Goal: Information Seeking & Learning: Learn about a topic

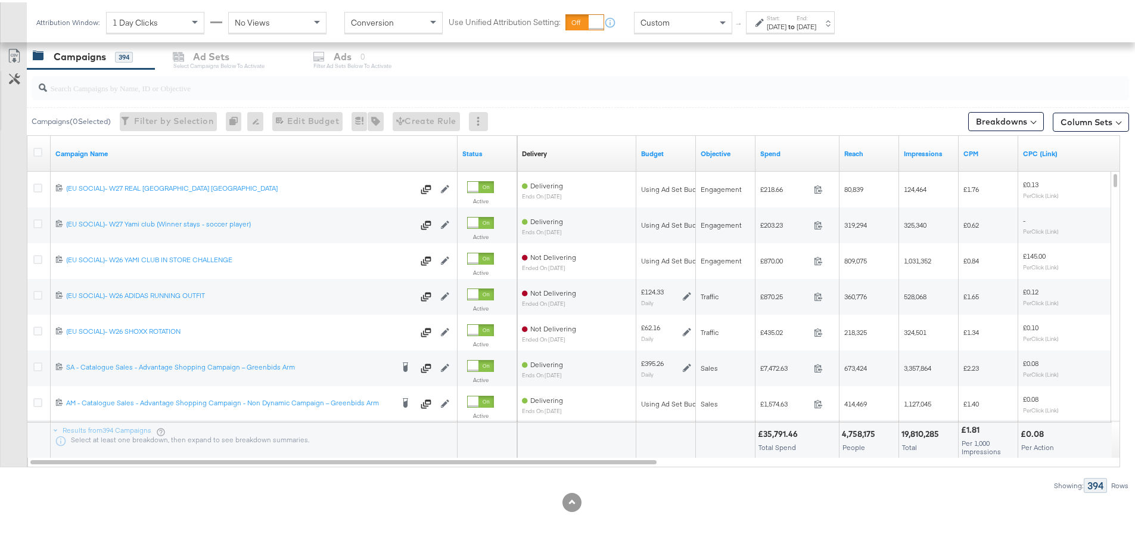
scroll to position [326, 0]
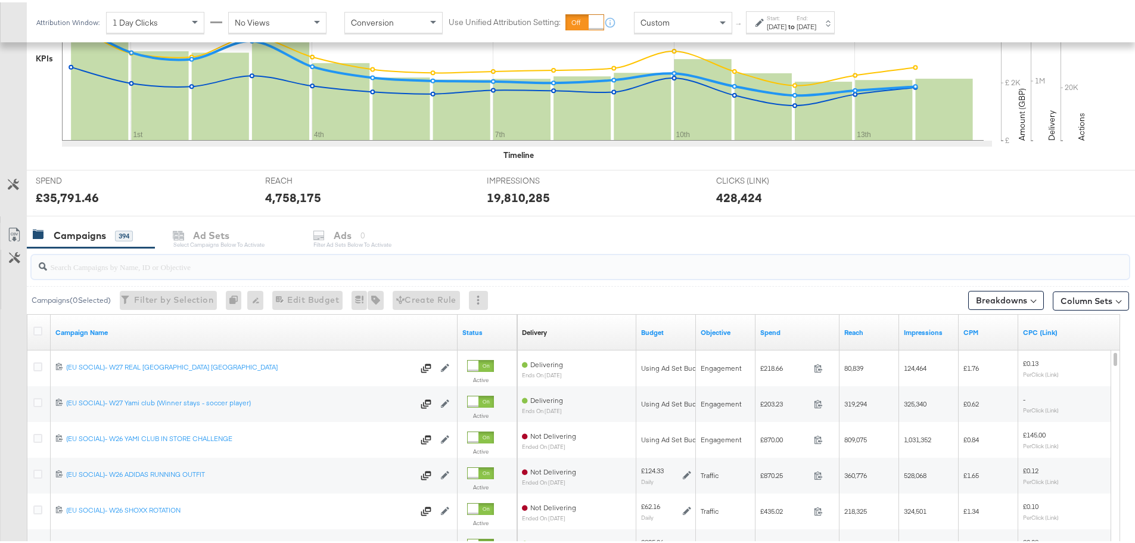
click at [157, 264] on input "search" at bounding box center [537, 259] width 981 height 23
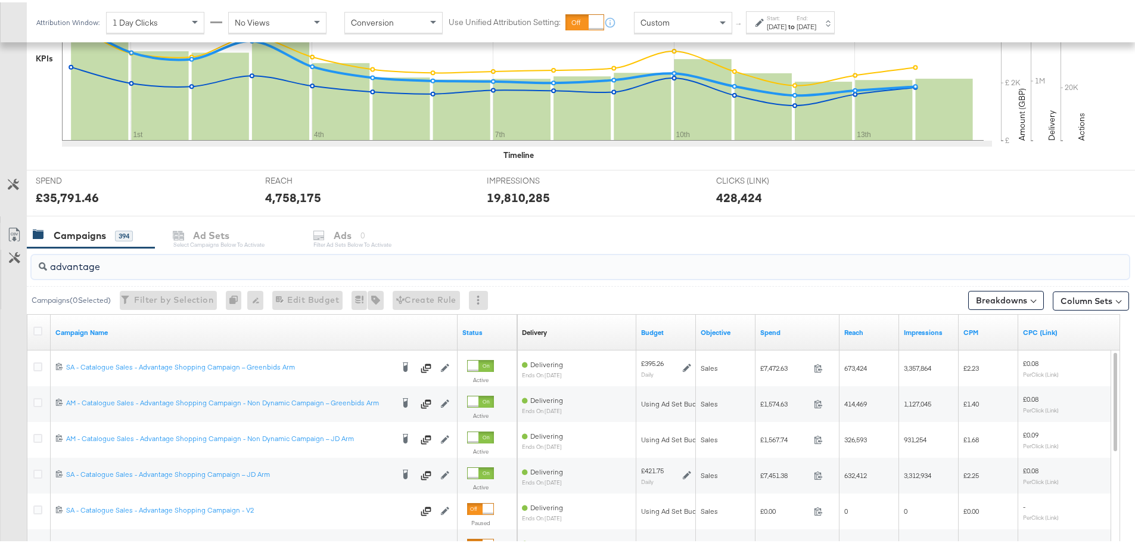
type input "advantage"
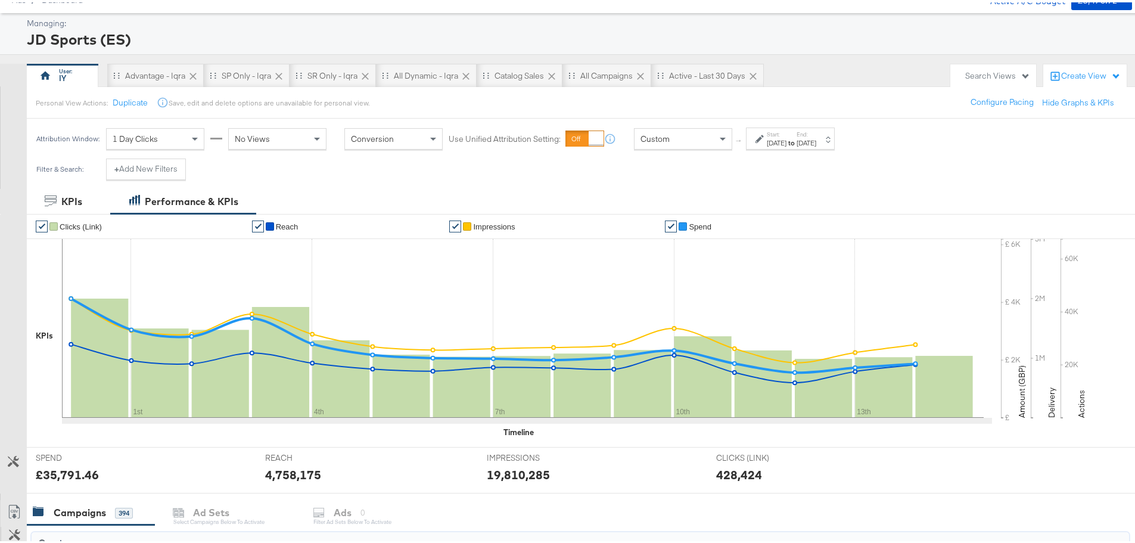
scroll to position [0, 0]
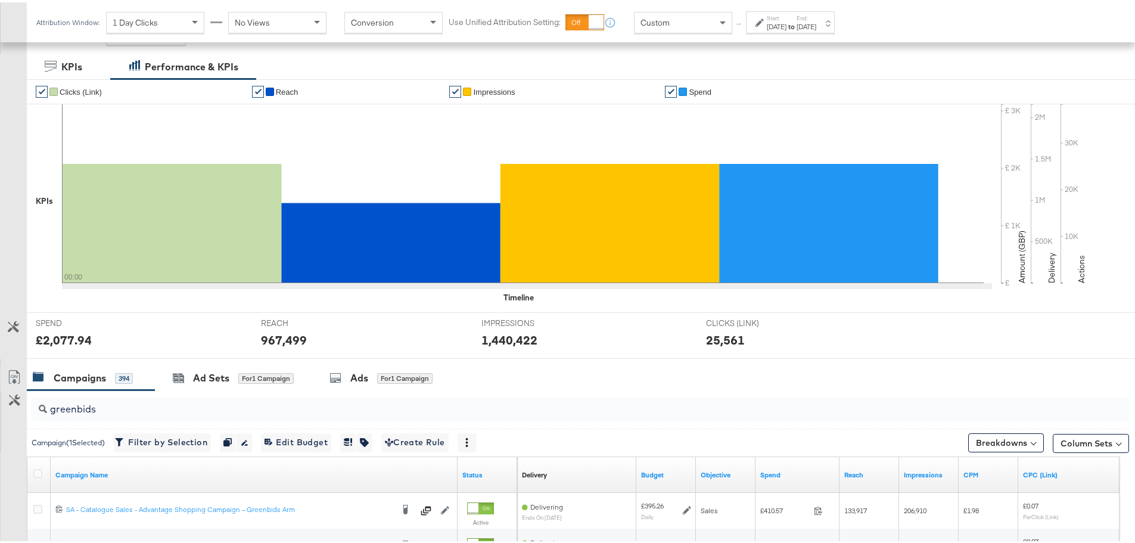
scroll to position [397, 0]
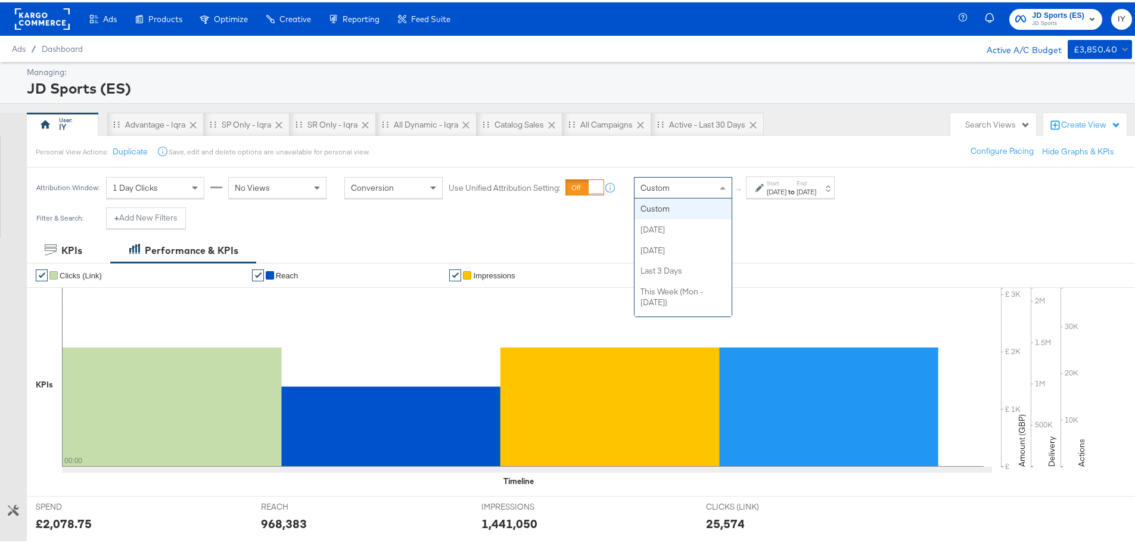
click at [689, 188] on div "Custom" at bounding box center [682, 185] width 97 height 20
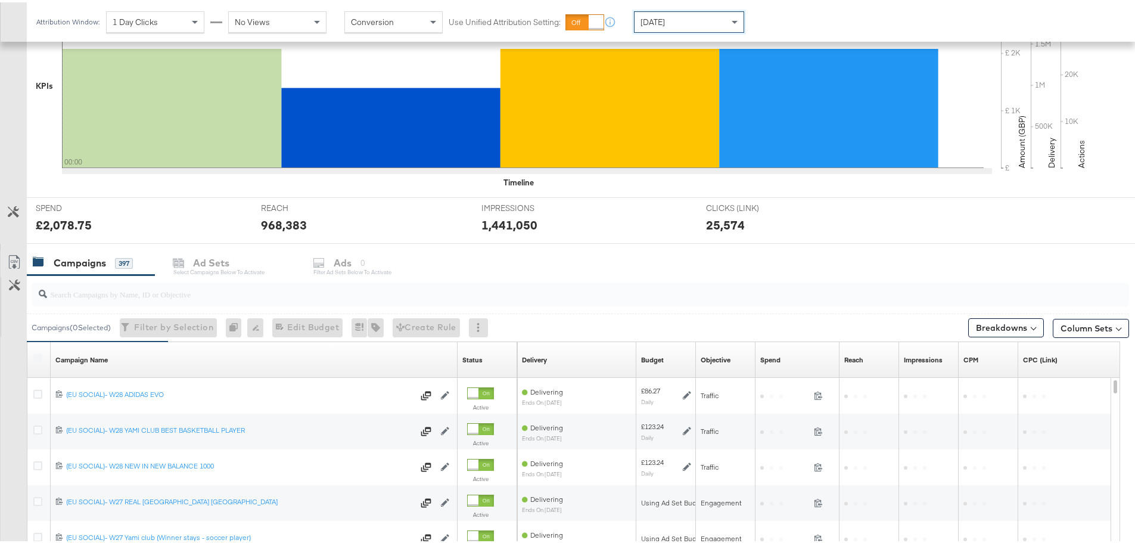
scroll to position [325, 0]
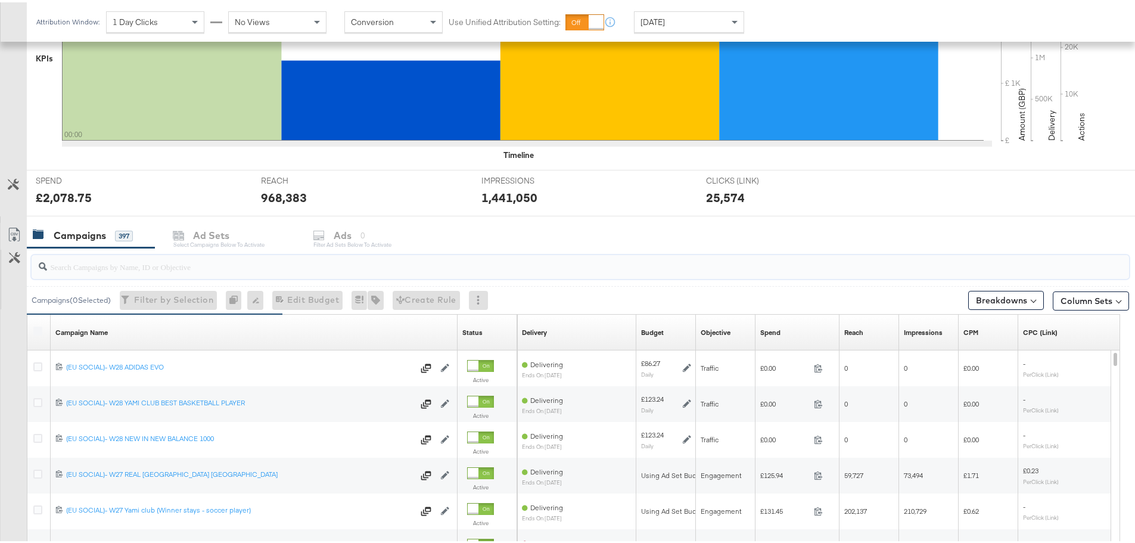
click at [198, 256] on input "search" at bounding box center [537, 259] width 981 height 23
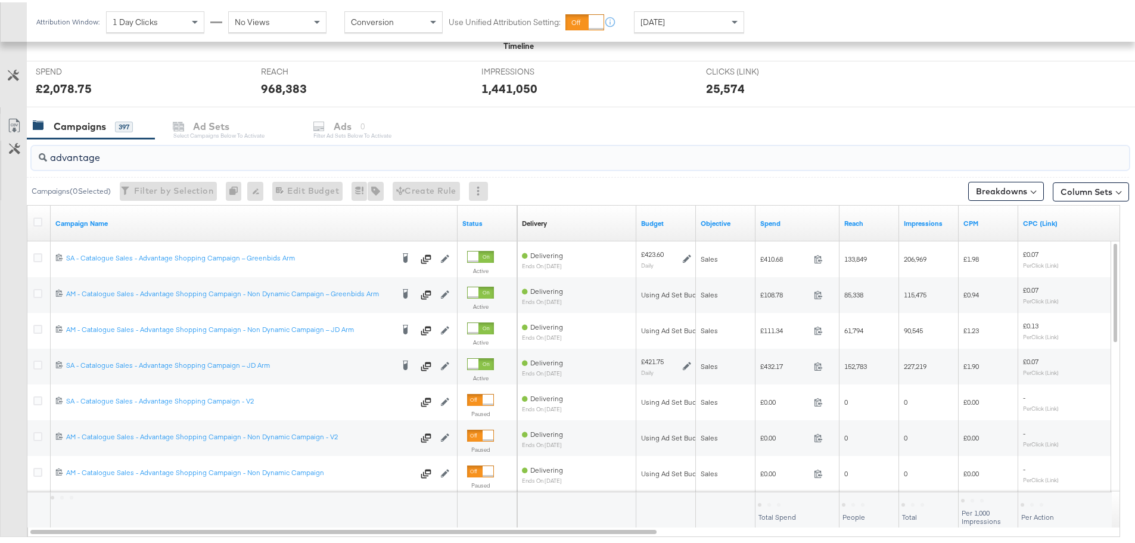
scroll to position [444, 0]
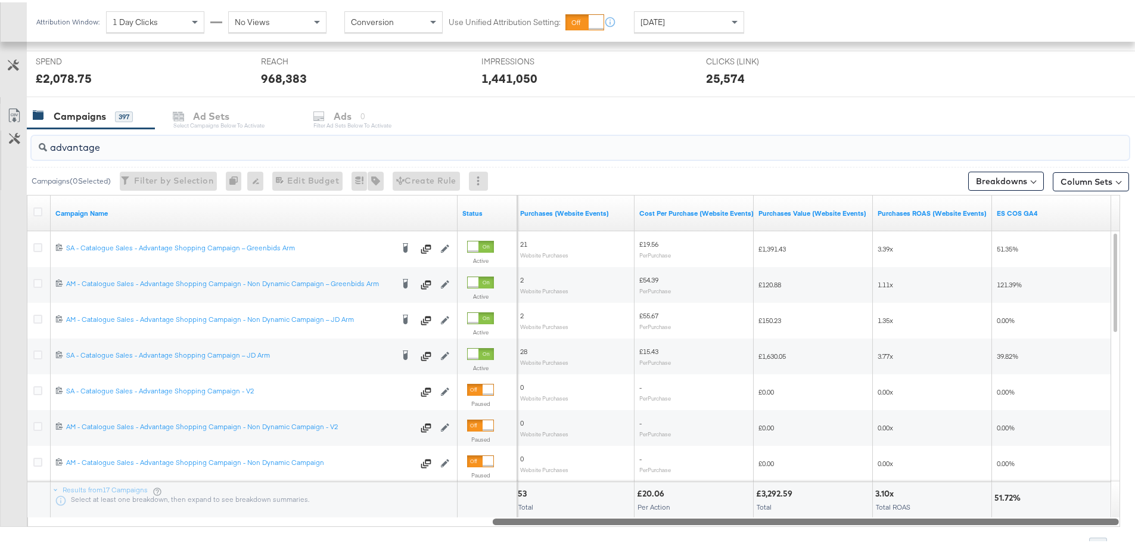
drag, startPoint x: 432, startPoint y: 520, endPoint x: 1085, endPoint y: 518, distance: 652.8
click at [1085, 518] on div at bounding box center [806, 518] width 626 height 10
drag, startPoint x: 822, startPoint y: 519, endPoint x: 775, endPoint y: 502, distance: 50.5
click at [775, 502] on div "Campaign Name Status Purchases (Website Events) Cost Per Purchase (Website Even…" at bounding box center [573, 358] width 1093 height 332
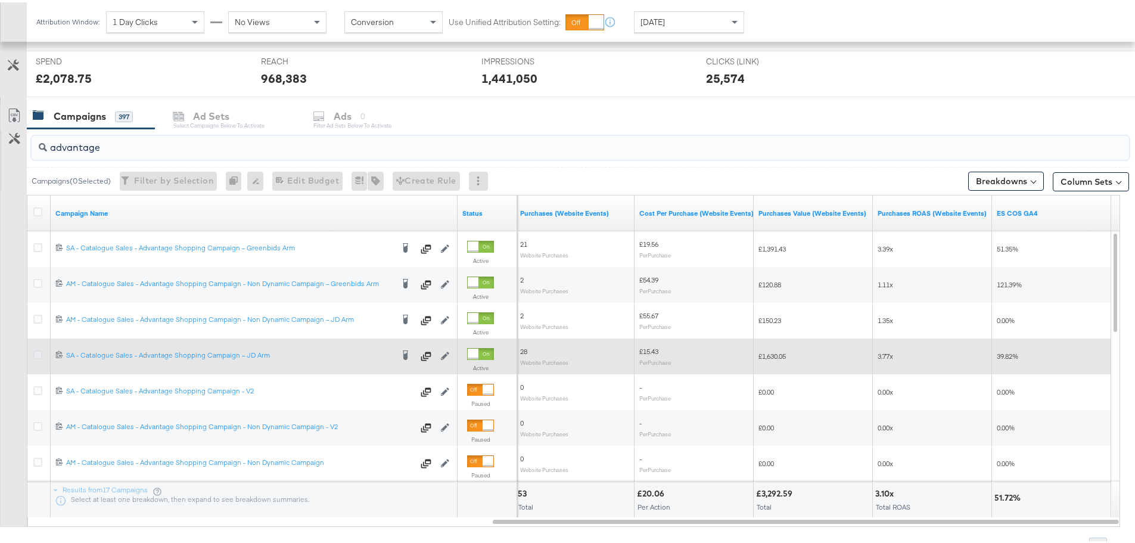
type input "advantage"
click at [36, 351] on icon at bounding box center [37, 352] width 9 height 9
click at [0, 0] on input "checkbox" at bounding box center [0, 0] width 0 height 0
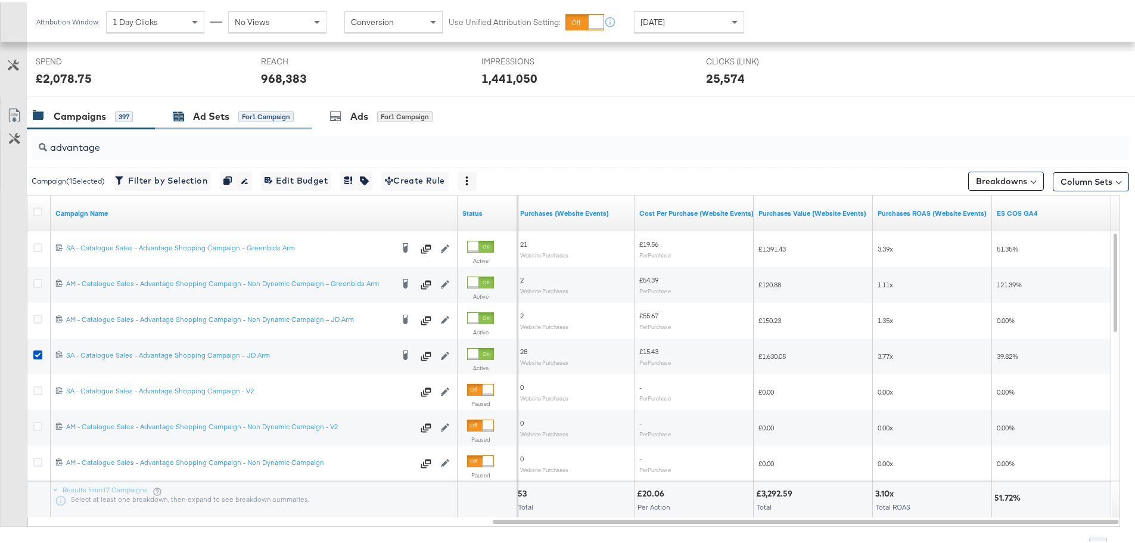
click at [192, 110] on div "Ad Sets for 1 Campaign" at bounding box center [233, 114] width 121 height 14
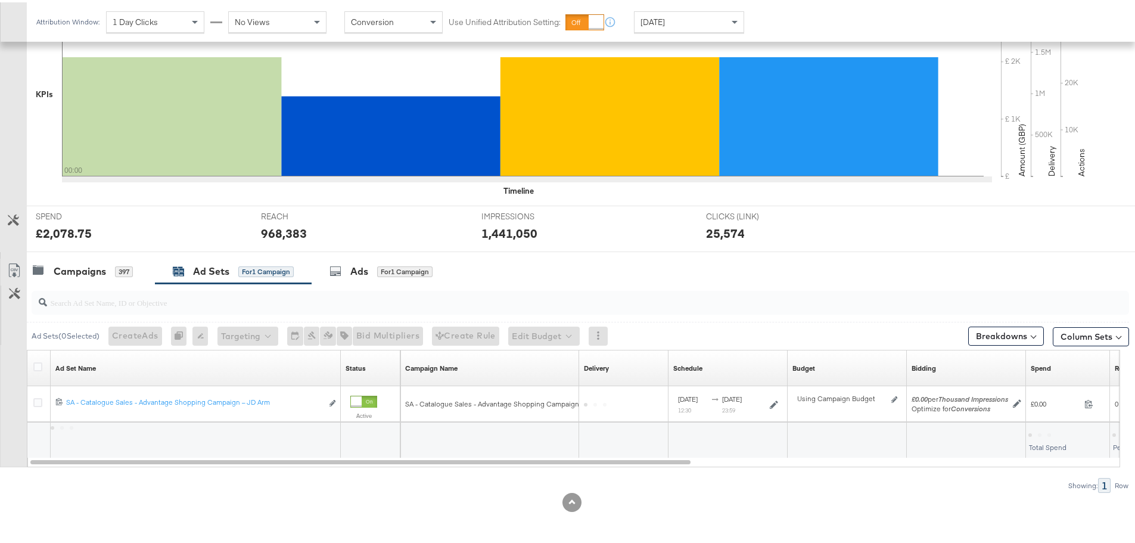
scroll to position [289, 0]
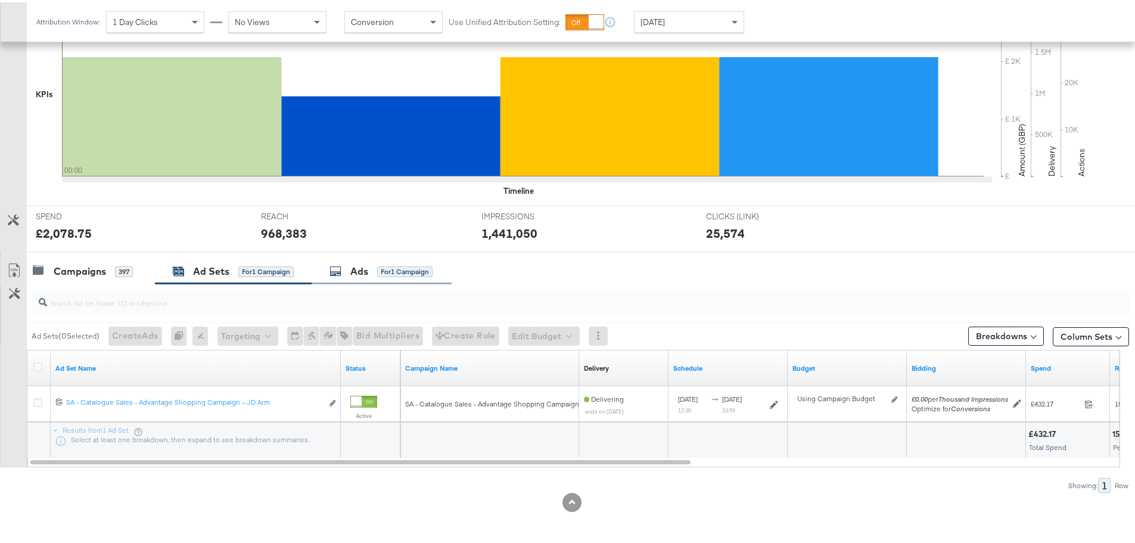
click at [356, 273] on div "Ads" at bounding box center [359, 269] width 18 height 14
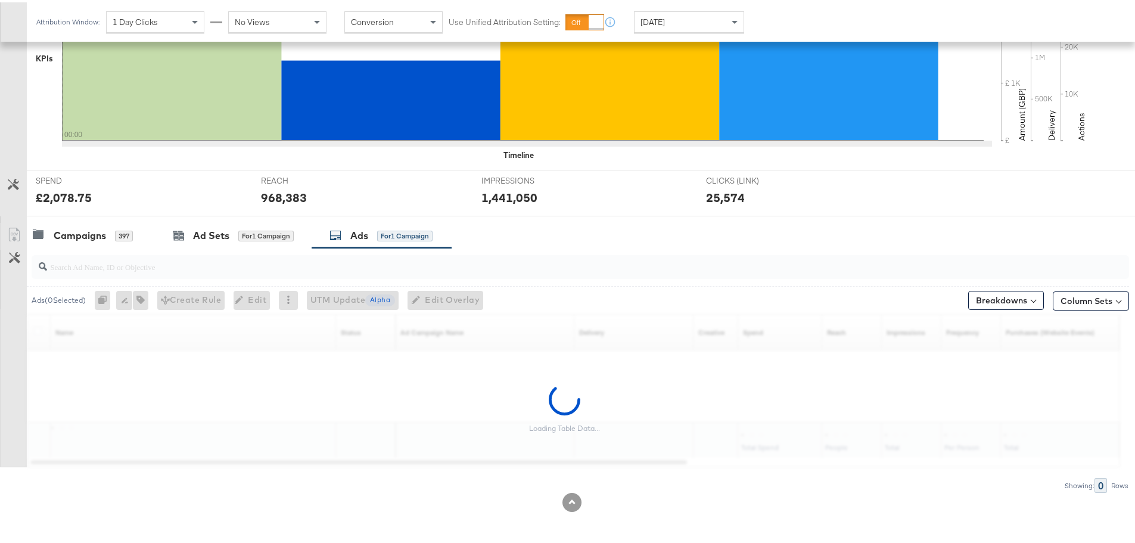
scroll to position [444, 0]
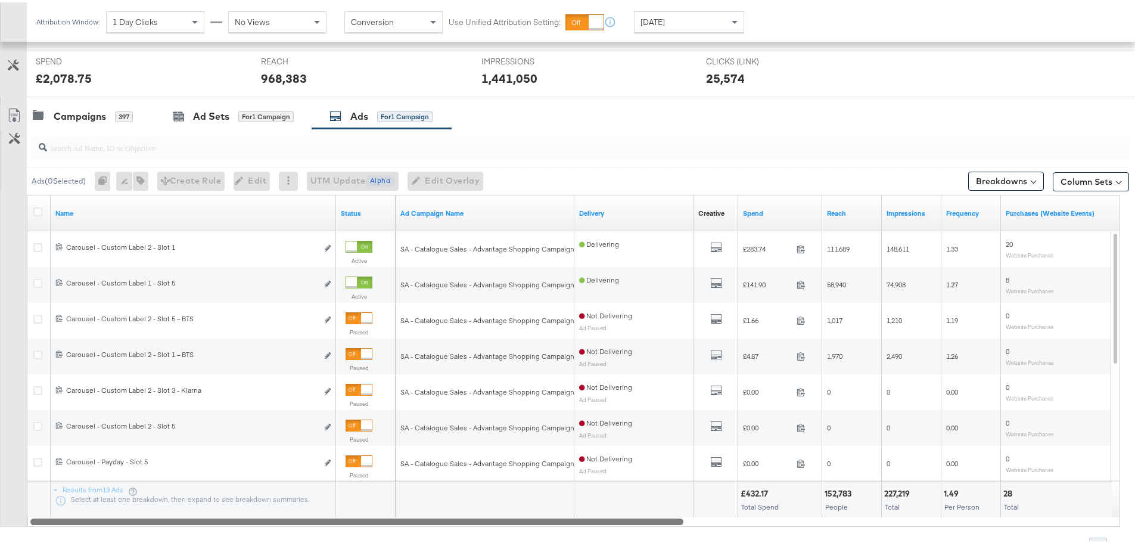
drag, startPoint x: 457, startPoint y: 519, endPoint x: 438, endPoint y: 540, distance: 27.8
click at [438, 540] on div "Ads ( 0 Selected) 0 Rename 0 ads Tags for 0 campaigns Create Rule Edit 0 ads Ed…" at bounding box center [564, 337] width 1129 height 423
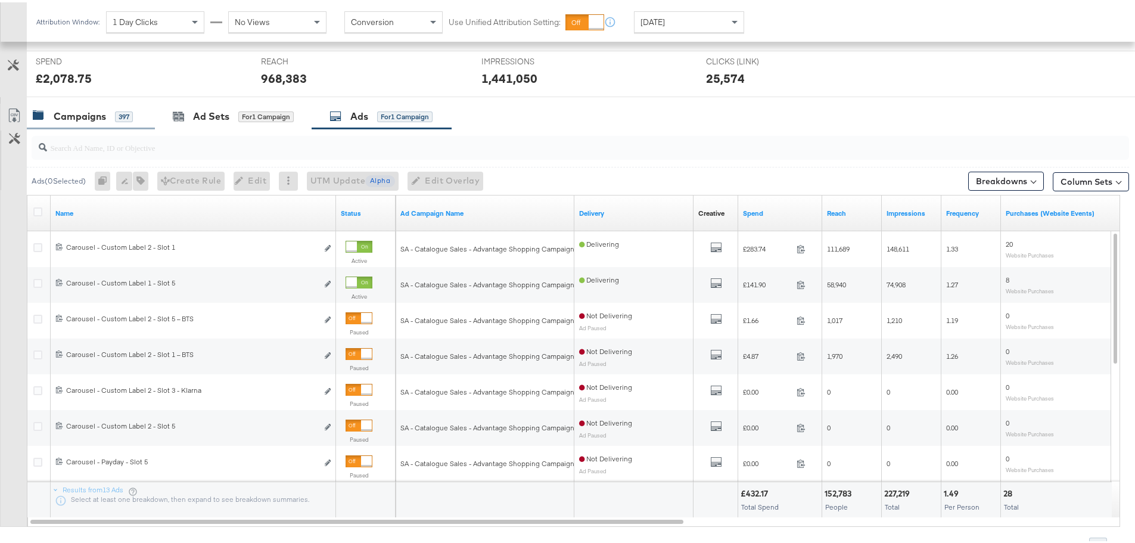
click at [80, 111] on div "Campaigns" at bounding box center [80, 114] width 52 height 14
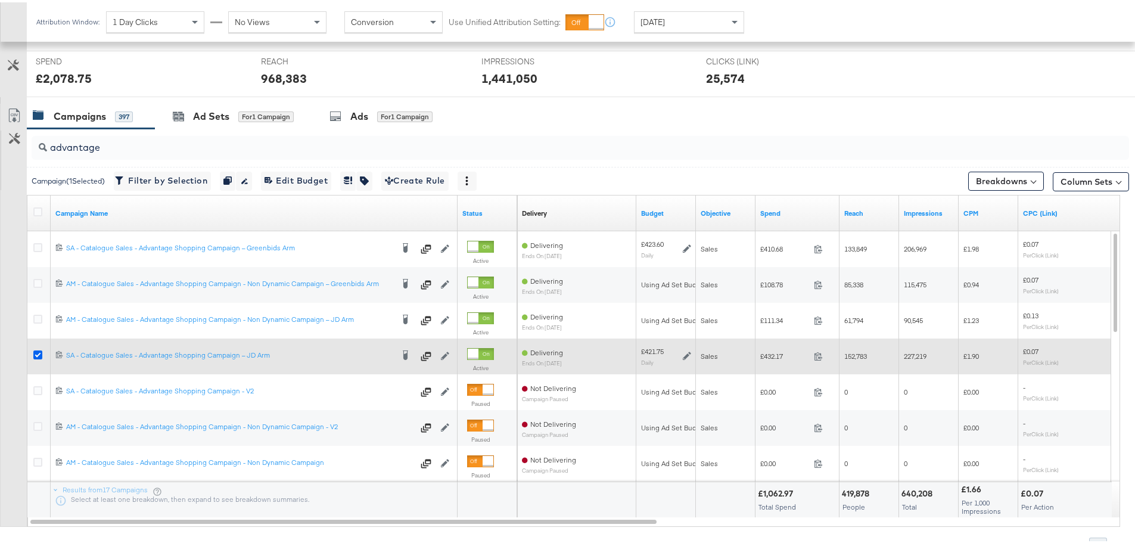
click at [34, 351] on icon at bounding box center [37, 352] width 9 height 9
click at [0, 0] on input "checkbox" at bounding box center [0, 0] width 0 height 0
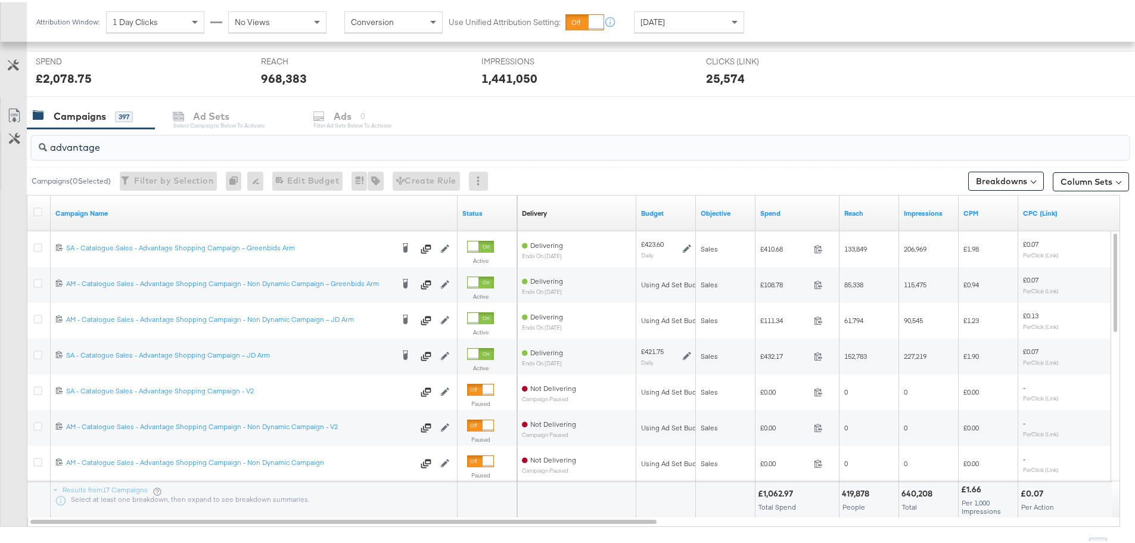
drag, startPoint x: 106, startPoint y: 139, endPoint x: -63, endPoint y: 145, distance: 168.6
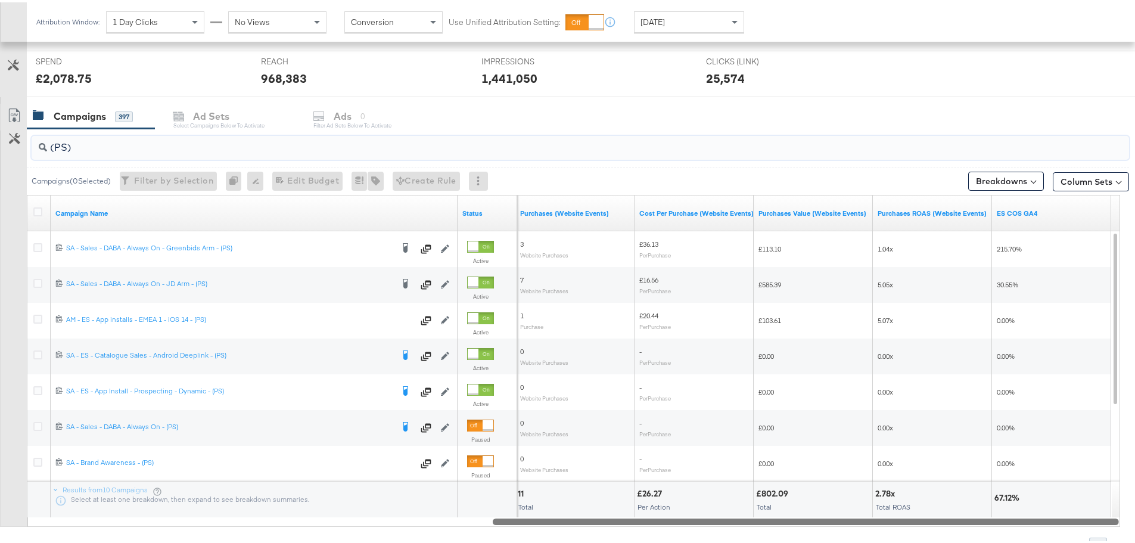
drag, startPoint x: 253, startPoint y: 518, endPoint x: 923, endPoint y: 515, distance: 670.0
click at [923, 515] on div at bounding box center [806, 518] width 626 height 10
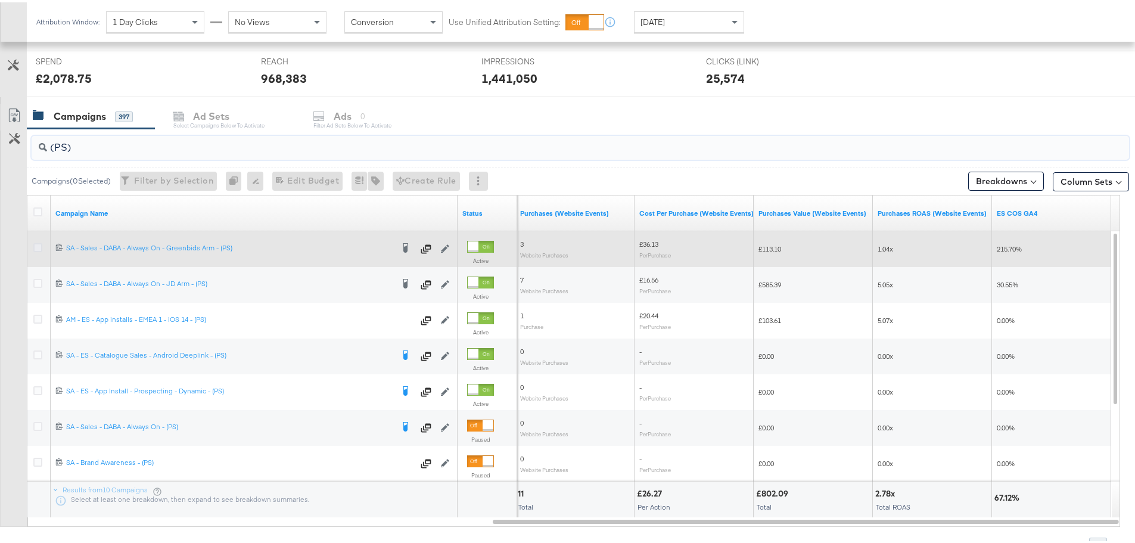
type input "(PS)"
click at [38, 246] on icon at bounding box center [37, 245] width 9 height 9
click at [0, 0] on input "checkbox" at bounding box center [0, 0] width 0 height 0
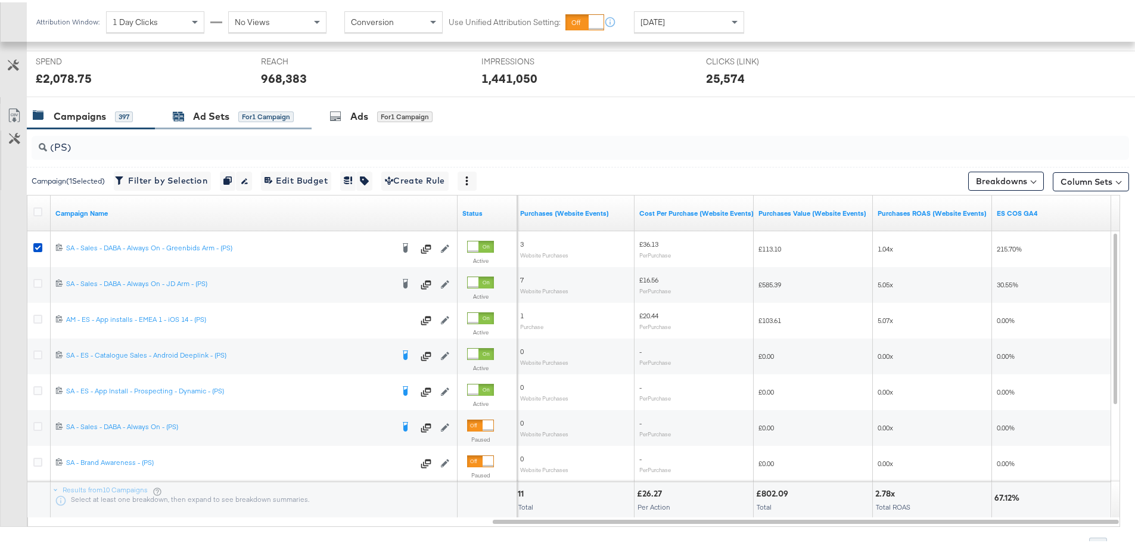
click at [211, 113] on div "Ad Sets" at bounding box center [211, 114] width 36 height 14
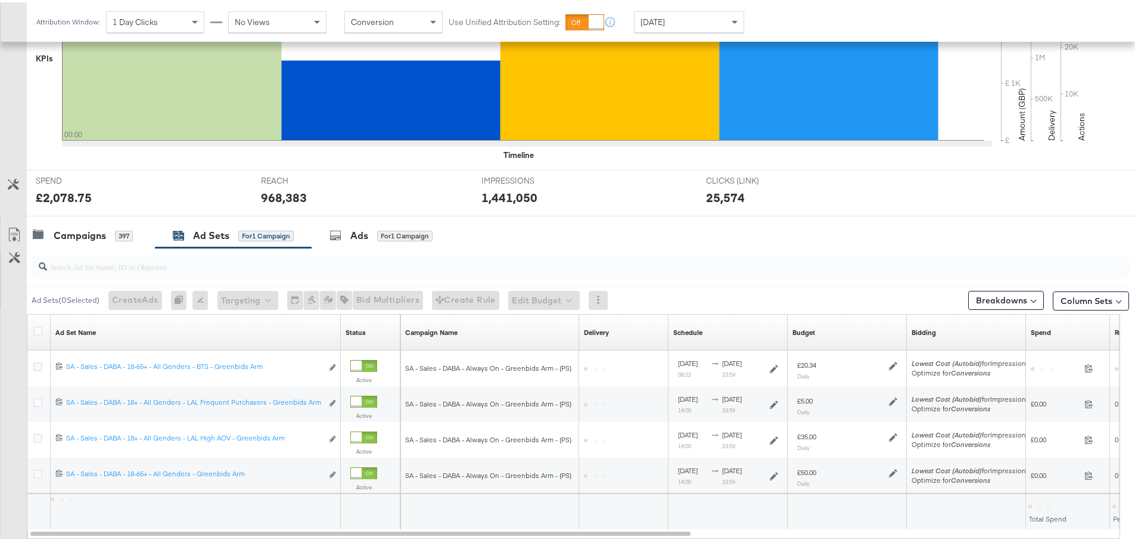
scroll to position [397, 0]
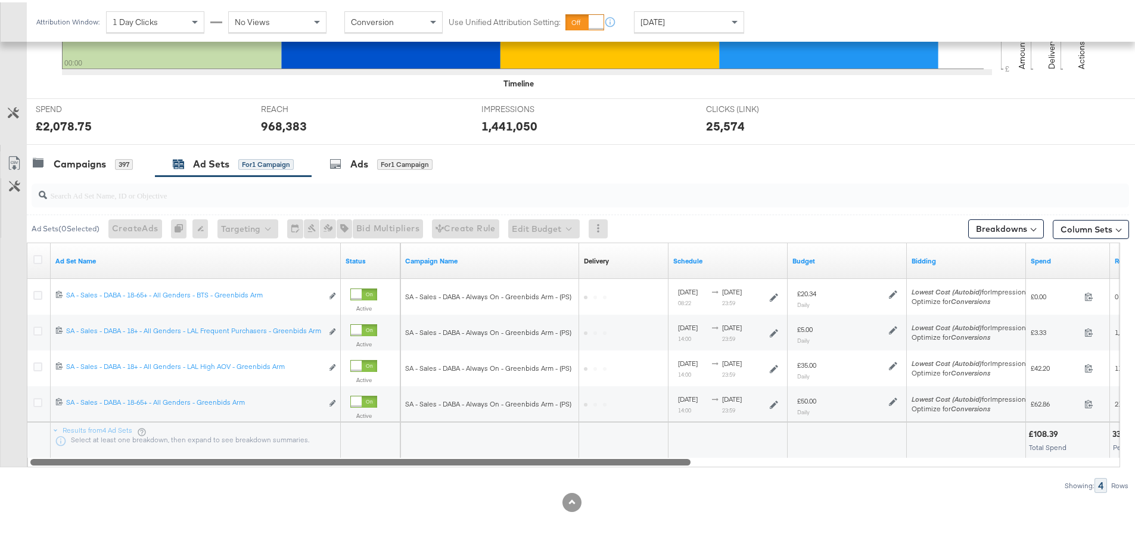
drag, startPoint x: 421, startPoint y: 456, endPoint x: 535, endPoint y: 447, distance: 114.7
click at [535, 447] on div "Ad Set Name Status Campaign Name Delivery Sorting Unavailable Schedule Budget B…" at bounding box center [573, 352] width 1093 height 225
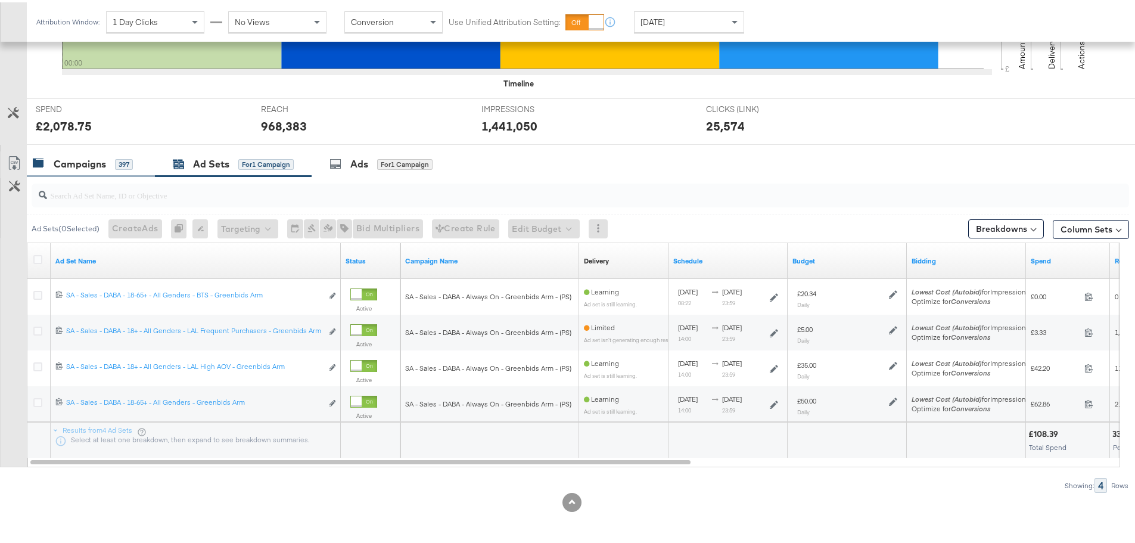
click at [70, 164] on div "Campaigns" at bounding box center [80, 162] width 52 height 14
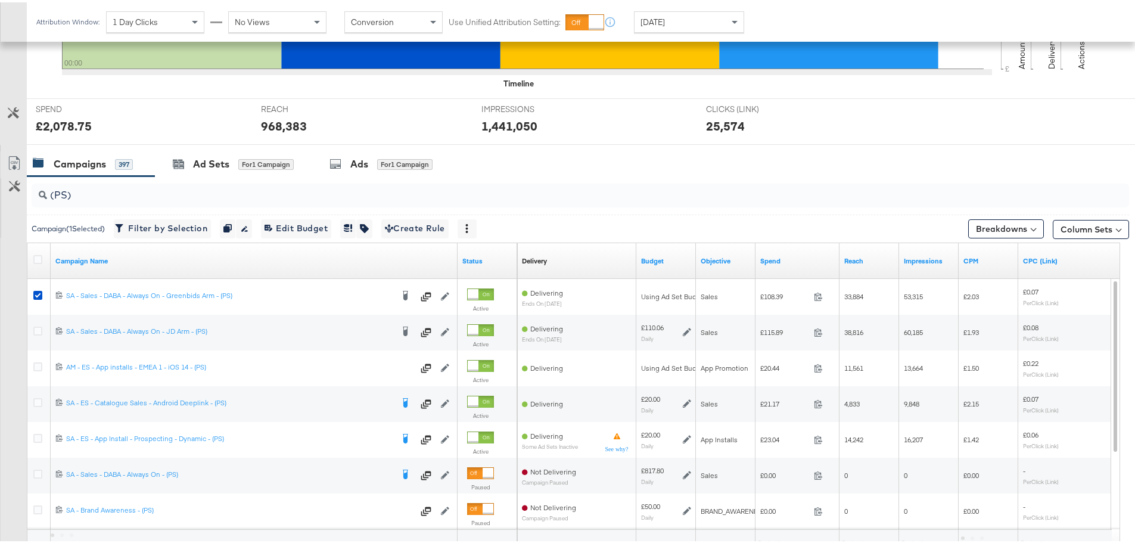
scroll to position [444, 0]
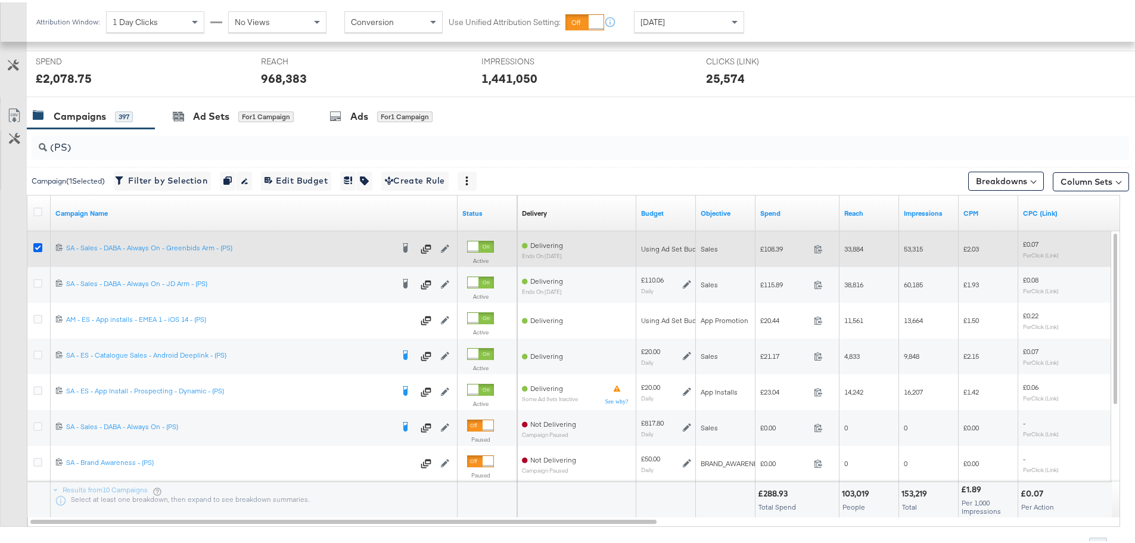
click at [39, 245] on icon at bounding box center [37, 245] width 9 height 9
click at [0, 0] on input "checkbox" at bounding box center [0, 0] width 0 height 0
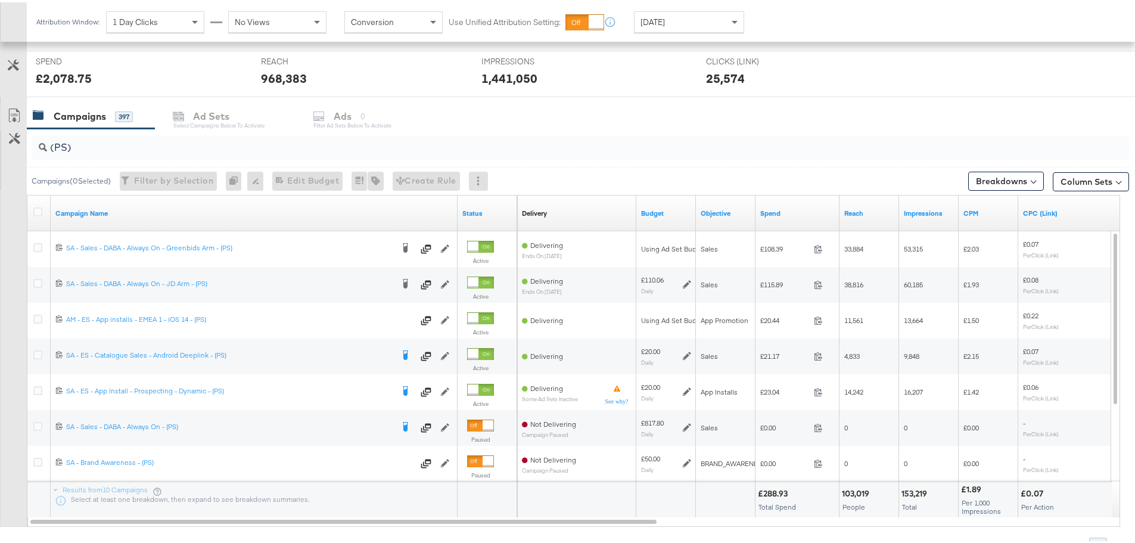
click at [63, 145] on input "(PS)" at bounding box center [537, 140] width 981 height 23
click at [67, 145] on input "(PS)" at bounding box center [537, 140] width 981 height 23
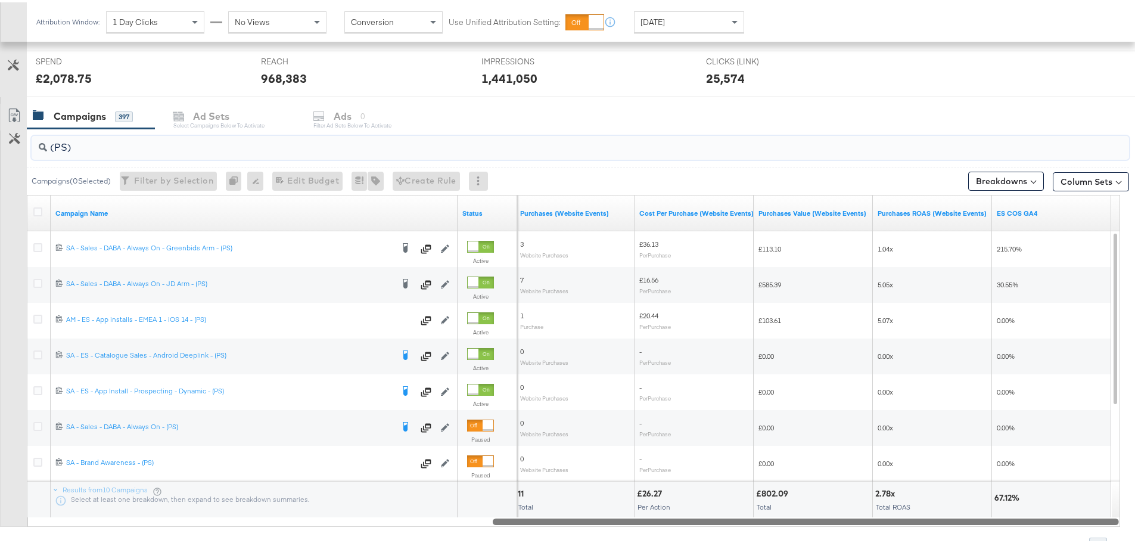
drag, startPoint x: 221, startPoint y: 516, endPoint x: 831, endPoint y: 530, distance: 610.6
click at [831, 530] on div "(PS) Campaigns ( 0 Selected) Filter by Selection Filter 0 campaigns 0 Rename 0 …" at bounding box center [564, 337] width 1129 height 423
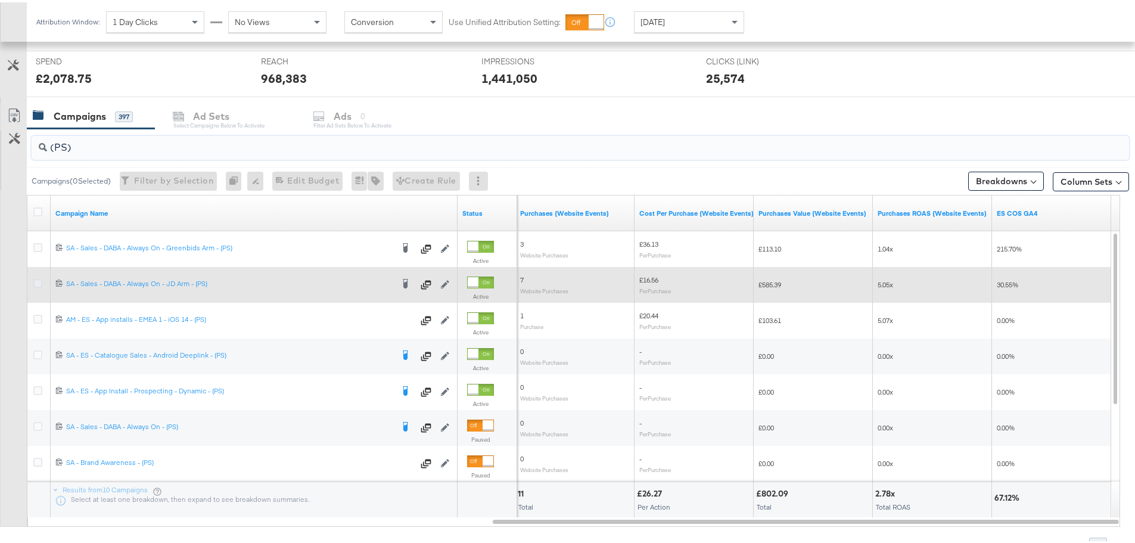
click at [39, 279] on icon at bounding box center [37, 280] width 9 height 9
click at [0, 0] on input "checkbox" at bounding box center [0, 0] width 0 height 0
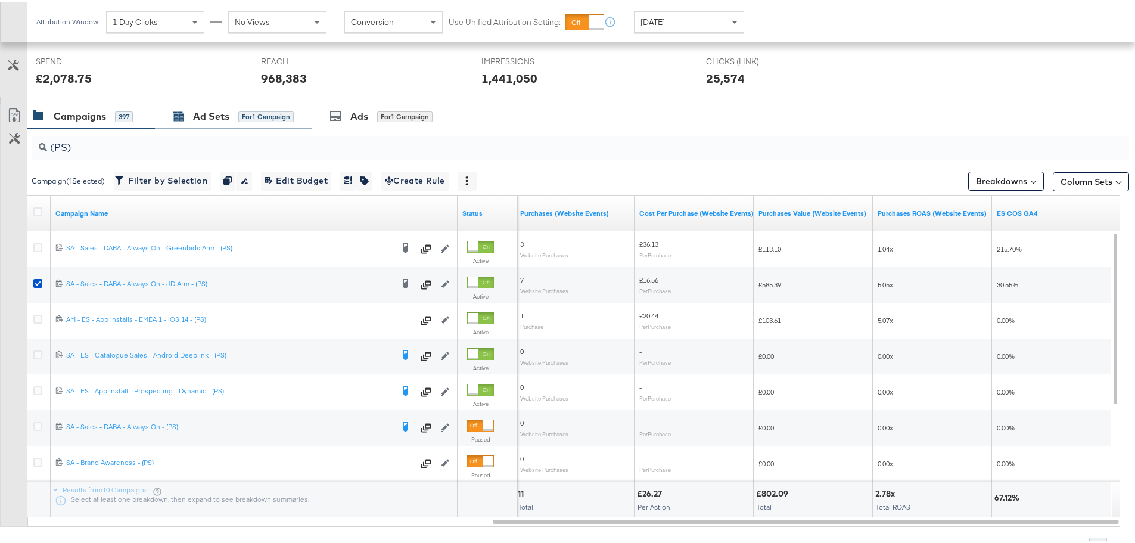
click at [214, 113] on div "Ad Sets" at bounding box center [211, 114] width 36 height 14
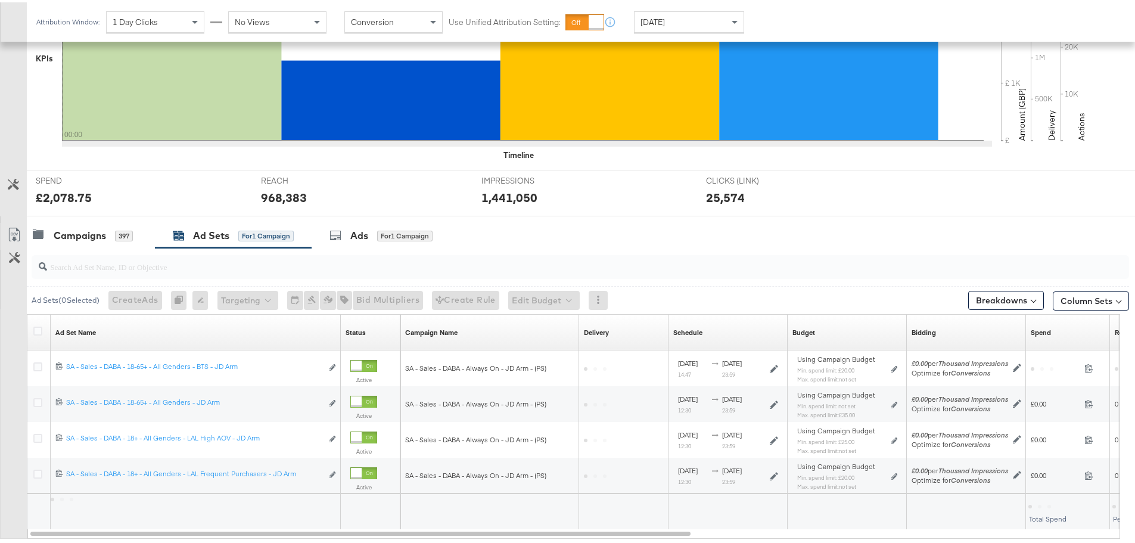
scroll to position [397, 0]
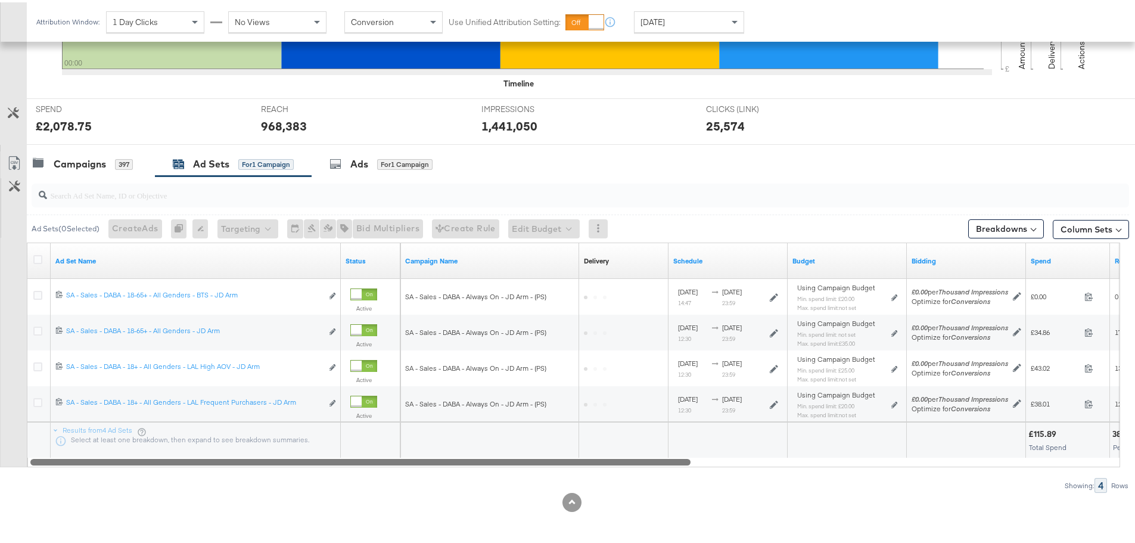
drag, startPoint x: 476, startPoint y: 458, endPoint x: 372, endPoint y: 501, distance: 112.9
click at [404, 539] on div "KPIs Performance & KPIs Customize KPIs ✔ Clicks (Link) ✔ Reach ✔ Impressions ✔ …" at bounding box center [572, 190] width 1144 height 704
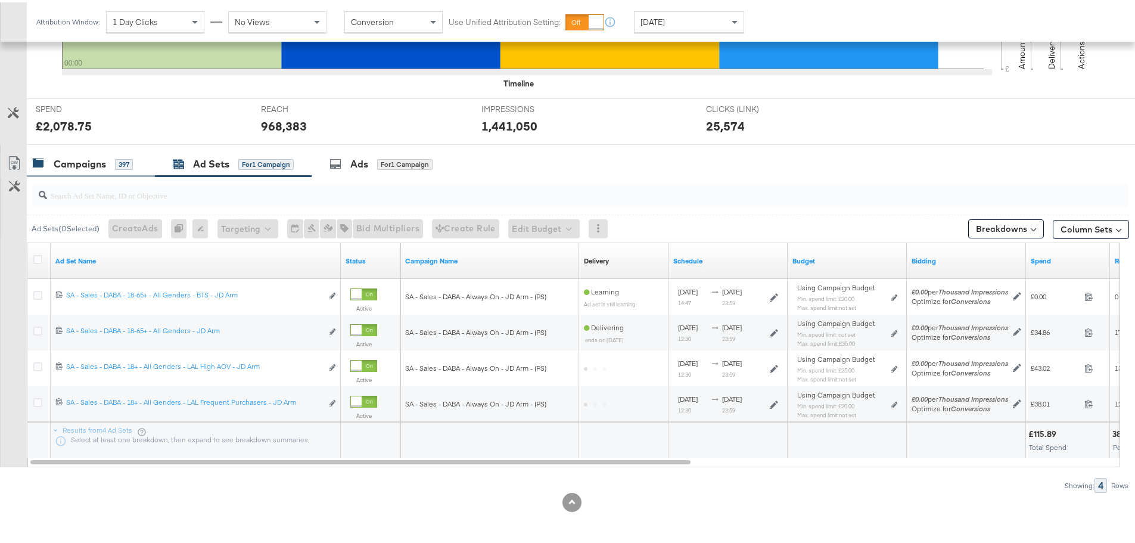
click at [56, 153] on div "Campaigns 397" at bounding box center [91, 162] width 128 height 26
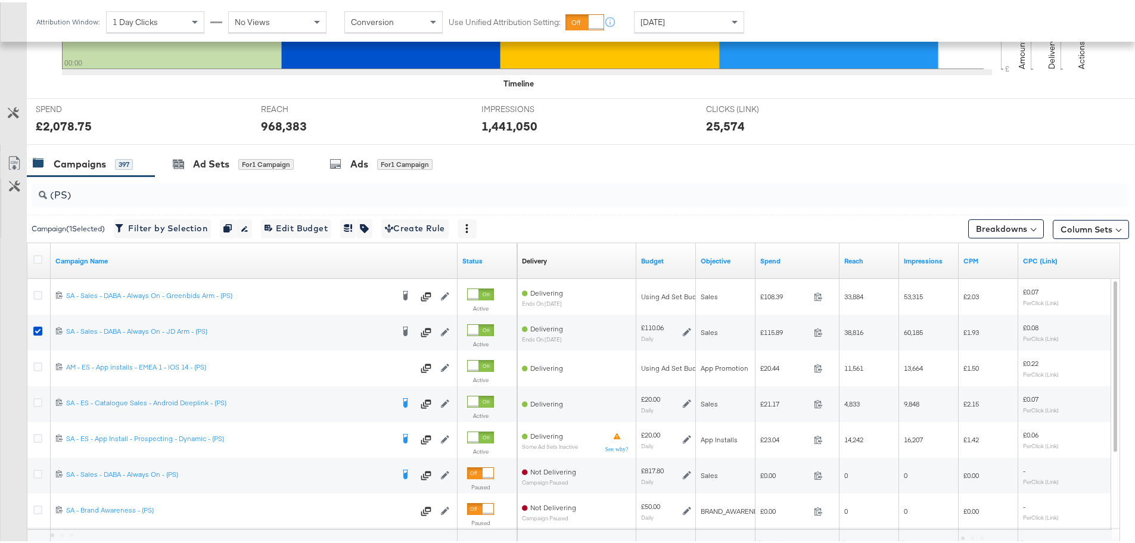
scroll to position [444, 0]
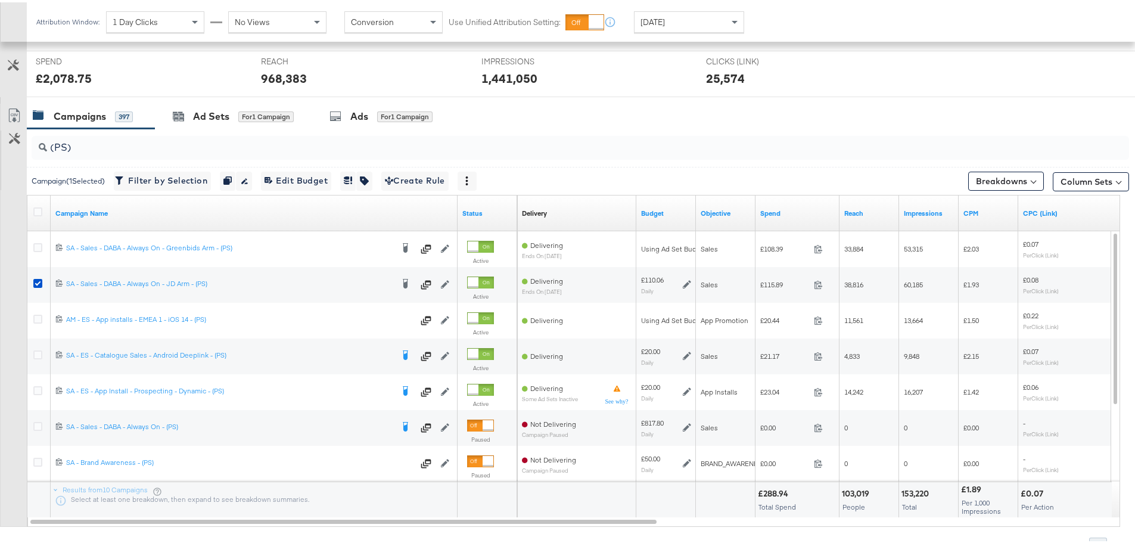
click at [200, 127] on div "(PS)" at bounding box center [578, 145] width 1102 height 38
click at [214, 108] on div "Ad Sets" at bounding box center [211, 114] width 36 height 14
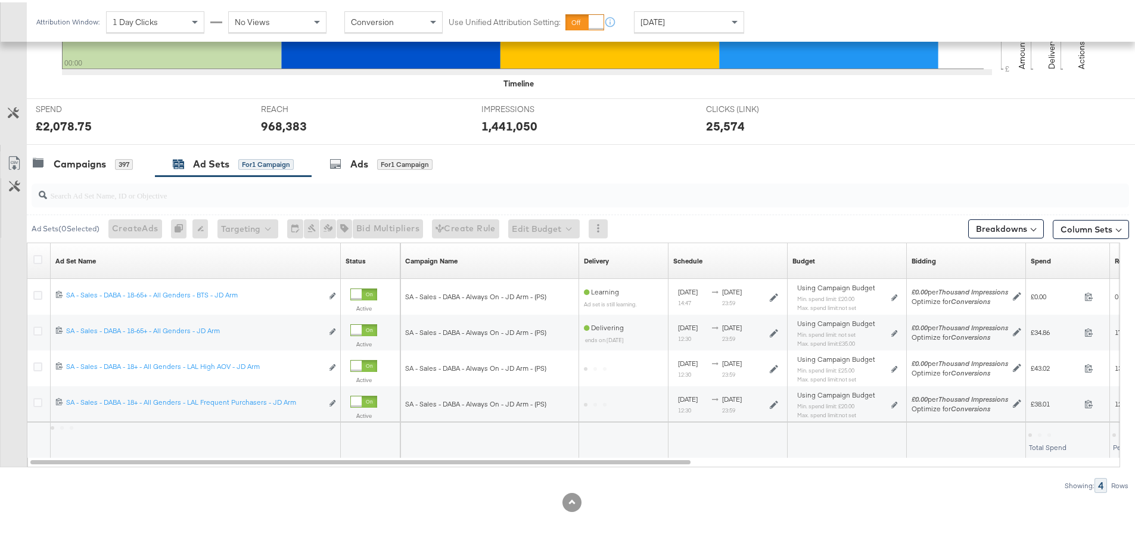
scroll to position [397, 0]
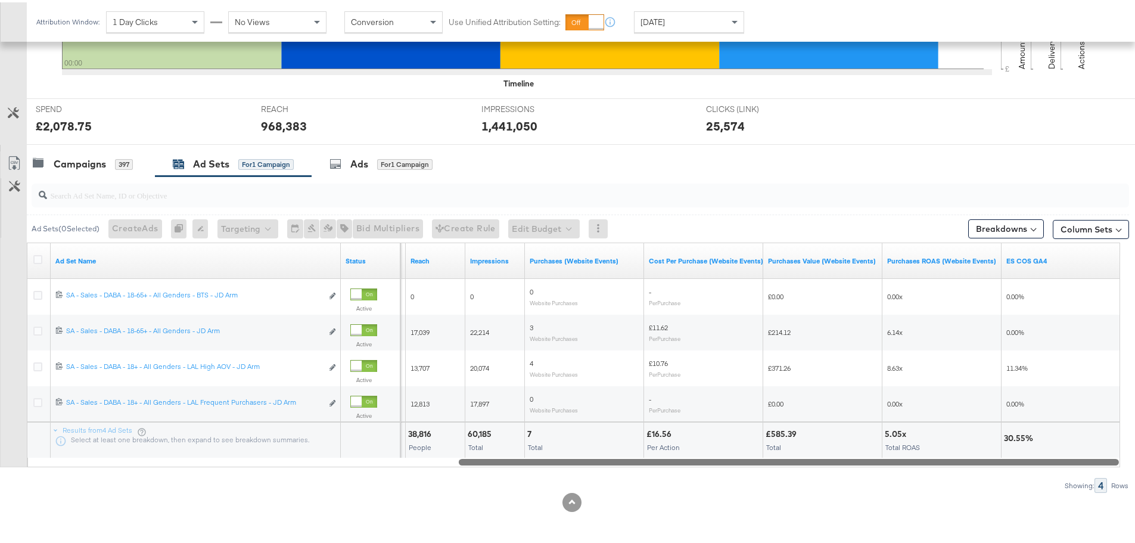
drag, startPoint x: 439, startPoint y: 460, endPoint x: 914, endPoint y: 449, distance: 475.4
click at [914, 449] on div "Ad Set Name Status Spend Reach Impressions Purchases (Website Events) Cost Per …" at bounding box center [573, 352] width 1093 height 225
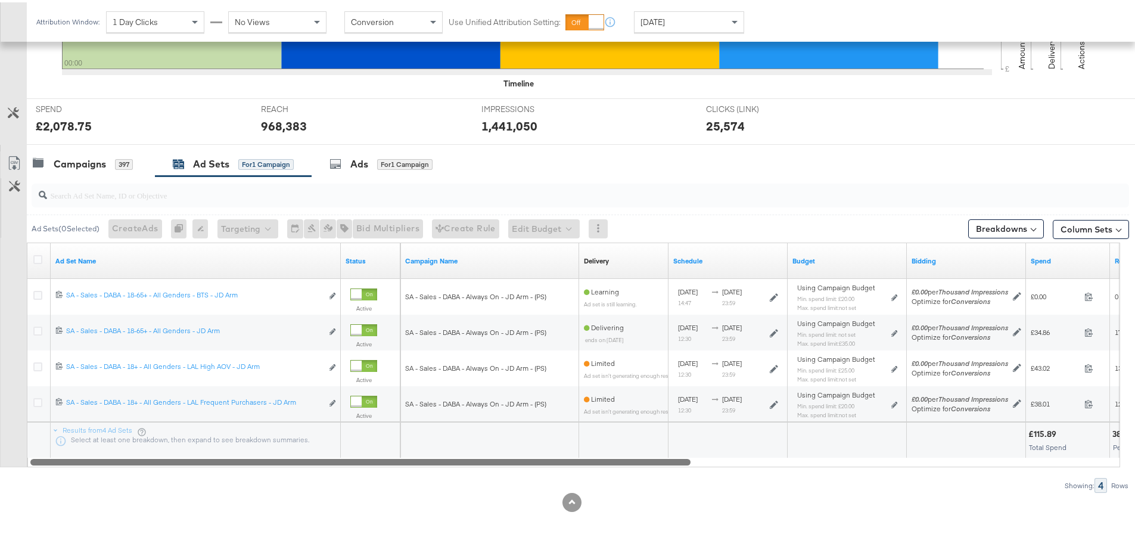
drag, startPoint x: 855, startPoint y: 457, endPoint x: 384, endPoint y: 488, distance: 471.6
click at [388, 490] on div "Ad Sets ( 0 Selected) Create Ads At least one ad set must be selected 0 Rename …" at bounding box center [564, 332] width 1129 height 316
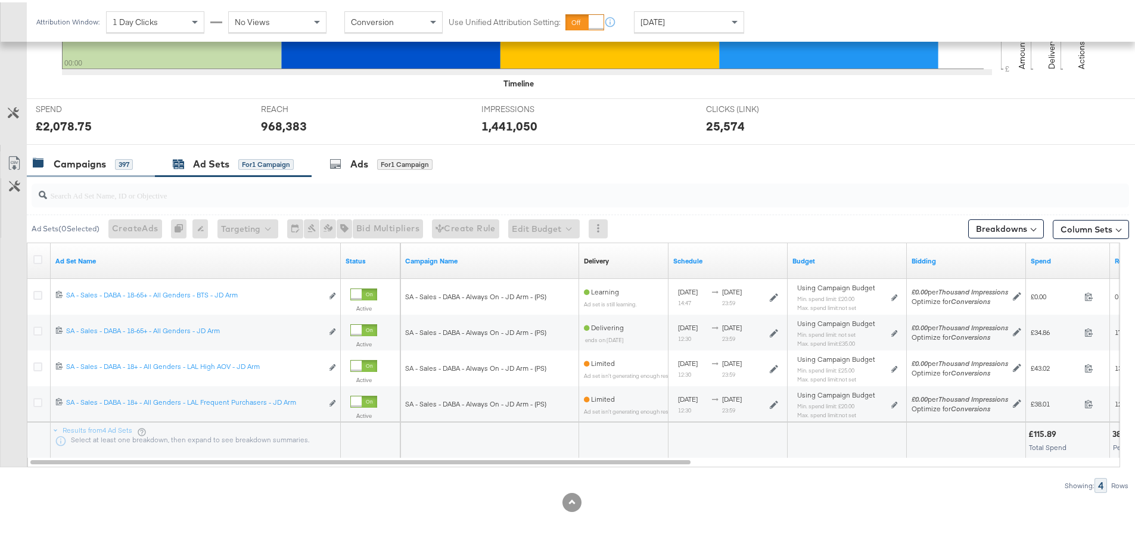
click at [98, 173] on div "Campaigns 397" at bounding box center [91, 162] width 128 height 26
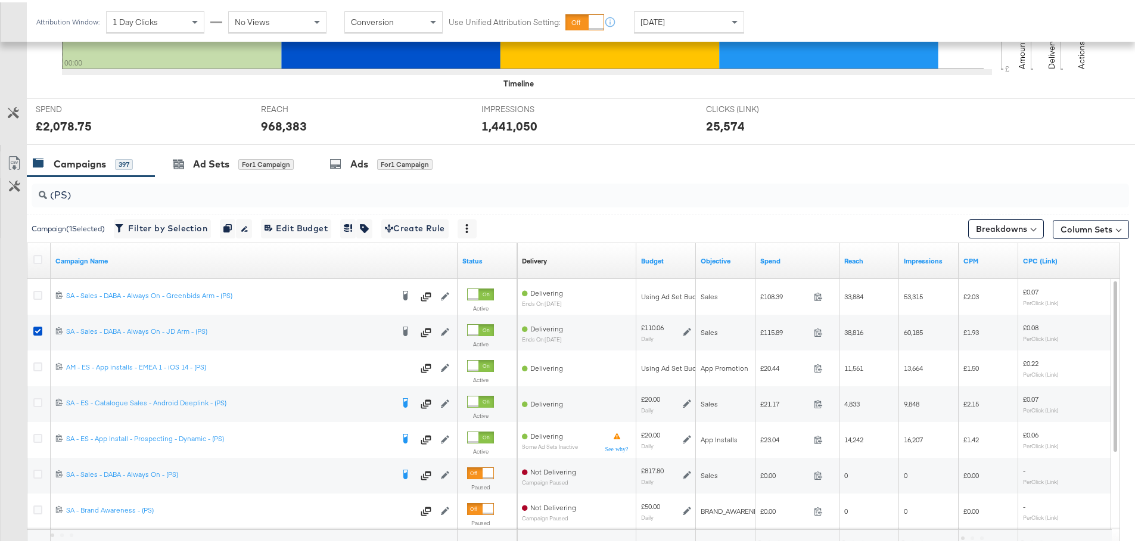
scroll to position [444, 0]
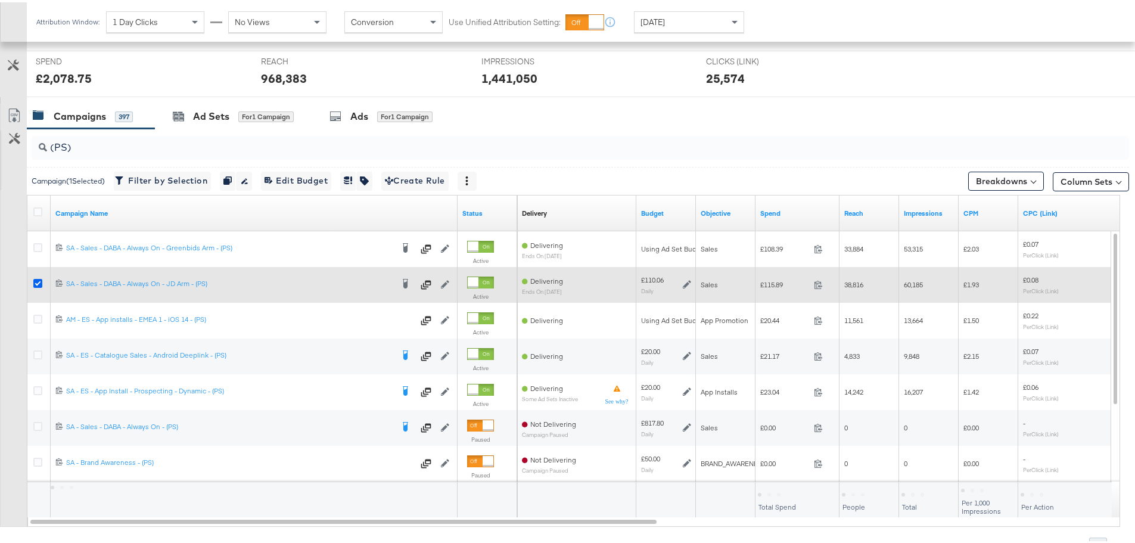
click at [40, 281] on icon at bounding box center [37, 280] width 9 height 9
click at [0, 0] on input "checkbox" at bounding box center [0, 0] width 0 height 0
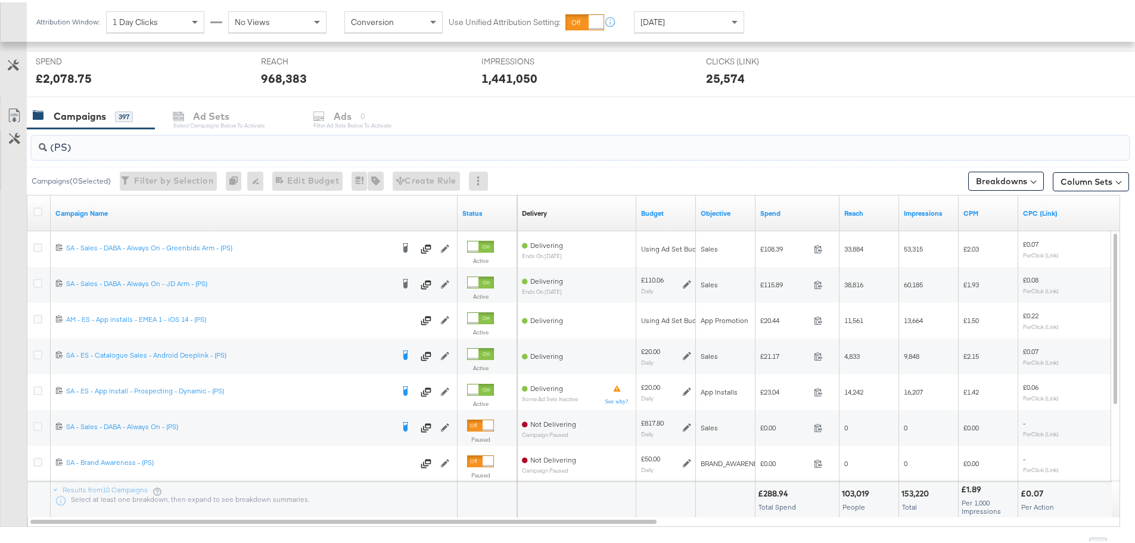
drag, startPoint x: 69, startPoint y: 141, endPoint x: 20, endPoint y: 146, distance: 49.7
click at [20, 146] on div "(PS) Campaigns ( 0 Selected) Filter by Selection Filter 0 campaigns 0 Rename 0 …" at bounding box center [564, 337] width 1129 height 423
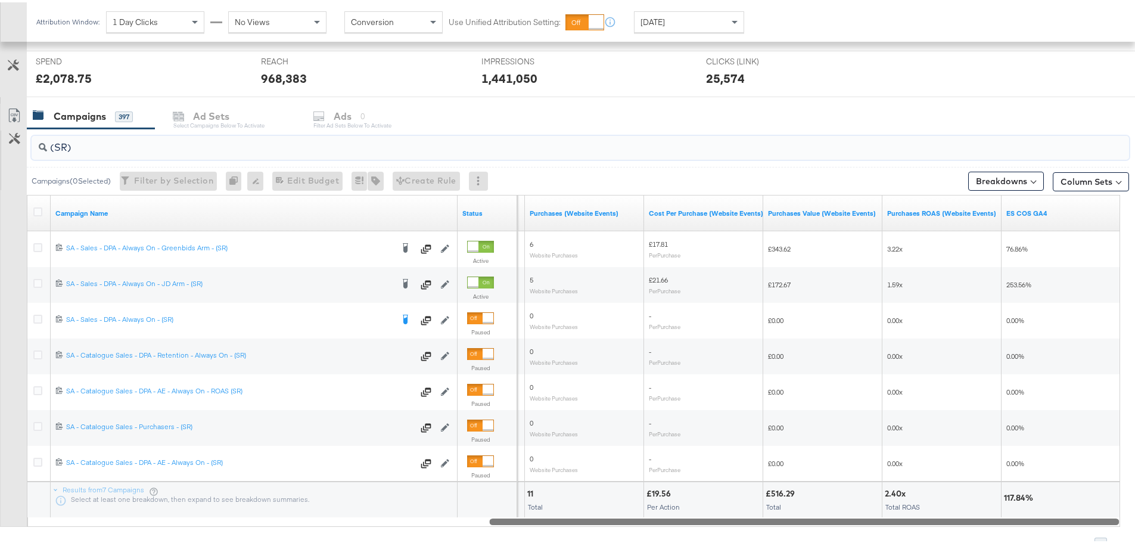
drag, startPoint x: 288, startPoint y: 518, endPoint x: 936, endPoint y: 494, distance: 649.0
click at [936, 494] on div "Campaign Name Status CTR (Link) Purchases (Website Events) Cost Per Purchase (W…" at bounding box center [573, 358] width 1093 height 332
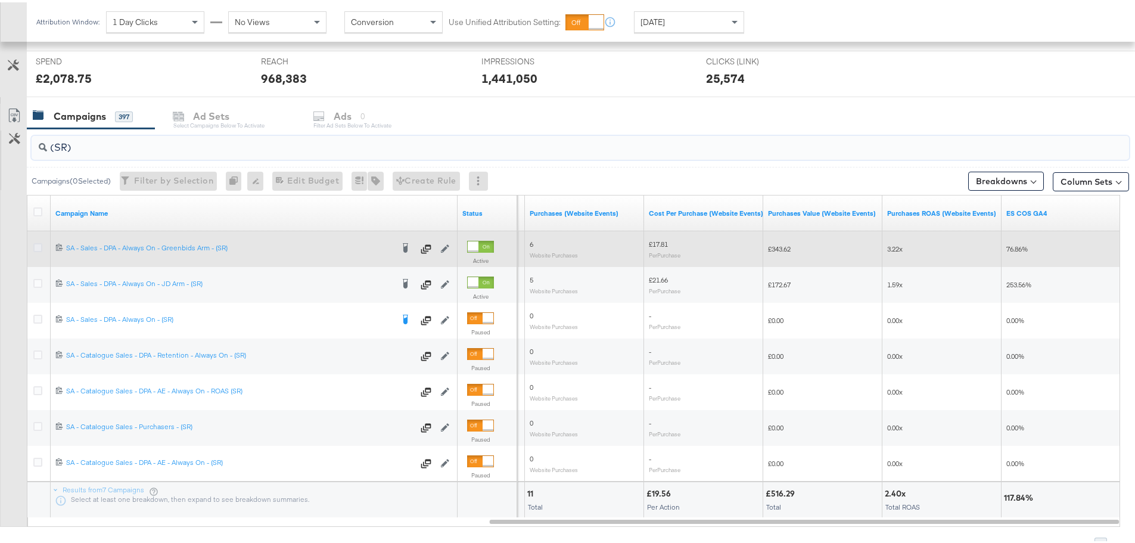
type input "(SR)"
click at [37, 244] on icon at bounding box center [37, 245] width 9 height 9
click at [0, 0] on input "checkbox" at bounding box center [0, 0] width 0 height 0
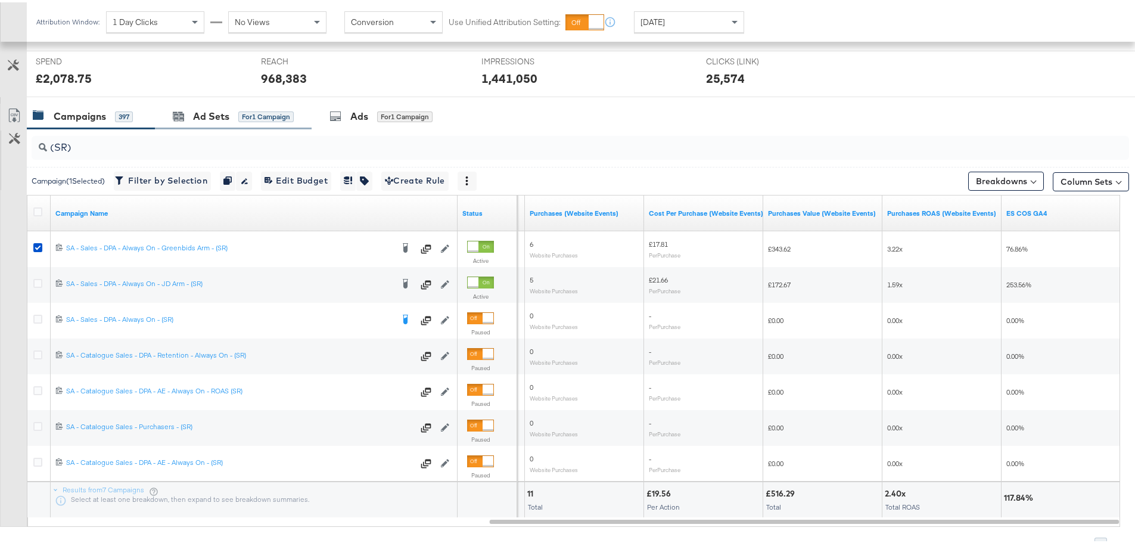
click at [200, 126] on div "Ad Sets for 1 Campaign" at bounding box center [233, 114] width 157 height 26
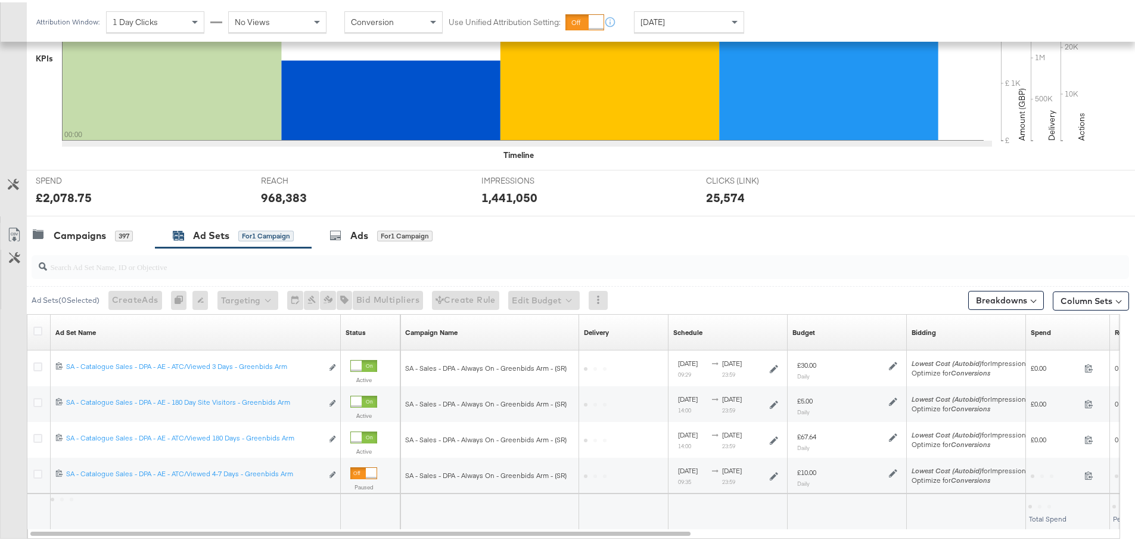
scroll to position [397, 0]
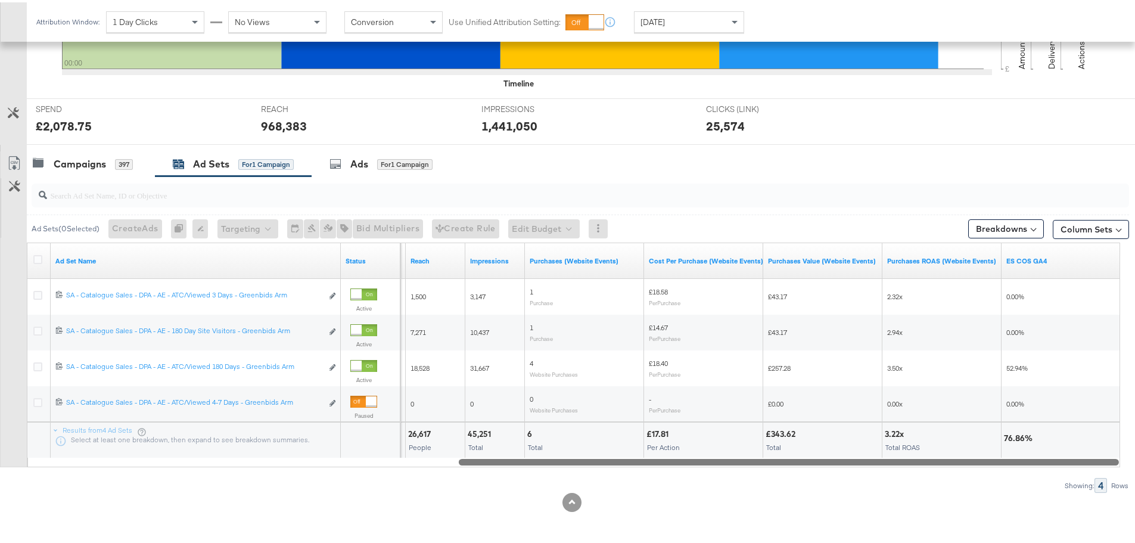
drag, startPoint x: 242, startPoint y: 455, endPoint x: 973, endPoint y: 443, distance: 730.9
click at [973, 443] on div "Ad Set Name Status Spend Reach Impressions Purchases (Website Events) Cost Per …" at bounding box center [573, 352] width 1093 height 225
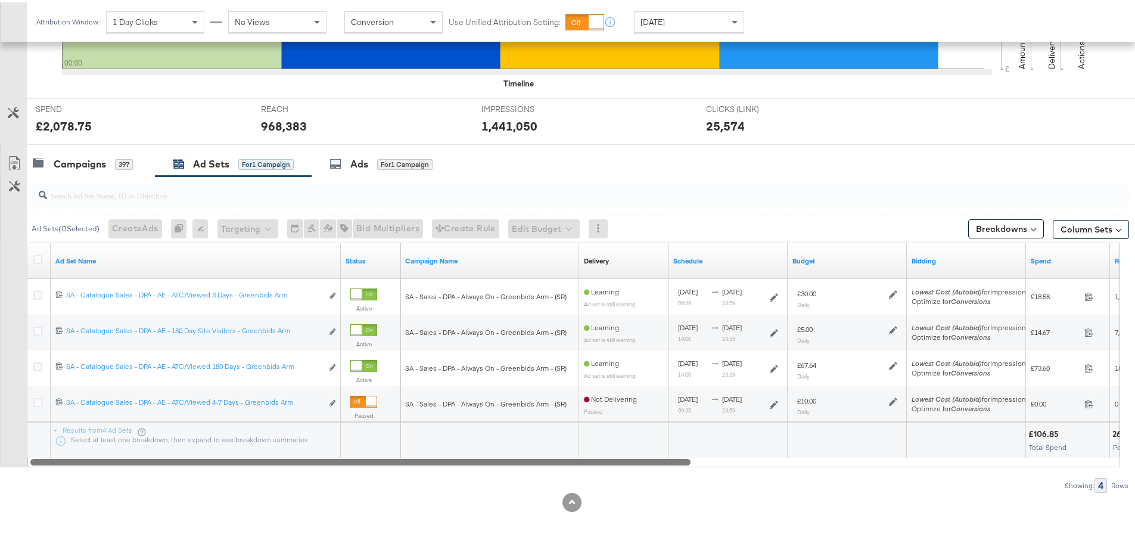
drag, startPoint x: 516, startPoint y: 458, endPoint x: 72, endPoint y: 450, distance: 443.8
click at [72, 450] on div "Ad Set Name Status Campaign Name Delivery Sorting Unavailable Schedule Budget B…" at bounding box center [573, 352] width 1093 height 225
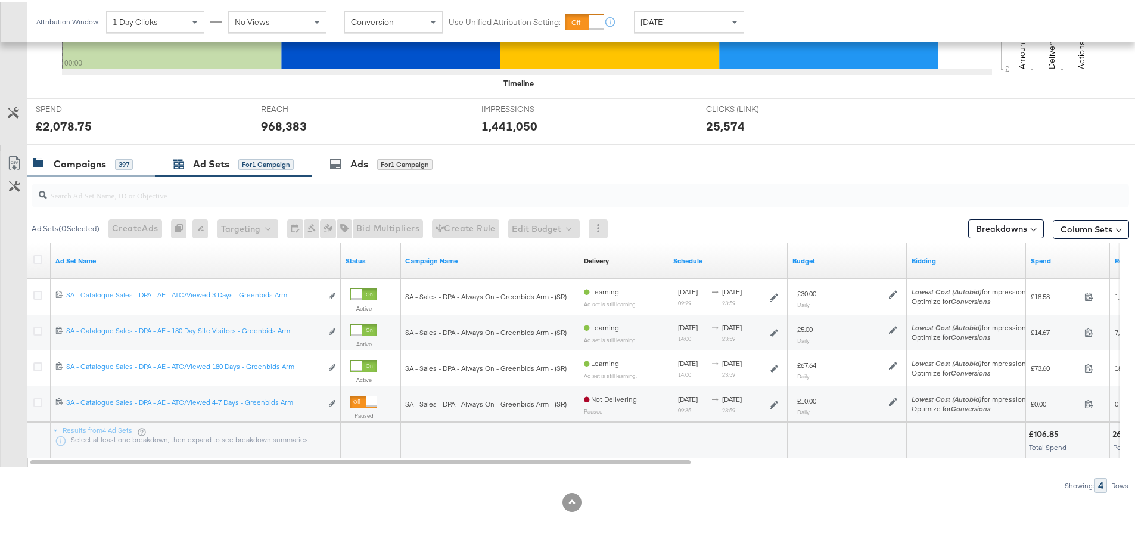
click at [83, 158] on div "Campaigns" at bounding box center [80, 162] width 52 height 14
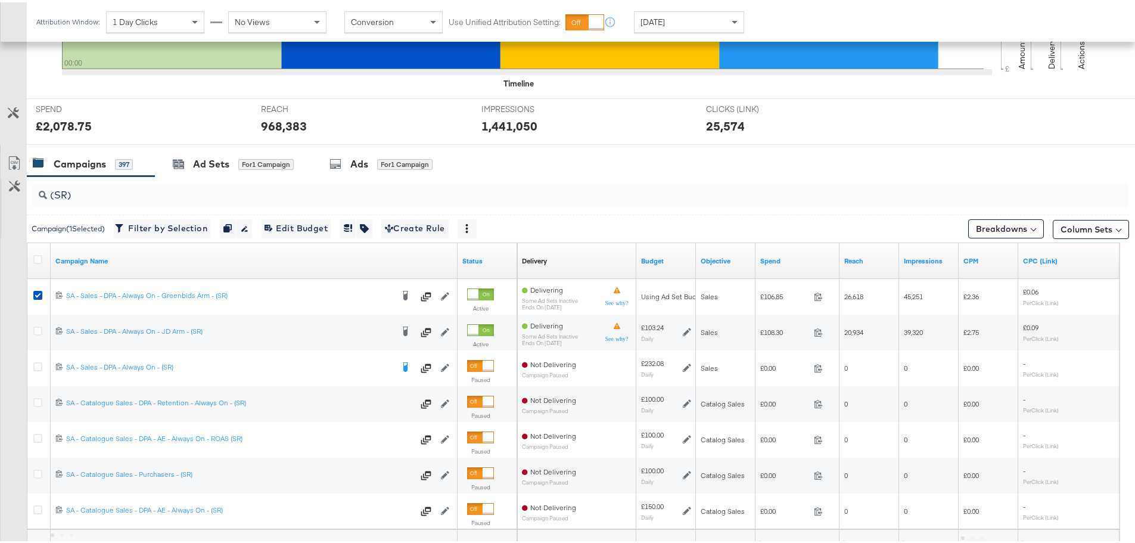
scroll to position [444, 0]
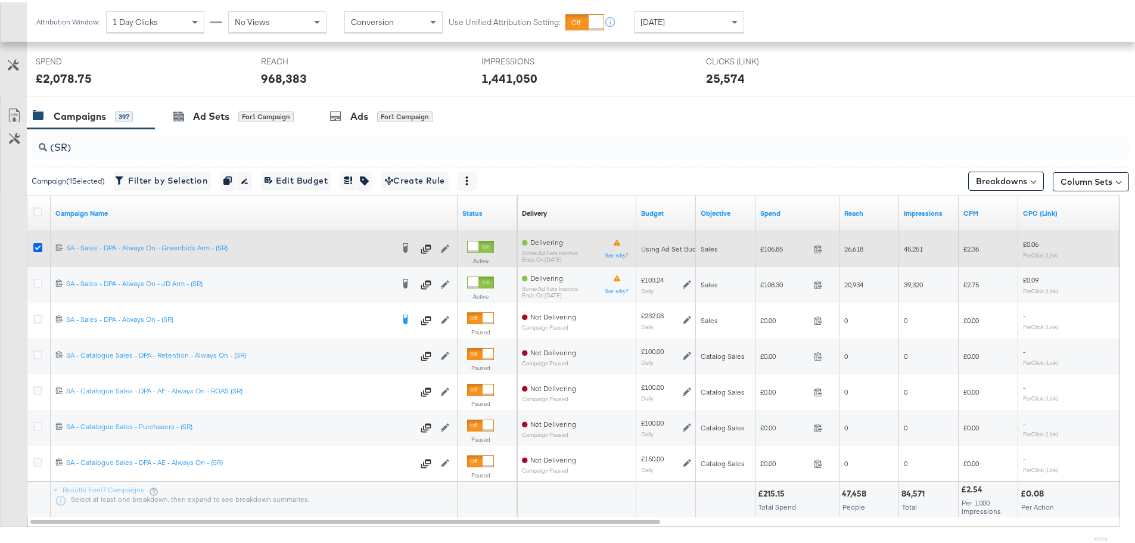
click at [38, 245] on icon at bounding box center [37, 245] width 9 height 9
click at [0, 0] on input "checkbox" at bounding box center [0, 0] width 0 height 0
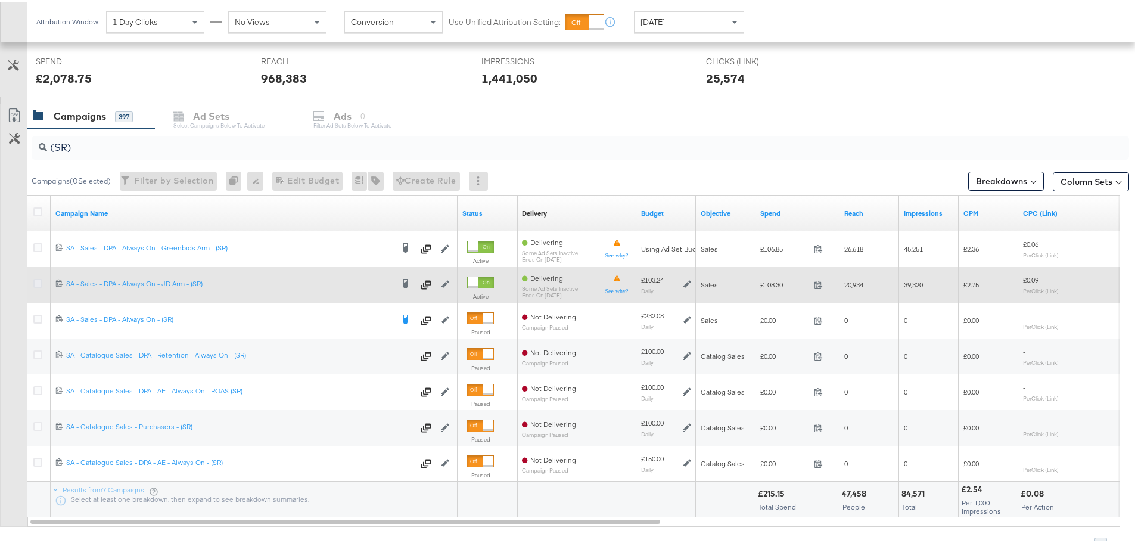
click at [36, 282] on icon at bounding box center [37, 280] width 9 height 9
click at [0, 0] on input "checkbox" at bounding box center [0, 0] width 0 height 0
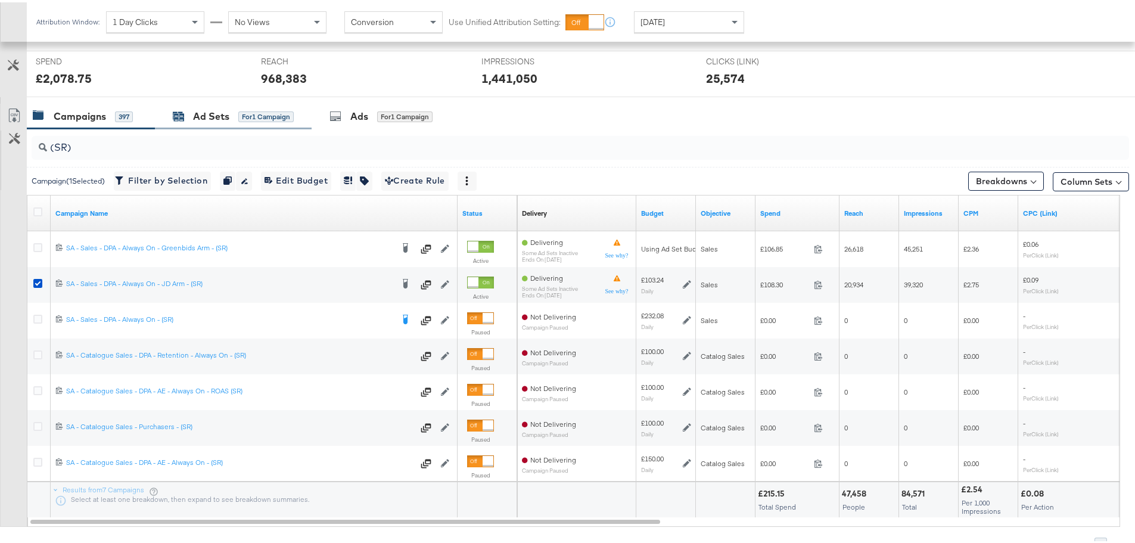
click at [242, 119] on div "for 1 Campaign" at bounding box center [265, 114] width 55 height 11
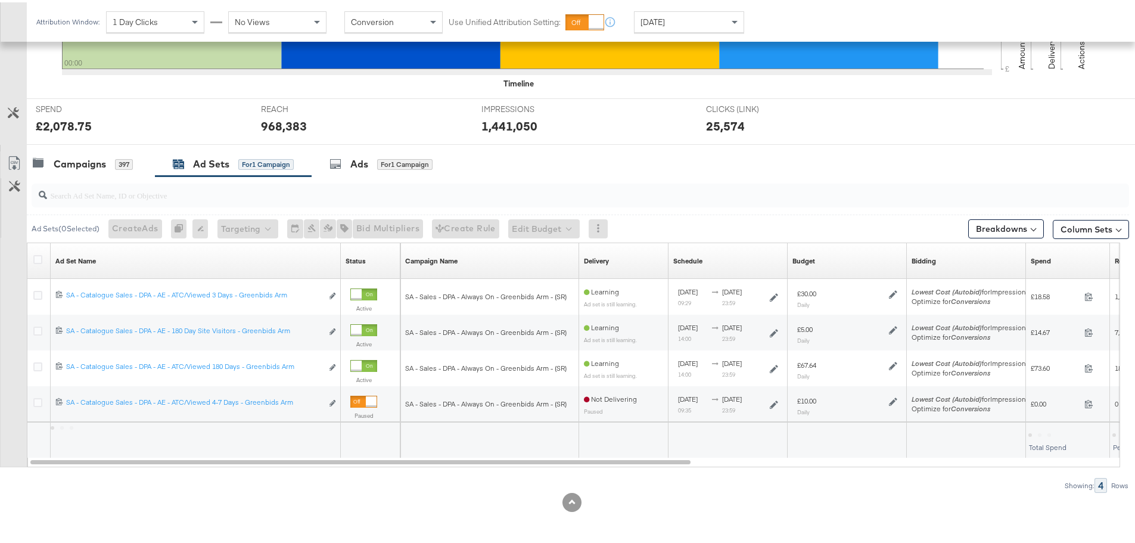
scroll to position [325, 0]
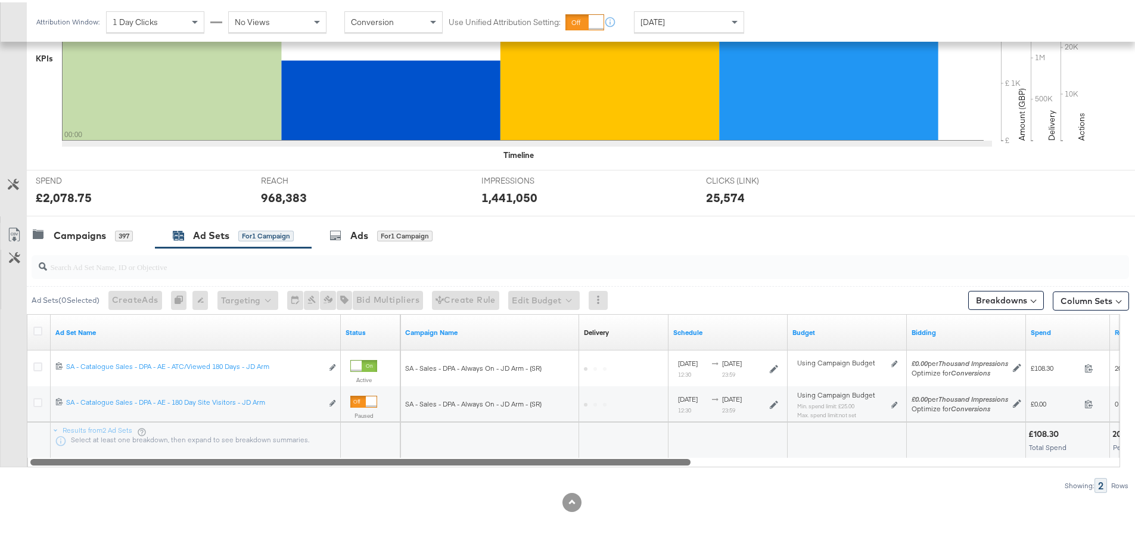
drag, startPoint x: 470, startPoint y: 460, endPoint x: 260, endPoint y: 448, distance: 209.9
click at [344, 493] on div "KPIs Performance & KPIs Customize KPIs ✔ Clicks (Link) ✔ Reach ✔ Impressions ✔ …" at bounding box center [572, 225] width 1144 height 633
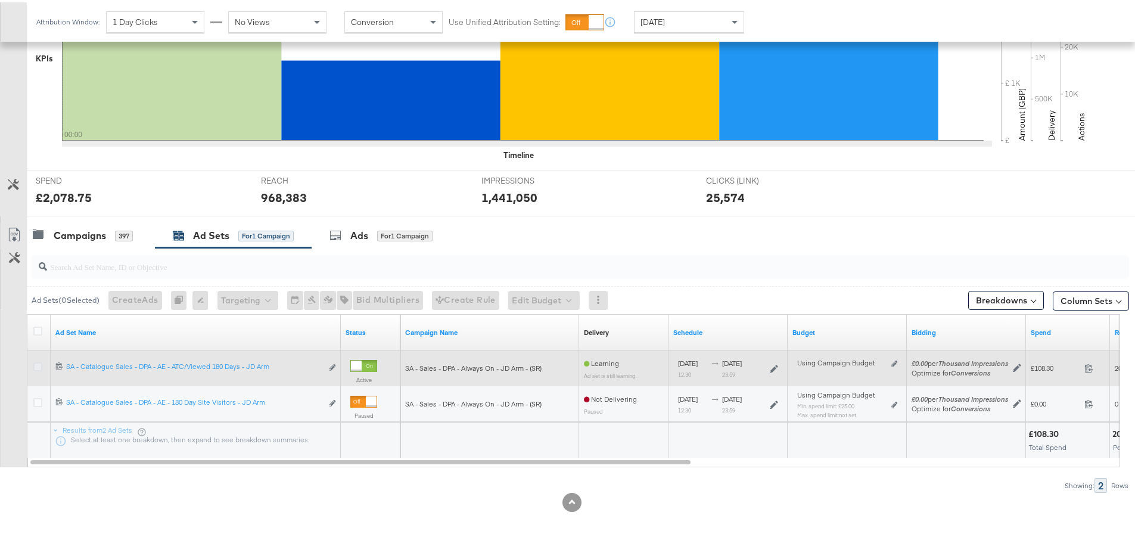
click at [40, 360] on icon at bounding box center [37, 364] width 9 height 9
click at [0, 0] on input "checkbox" at bounding box center [0, 0] width 0 height 0
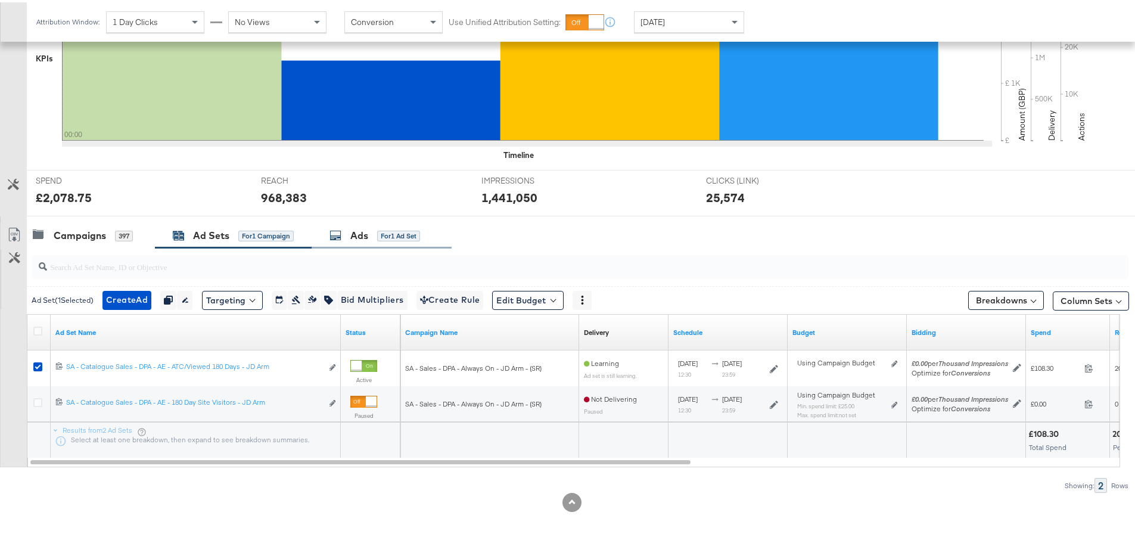
click at [363, 223] on div "Ads for 1 Ad Set" at bounding box center [381, 233] width 140 height 26
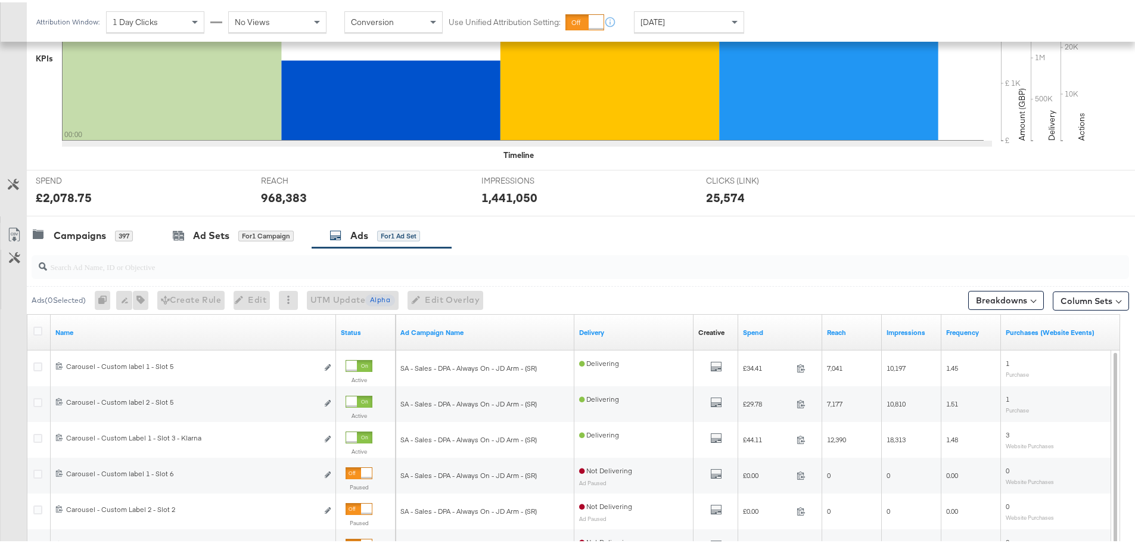
scroll to position [444, 0]
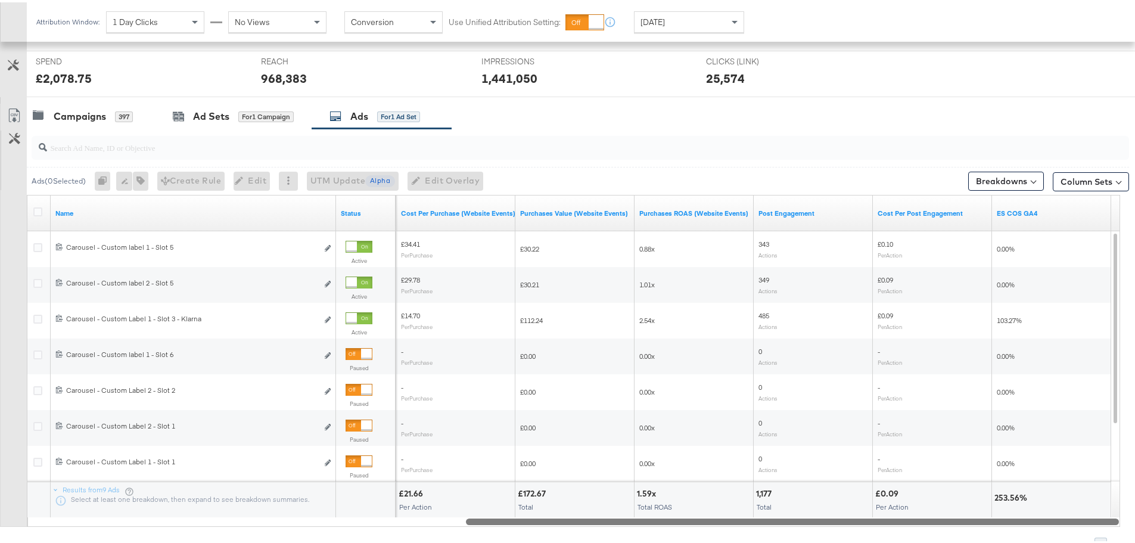
drag, startPoint x: 459, startPoint y: 520, endPoint x: 1143, endPoint y: 529, distance: 683.8
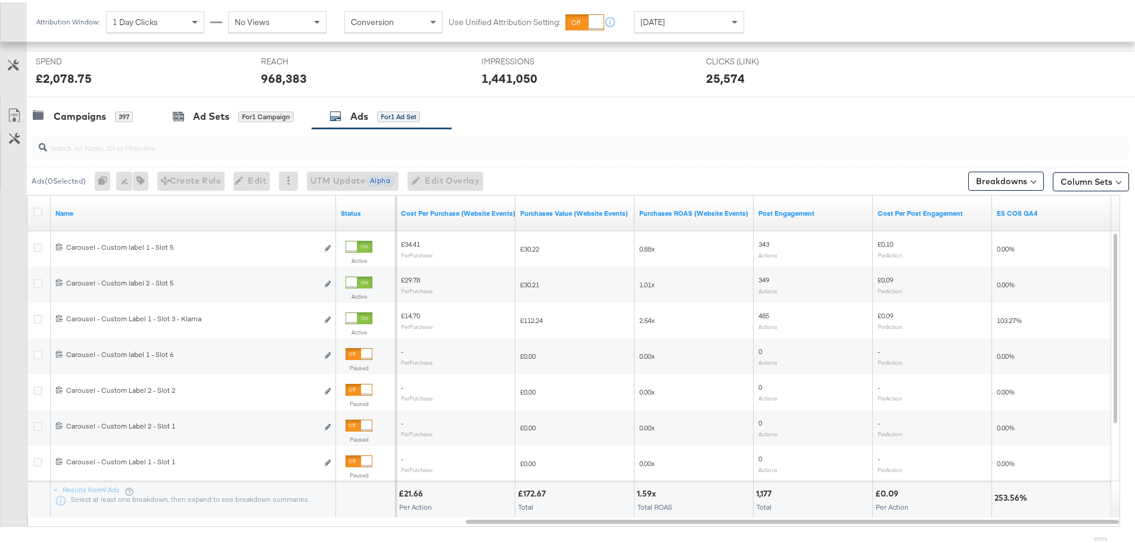
click at [656, 24] on span "[DATE]" at bounding box center [652, 19] width 24 height 11
click at [783, 20] on div "[DATE]" at bounding box center [777, 25] width 20 height 10
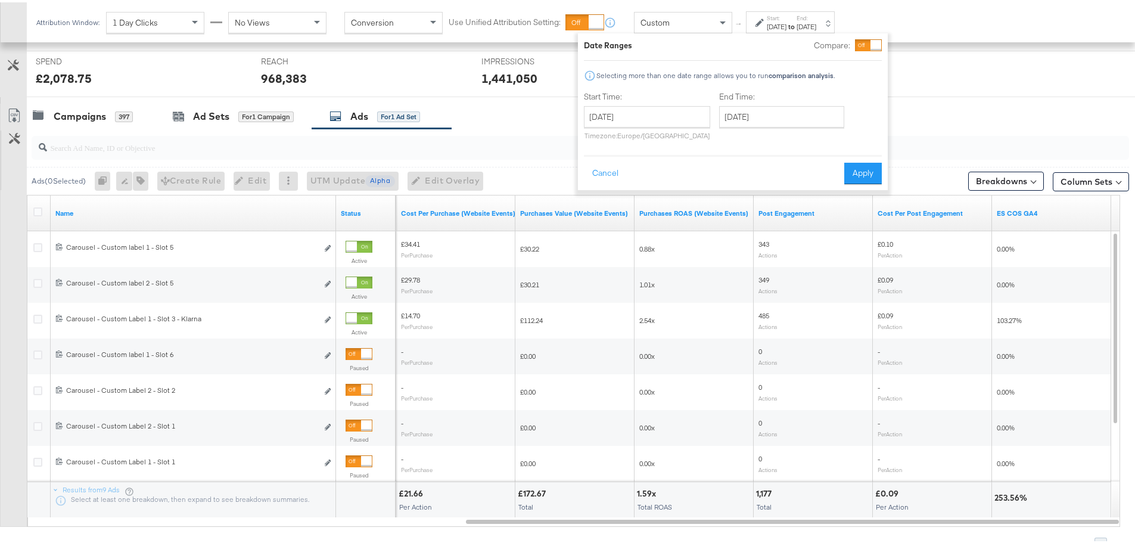
click at [669, 103] on div "Start Time: August 18th 2025 ‹ August 2025 › Su Mo Tu We Th Fr Sa 27 28 29 30 3…" at bounding box center [647, 116] width 126 height 54
drag, startPoint x: 641, startPoint y: 94, endPoint x: 644, endPoint y: 104, distance: 10.0
click at [642, 94] on label "Start Time:" at bounding box center [647, 94] width 126 height 11
click at [644, 114] on input "[DATE]" at bounding box center [647, 114] width 126 height 21
click at [718, 207] on td "16" at bounding box center [719, 208] width 20 height 17
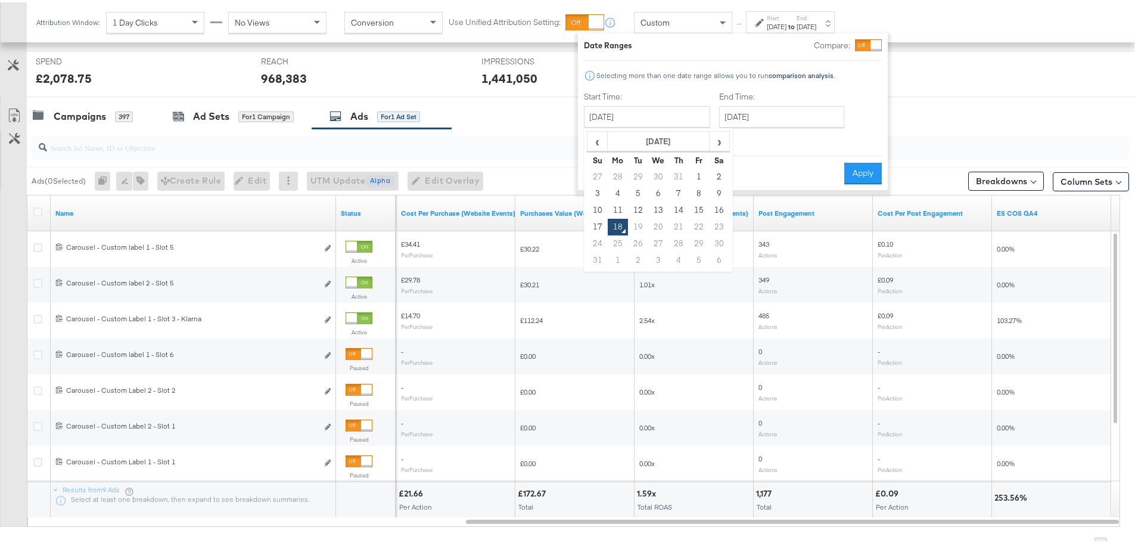
type input "[DATE]"
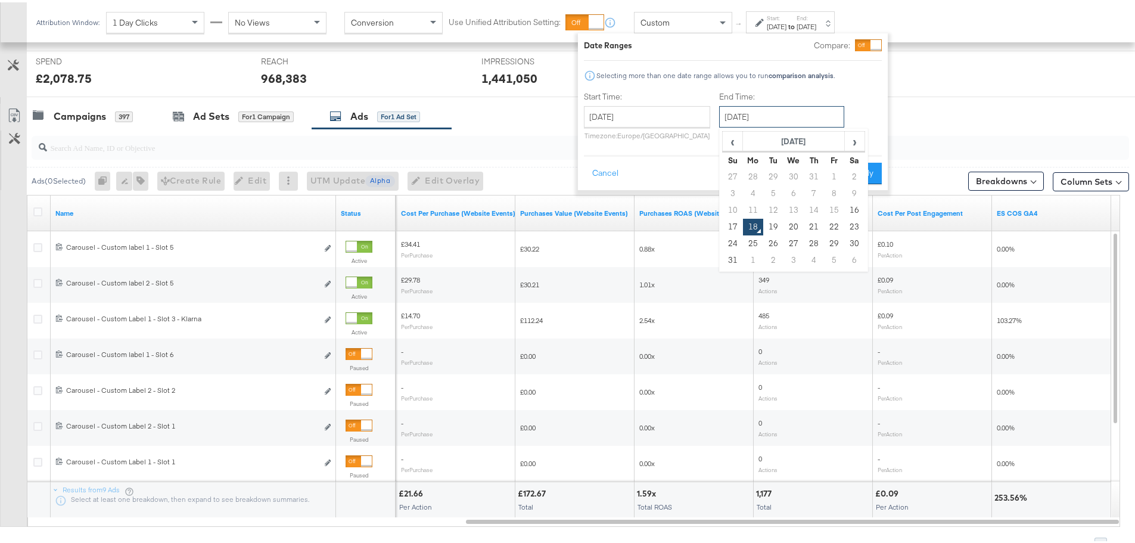
click at [757, 123] on input "[DATE]" at bounding box center [781, 114] width 125 height 21
click at [854, 200] on td "16" at bounding box center [854, 208] width 20 height 17
type input "[DATE]"
click at [858, 170] on button "Apply" at bounding box center [863, 170] width 38 height 21
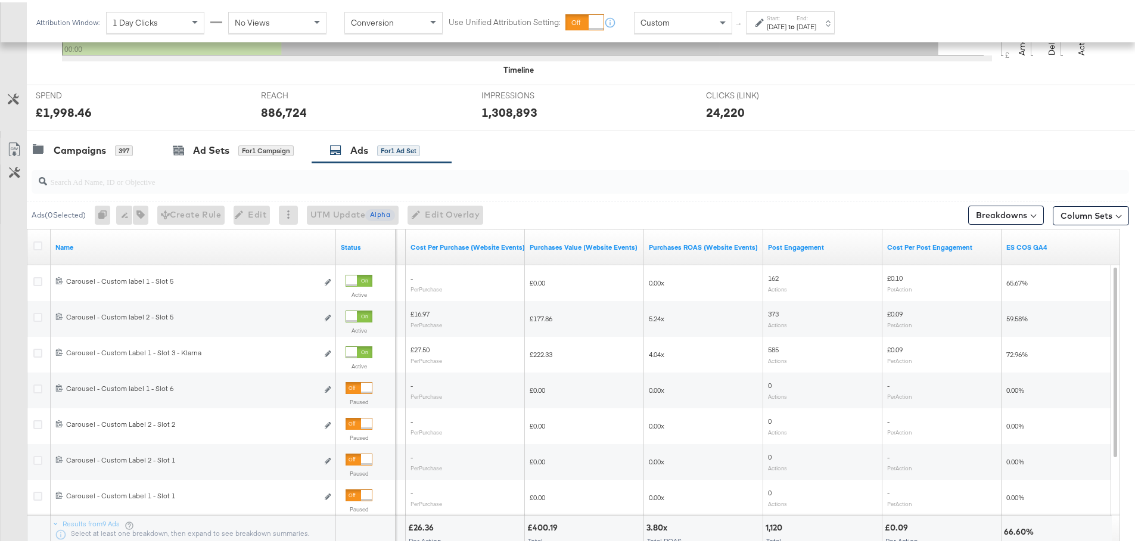
scroll to position [417, 0]
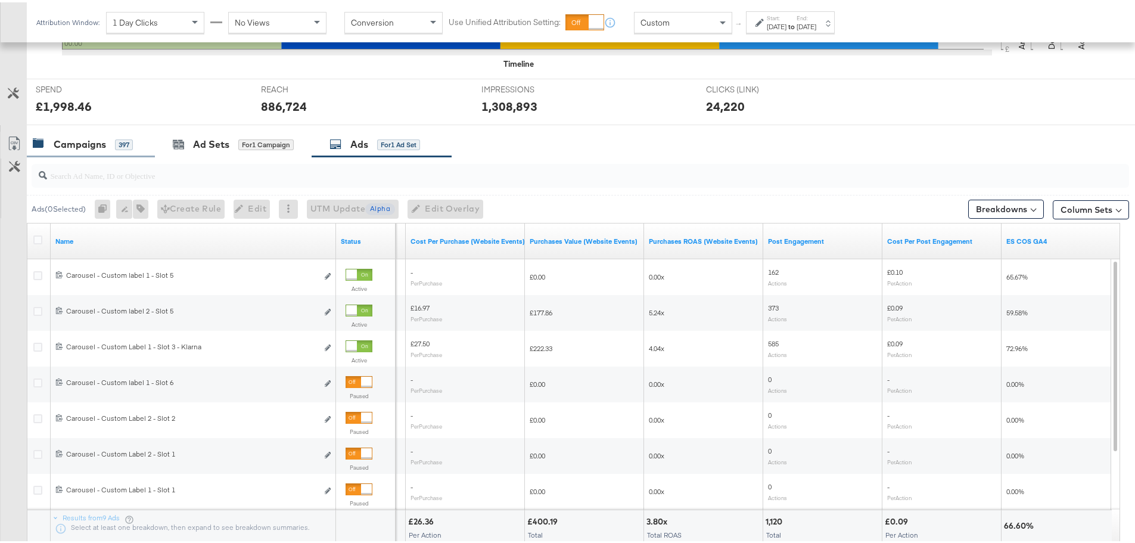
click at [77, 138] on div "Campaigns" at bounding box center [80, 142] width 52 height 14
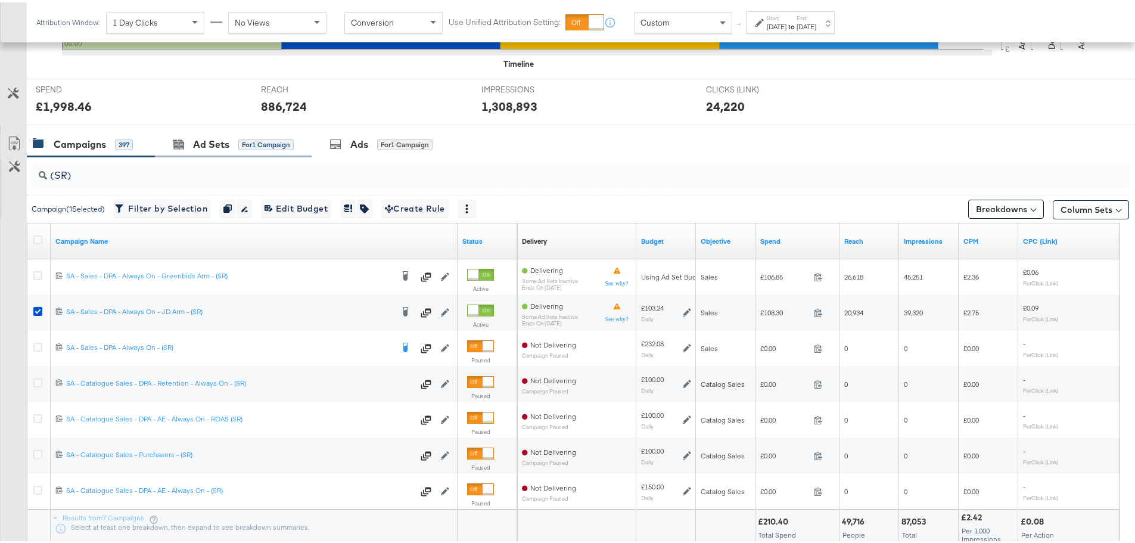
click at [225, 131] on div "Ad Sets for 1 Campaign" at bounding box center [233, 142] width 157 height 26
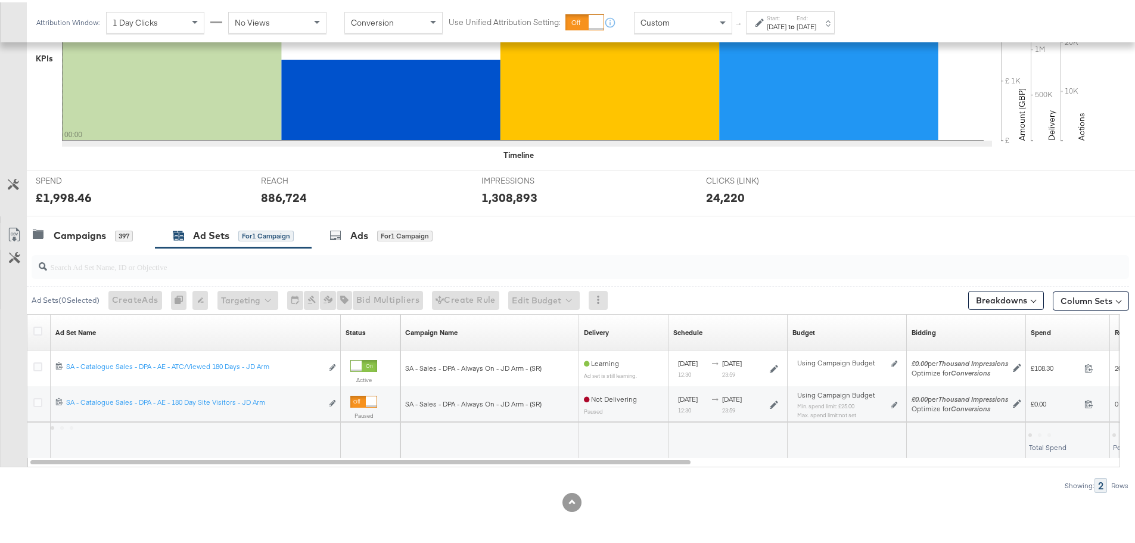
scroll to position [326, 0]
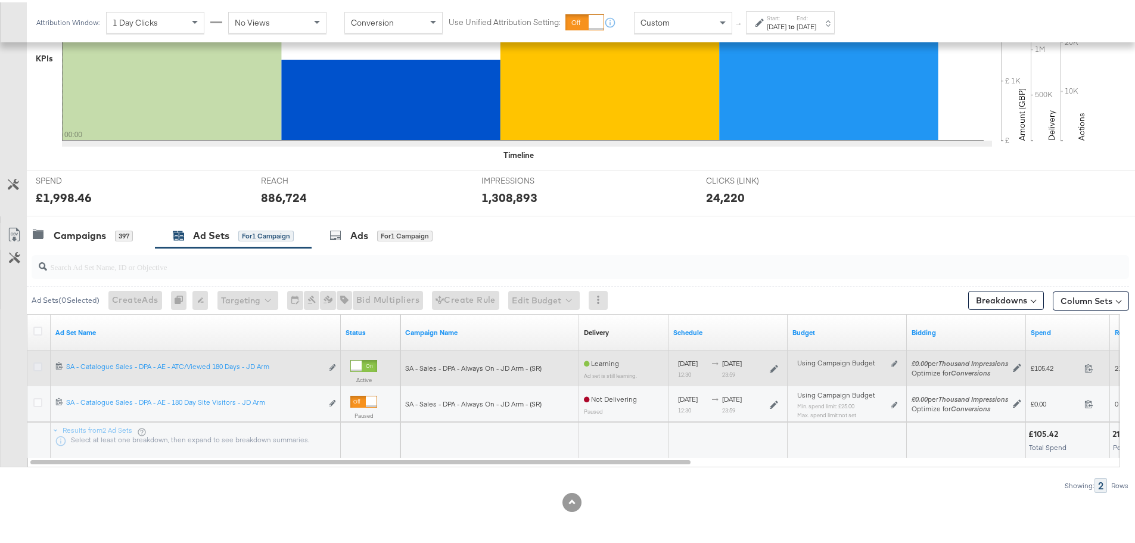
click at [33, 363] on icon at bounding box center [37, 364] width 9 height 9
click at [0, 0] on input "checkbox" at bounding box center [0, 0] width 0 height 0
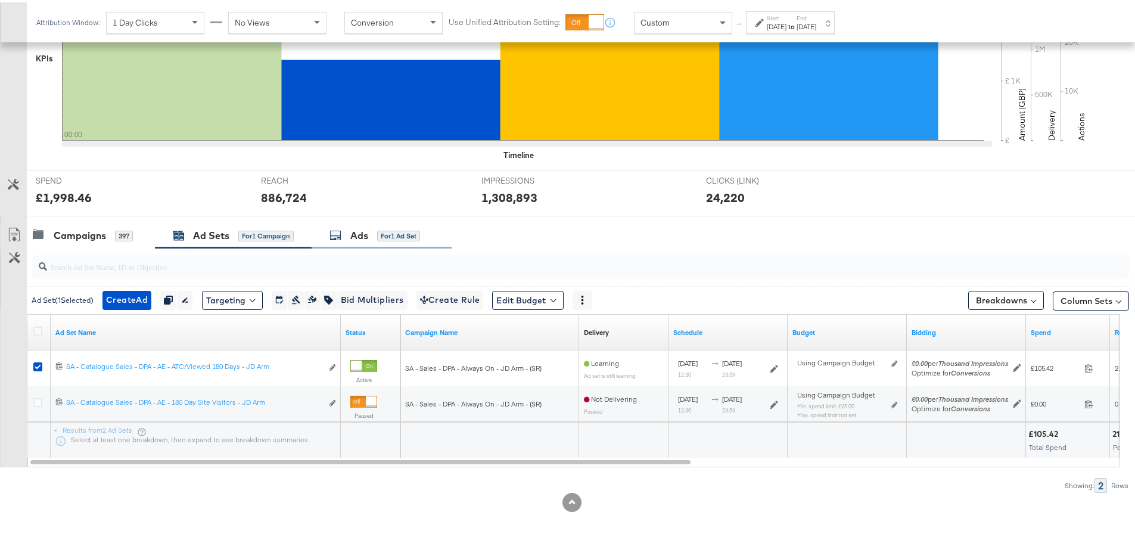
click at [360, 230] on div "Ads" at bounding box center [359, 233] width 18 height 14
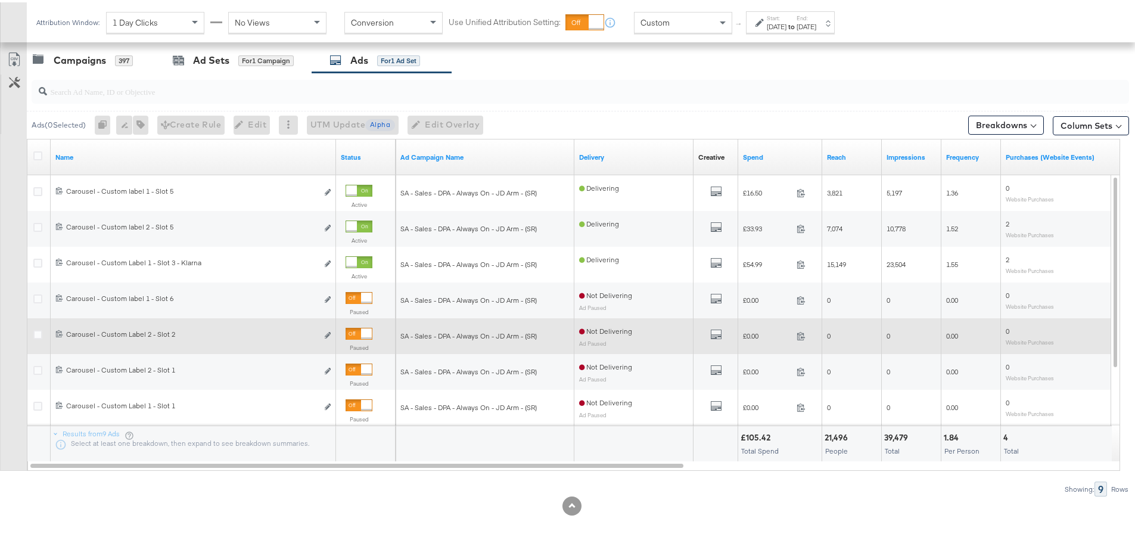
scroll to position [504, 0]
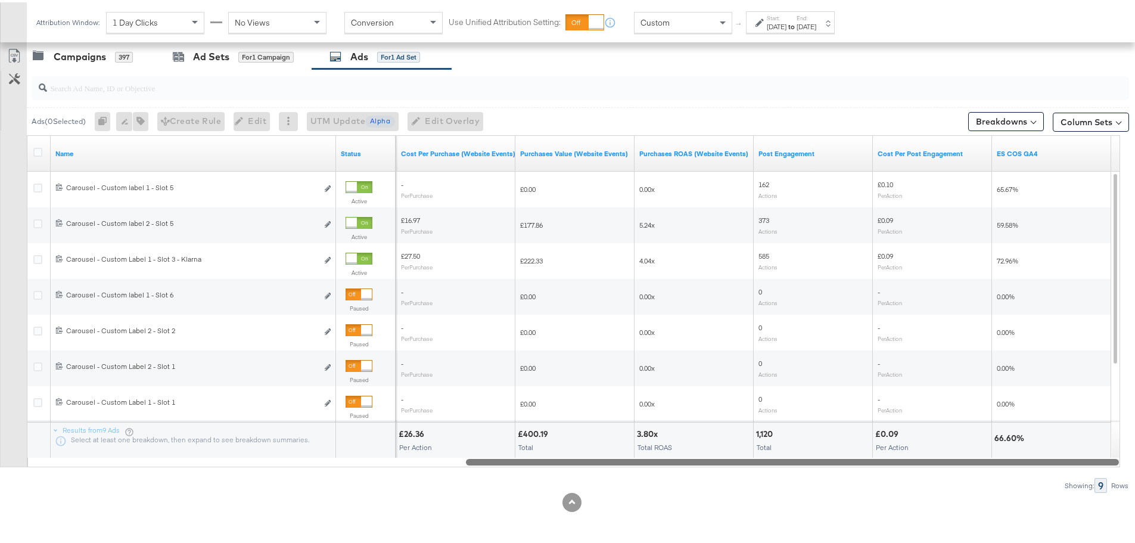
drag, startPoint x: 434, startPoint y: 463, endPoint x: 912, endPoint y: 471, distance: 478.9
click at [912, 471] on div "Ads ( 0 Selected) 0 Rename 0 ads Tags for 0 campaigns Create Rule Edit 0 ads Ed…" at bounding box center [564, 278] width 1129 height 423
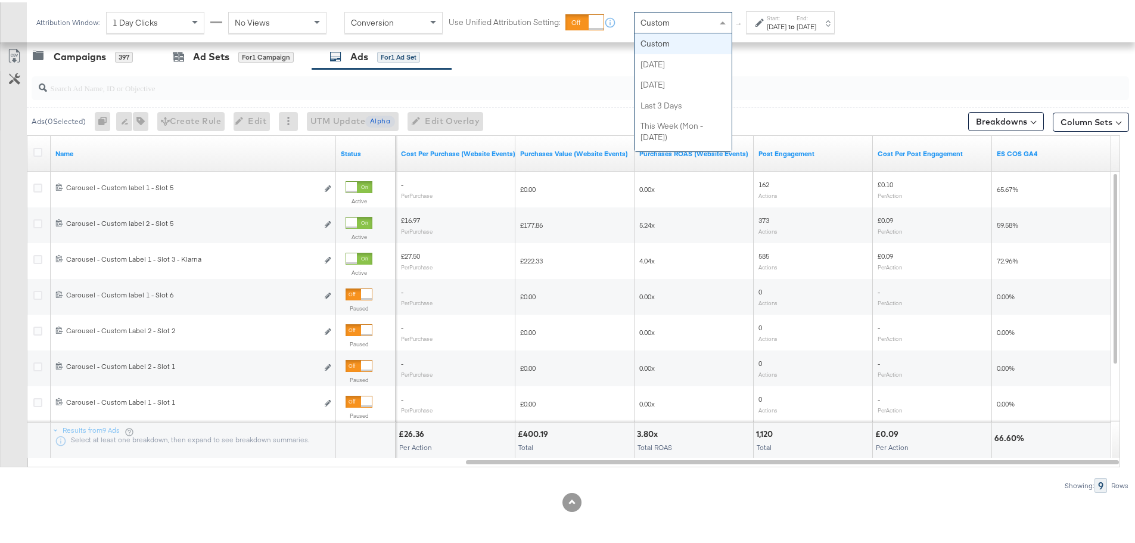
click at [683, 21] on div "Custom" at bounding box center [682, 20] width 97 height 20
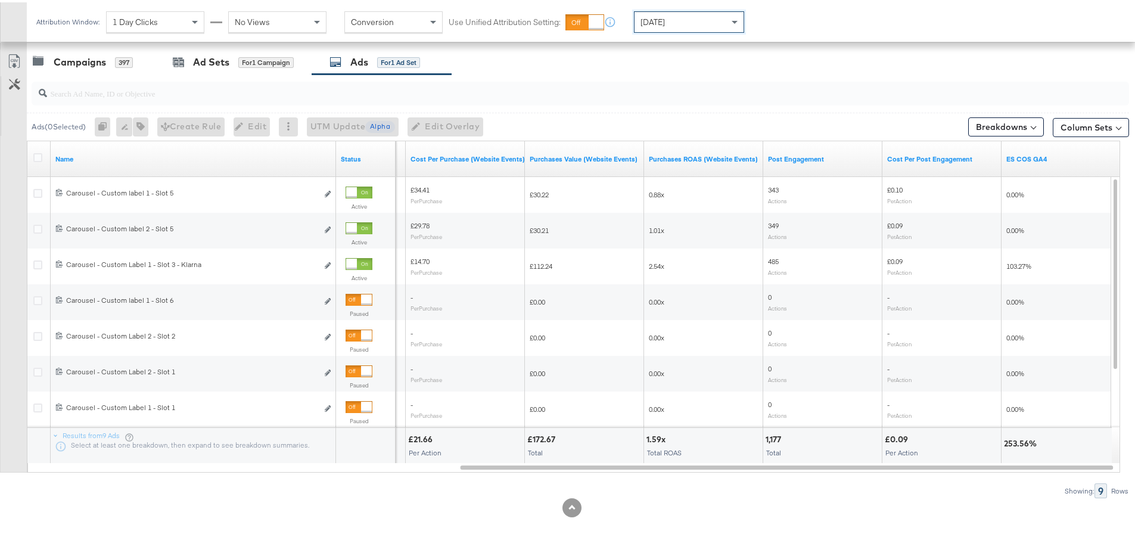
scroll to position [504, 0]
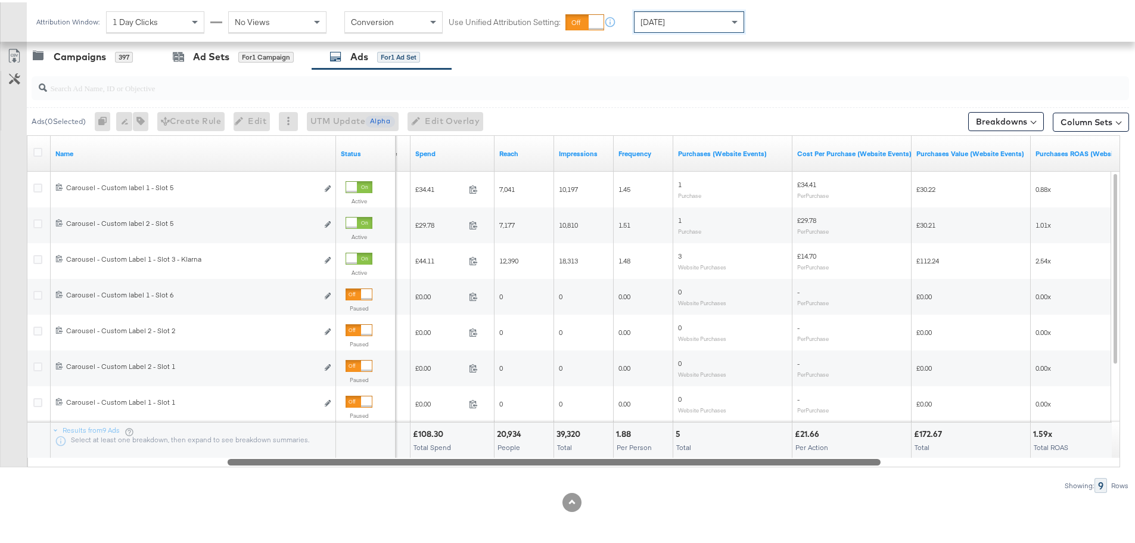
drag, startPoint x: 596, startPoint y: 458, endPoint x: 284, endPoint y: 458, distance: 311.5
click at [284, 458] on div at bounding box center [554, 459] width 653 height 10
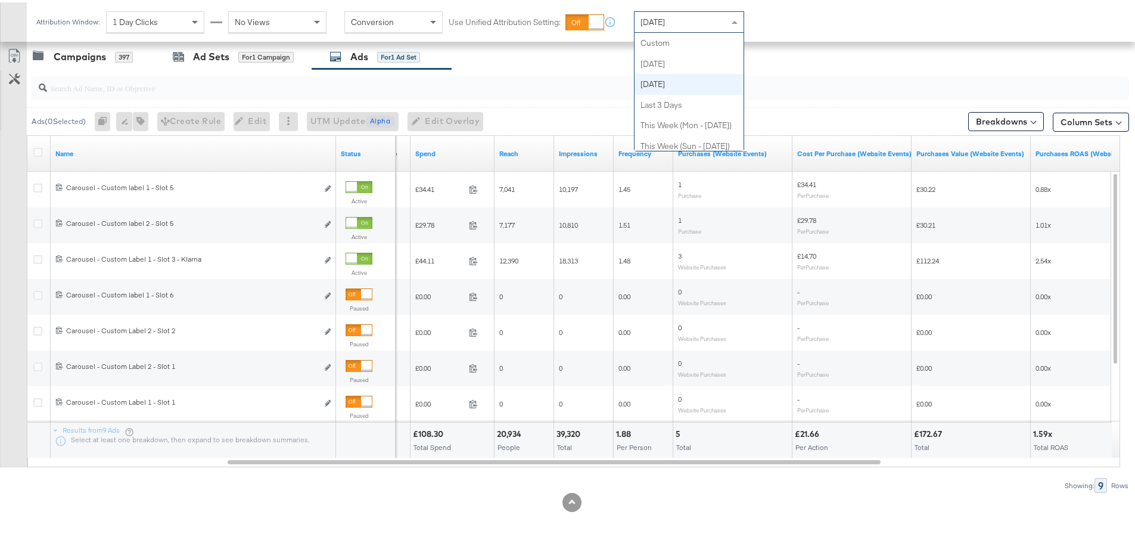
click at [686, 10] on div "[DATE]" at bounding box center [688, 20] width 109 height 20
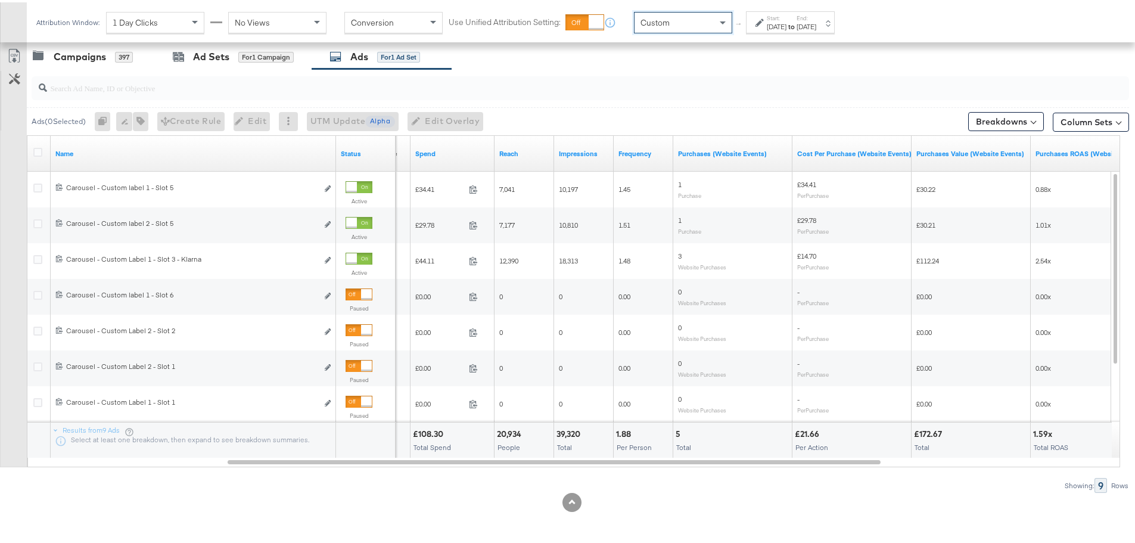
click at [775, 24] on div "[DATE]" at bounding box center [777, 25] width 20 height 10
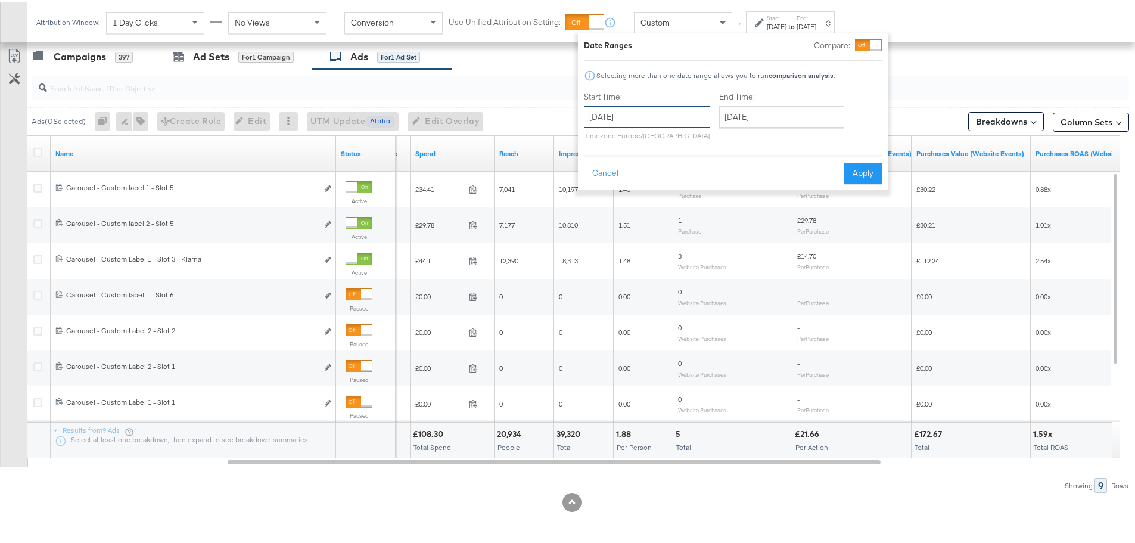
click at [657, 110] on input "[DATE]" at bounding box center [647, 114] width 126 height 21
click at [593, 210] on td "10" at bounding box center [597, 208] width 20 height 17
type input "[DATE]"
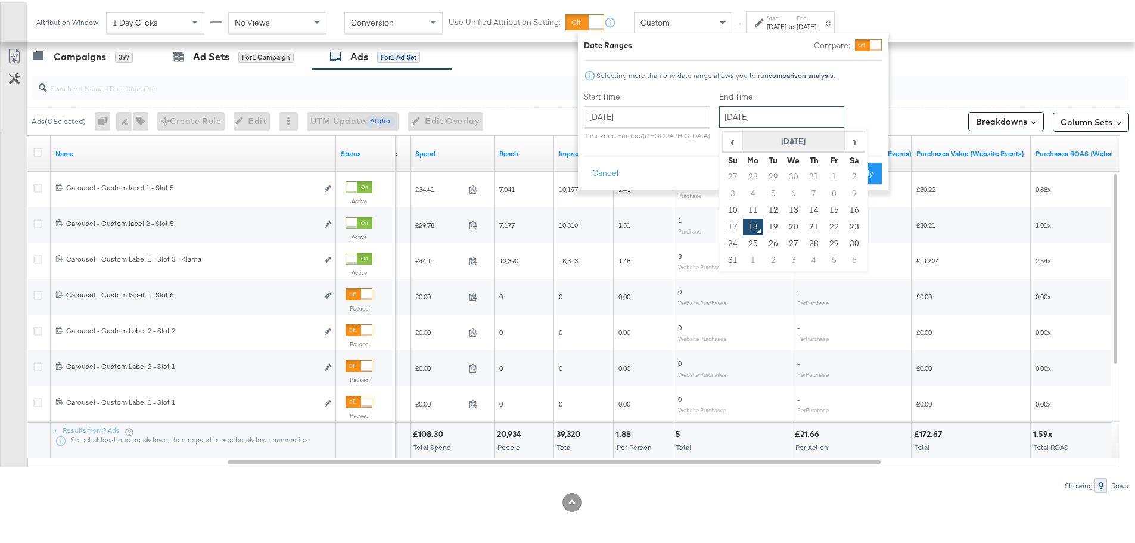
drag, startPoint x: 816, startPoint y: 119, endPoint x: 811, endPoint y: 129, distance: 11.7
click at [815, 120] on input "[DATE]" at bounding box center [781, 114] width 125 height 21
click at [853, 202] on td "16" at bounding box center [854, 208] width 20 height 17
type input "[DATE]"
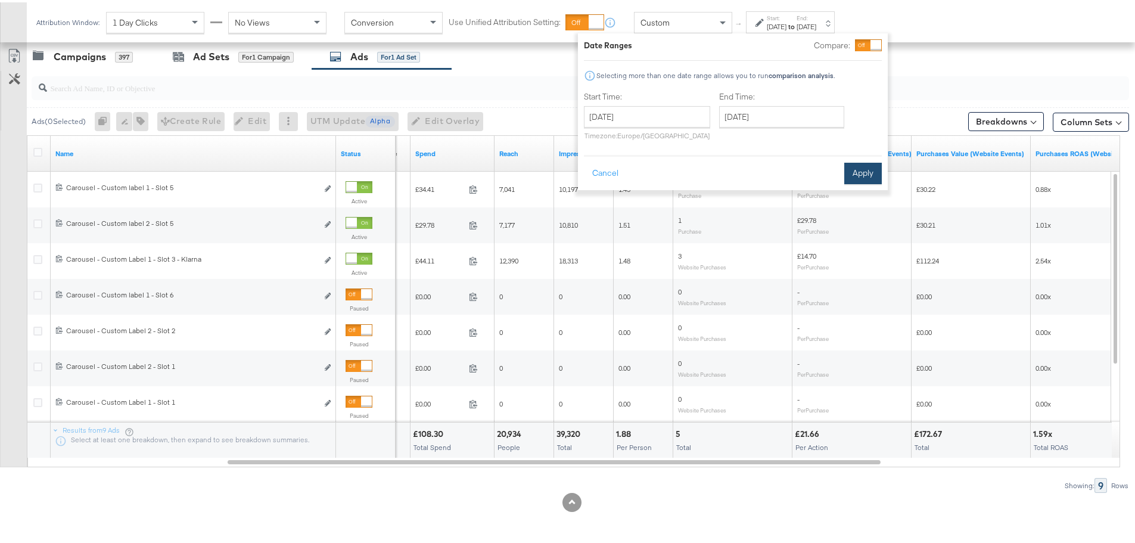
click at [856, 171] on button "Apply" at bounding box center [863, 170] width 38 height 21
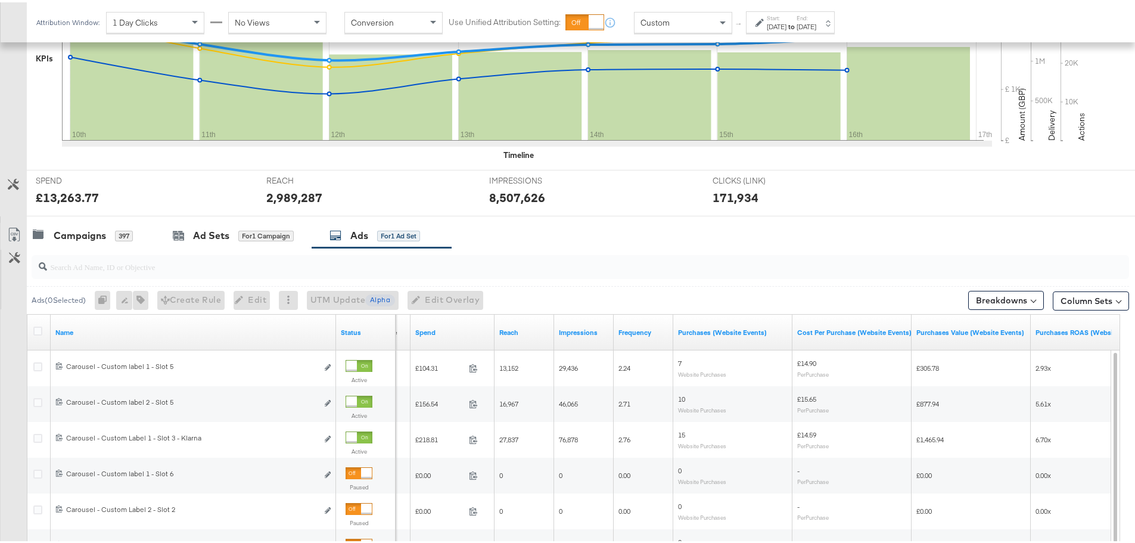
scroll to position [504, 0]
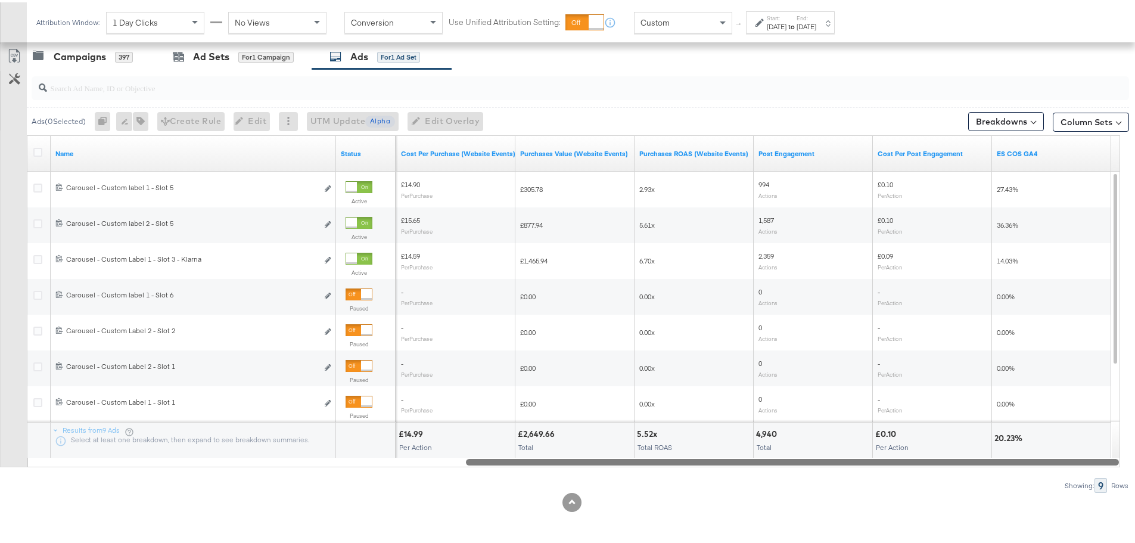
drag, startPoint x: 431, startPoint y: 457, endPoint x: 943, endPoint y: 461, distance: 511.6
click at [943, 461] on div at bounding box center [792, 459] width 653 height 10
drag, startPoint x: 989, startPoint y: 460, endPoint x: 931, endPoint y: 473, distance: 58.7
click at [931, 473] on div "Ads ( 0 Selected) 0 Rename 0 ads Tags for 0 campaigns Create Rule Edit 0 ads Ed…" at bounding box center [564, 278] width 1129 height 423
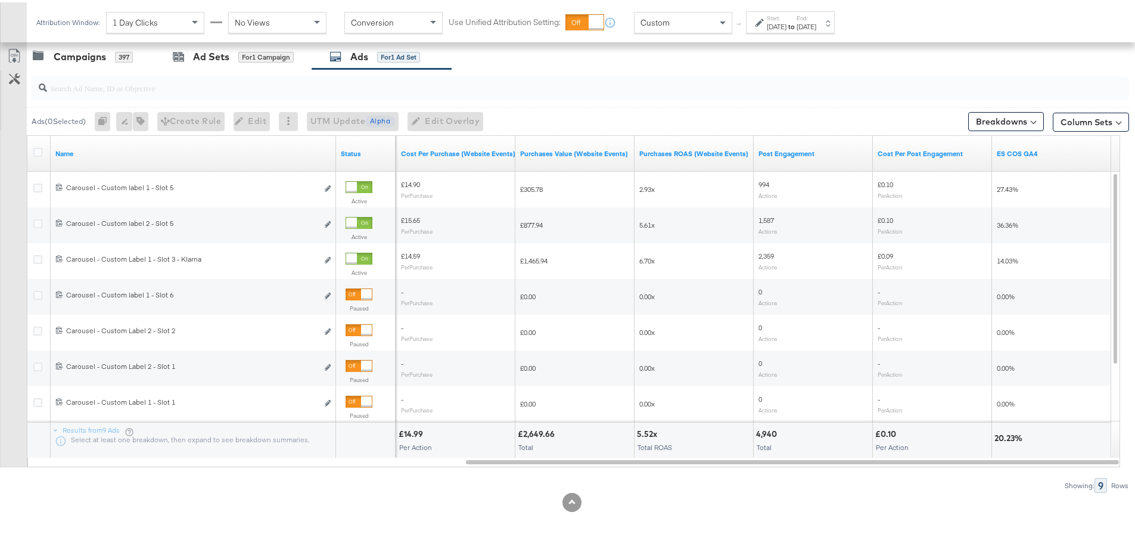
click at [786, 26] on div "[DATE]" at bounding box center [777, 25] width 20 height 10
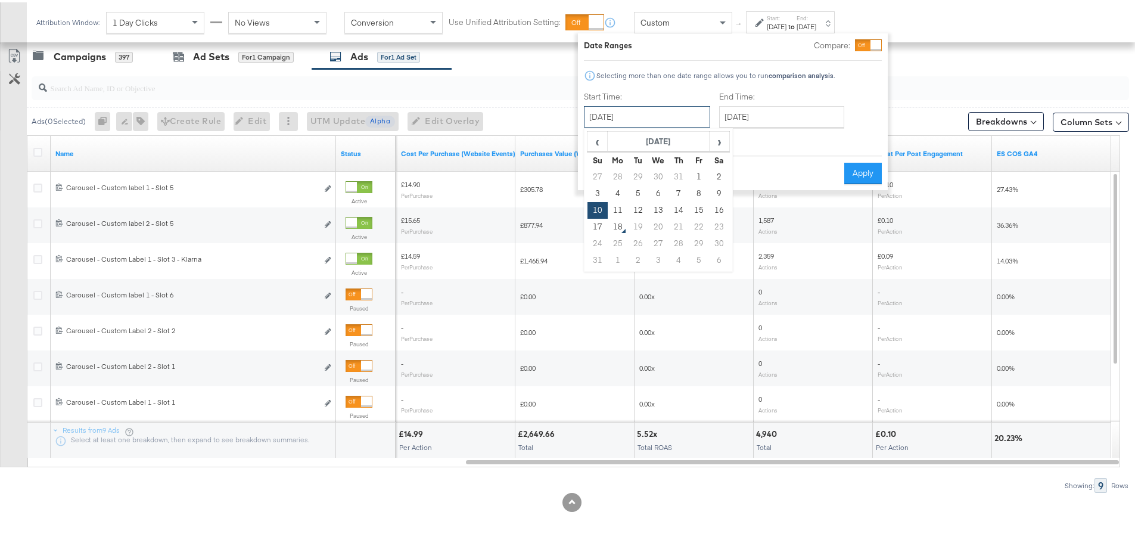
click at [650, 111] on input "[DATE]" at bounding box center [647, 114] width 126 height 21
click at [678, 206] on td "14" at bounding box center [678, 208] width 20 height 17
type input "August 14th 2025"
click at [758, 106] on input "[DATE]" at bounding box center [781, 114] width 125 height 21
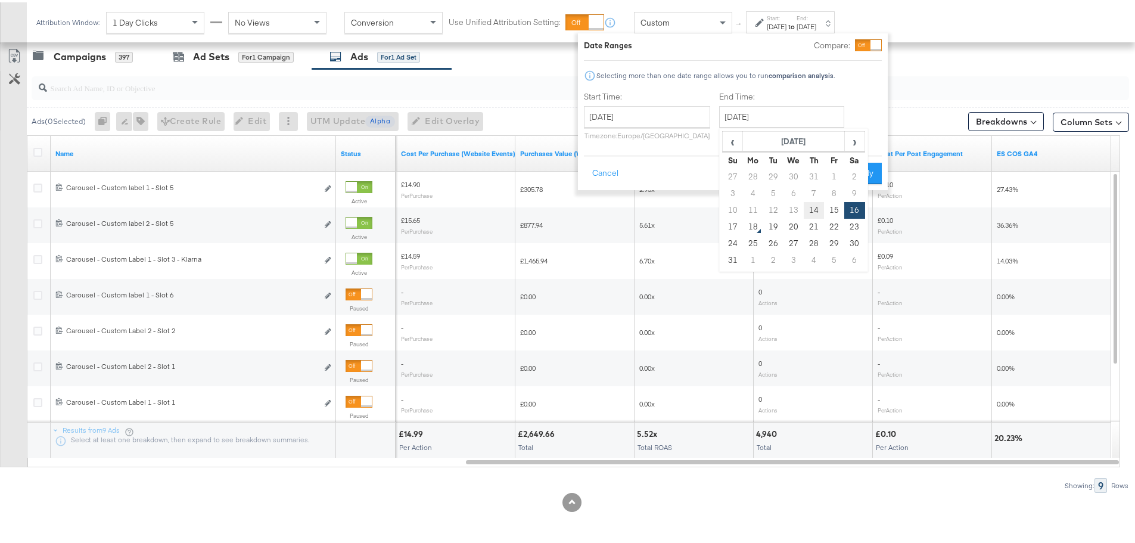
click at [812, 209] on td "14" at bounding box center [813, 208] width 20 height 17
type input "August 14th 2025"
click at [862, 163] on button "Apply" at bounding box center [863, 170] width 38 height 21
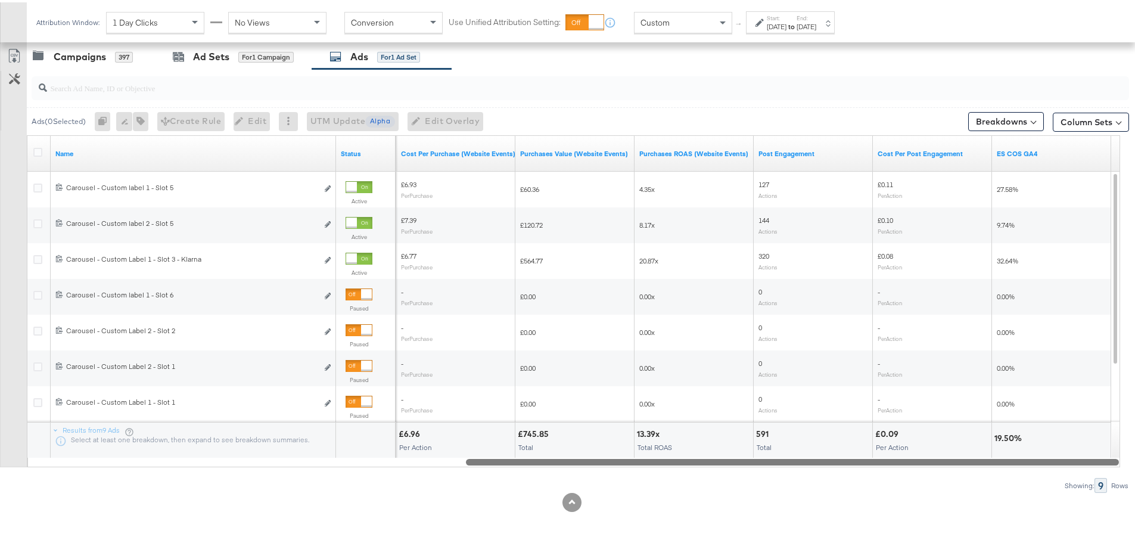
drag, startPoint x: 942, startPoint y: 461, endPoint x: 1143, endPoint y: 444, distance: 202.0
click at [775, 23] on div "[DATE]" at bounding box center [777, 25] width 20 height 10
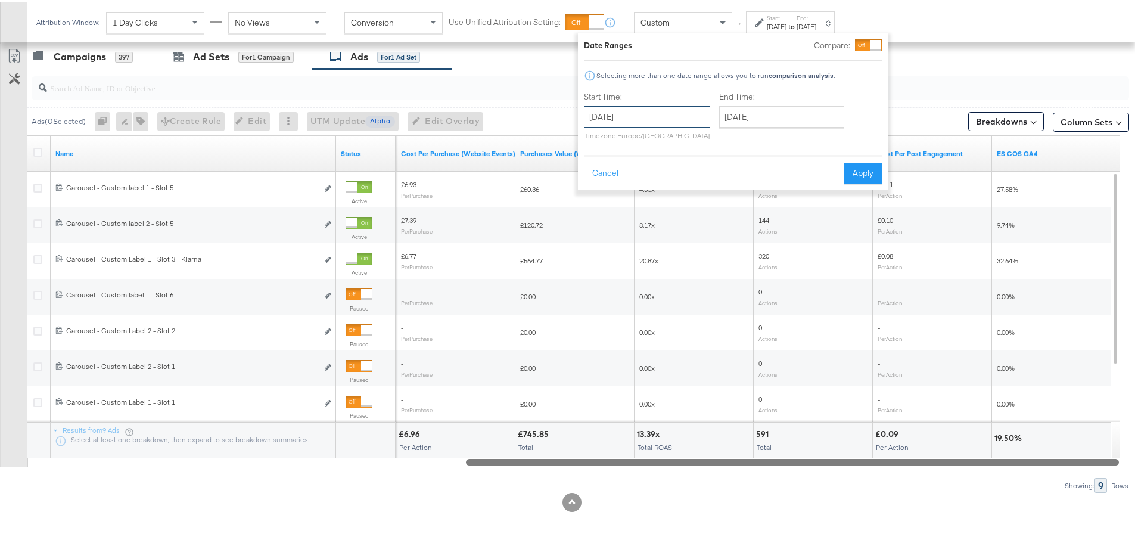
click at [615, 108] on input "August 14th 2025" at bounding box center [647, 114] width 126 height 21
click at [594, 206] on td "10" at bounding box center [597, 208] width 20 height 17
type input "[DATE]"
click at [627, 114] on input "[DATE]" at bounding box center [647, 114] width 126 height 21
click at [540, 68] on div at bounding box center [578, 86] width 1102 height 38
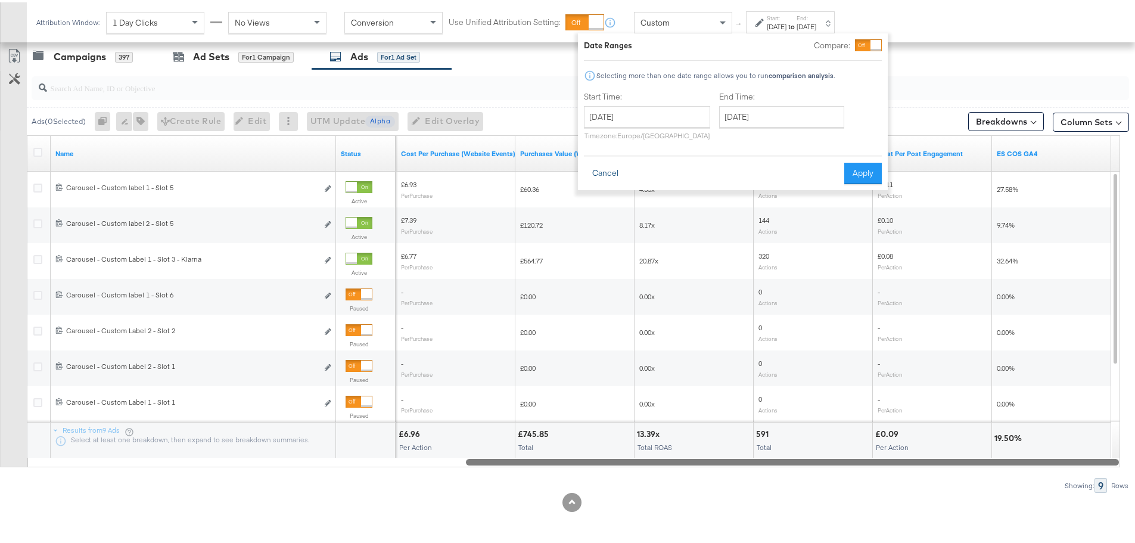
click at [593, 169] on button "Cancel" at bounding box center [605, 170] width 43 height 21
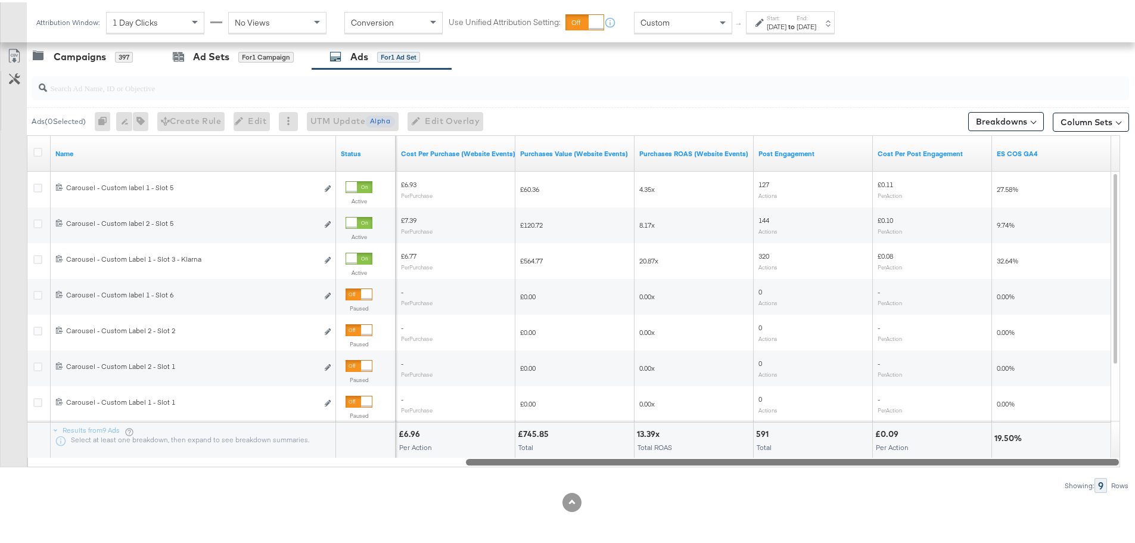
click at [666, 14] on div "Custom" at bounding box center [682, 20] width 97 height 20
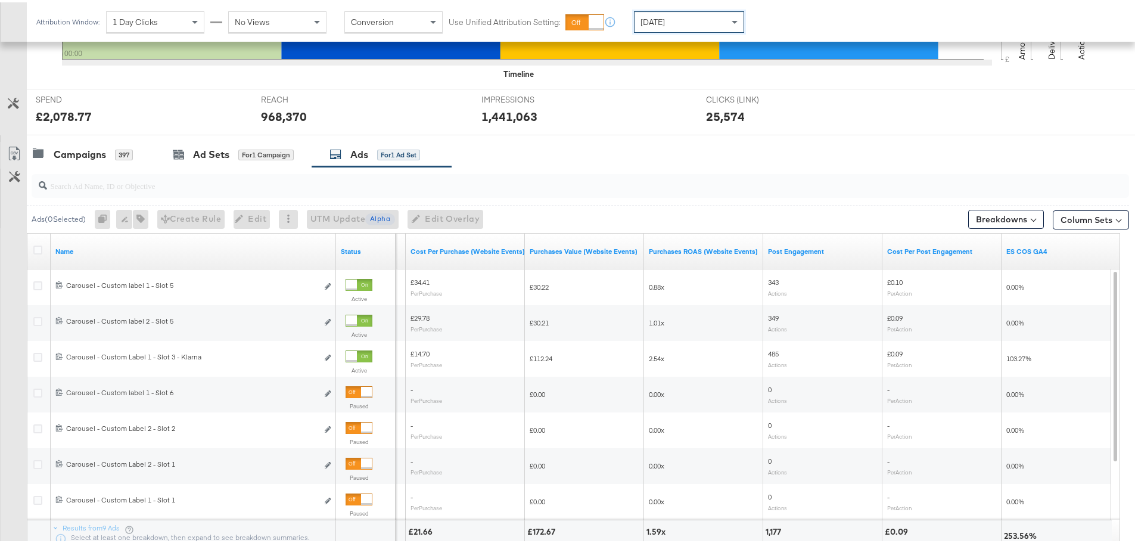
scroll to position [385, 0]
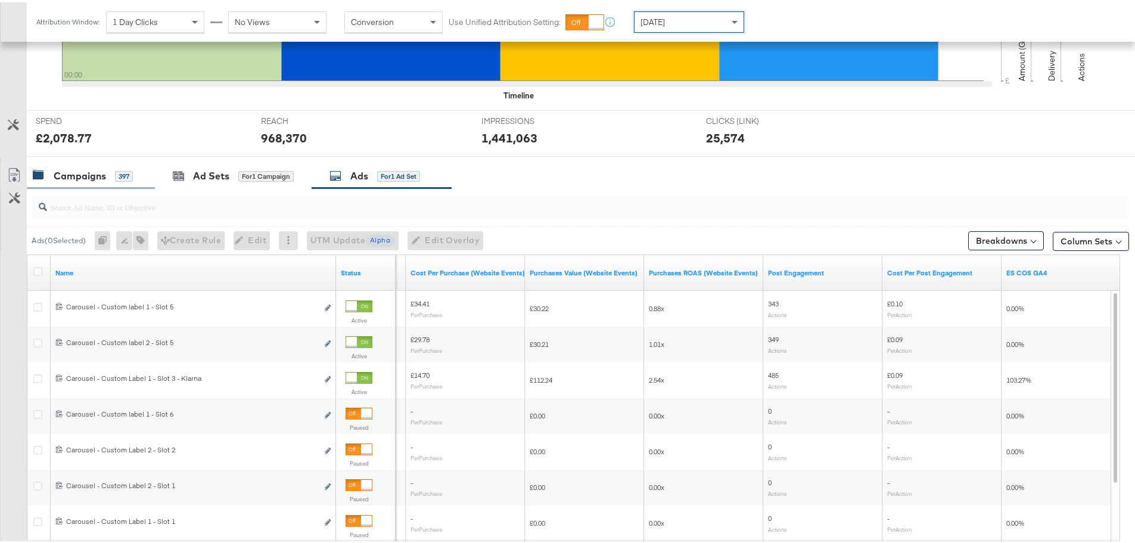
click at [107, 172] on div "Campaigns 397" at bounding box center [83, 174] width 100 height 14
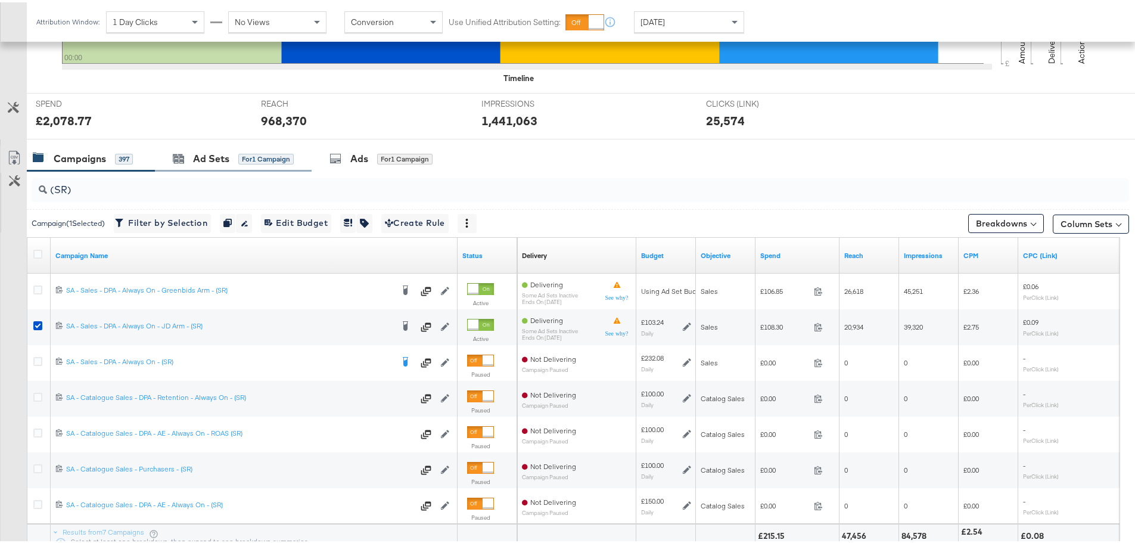
scroll to position [504, 0]
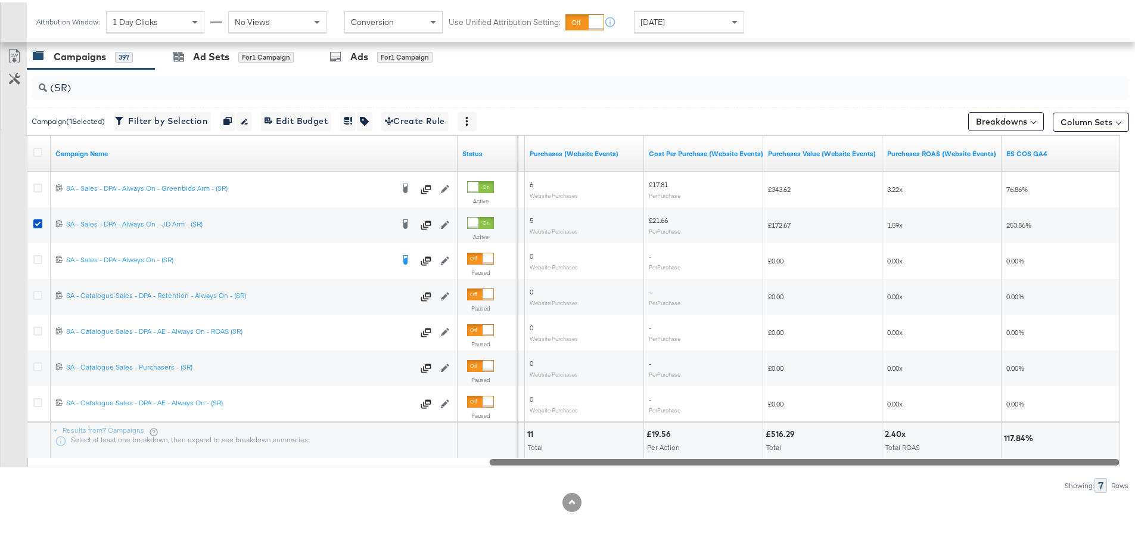
drag, startPoint x: 405, startPoint y: 459, endPoint x: 1091, endPoint y: 518, distance: 688.6
click at [1091, 518] on div "KPIs Performance & KPIs Customize KPIs ✔ Clicks (Link) ✔ Reach ✔ Impressions ✔ …" at bounding box center [572, 136] width 1144 height 811
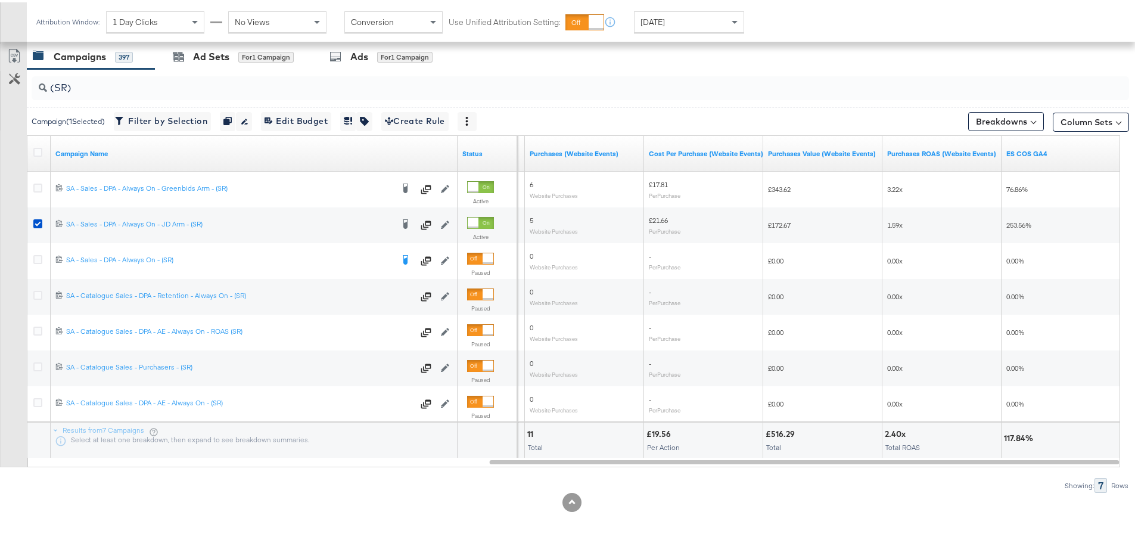
click at [650, 21] on span "[DATE]" at bounding box center [652, 19] width 24 height 11
click at [786, 16] on label "Start:" at bounding box center [777, 16] width 20 height 8
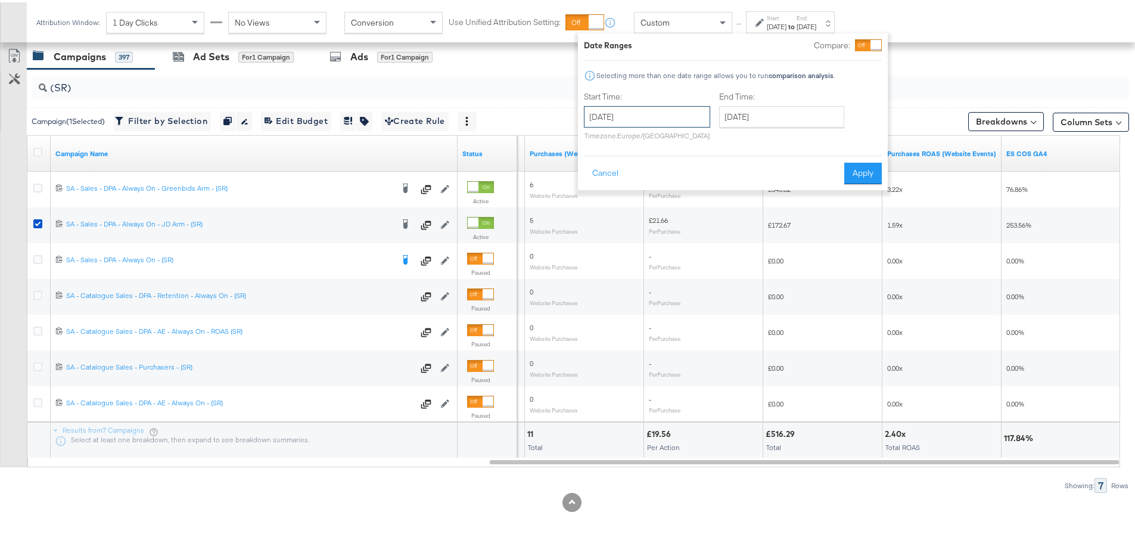
click at [672, 119] on input "[DATE]" at bounding box center [647, 114] width 126 height 21
click at [718, 207] on td "16" at bounding box center [719, 208] width 20 height 17
type input "[DATE]"
click at [763, 113] on input "[DATE]" at bounding box center [781, 114] width 125 height 21
click at [852, 205] on td "16" at bounding box center [854, 208] width 20 height 17
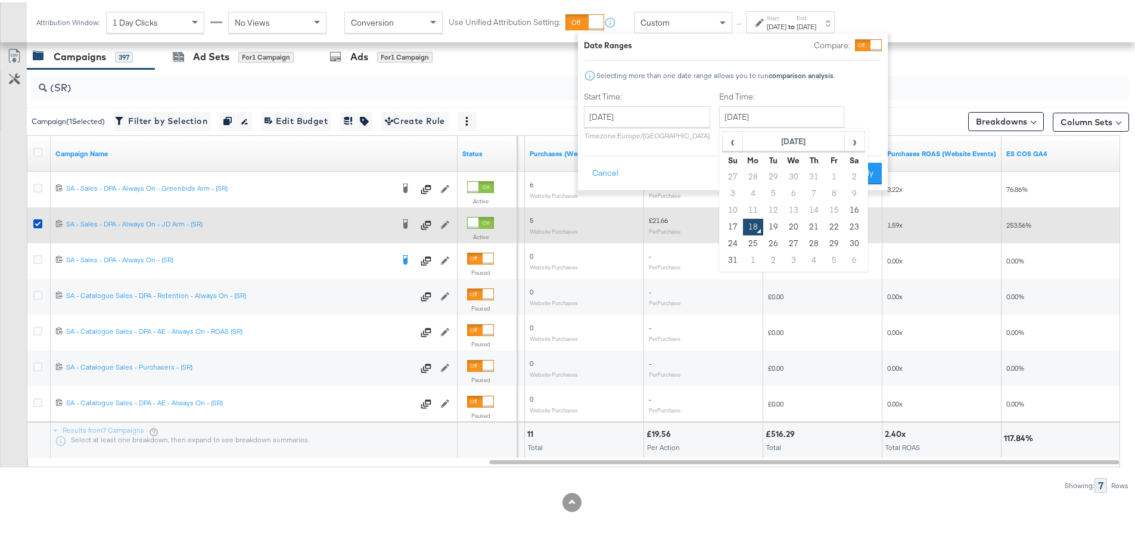
type input "[DATE]"
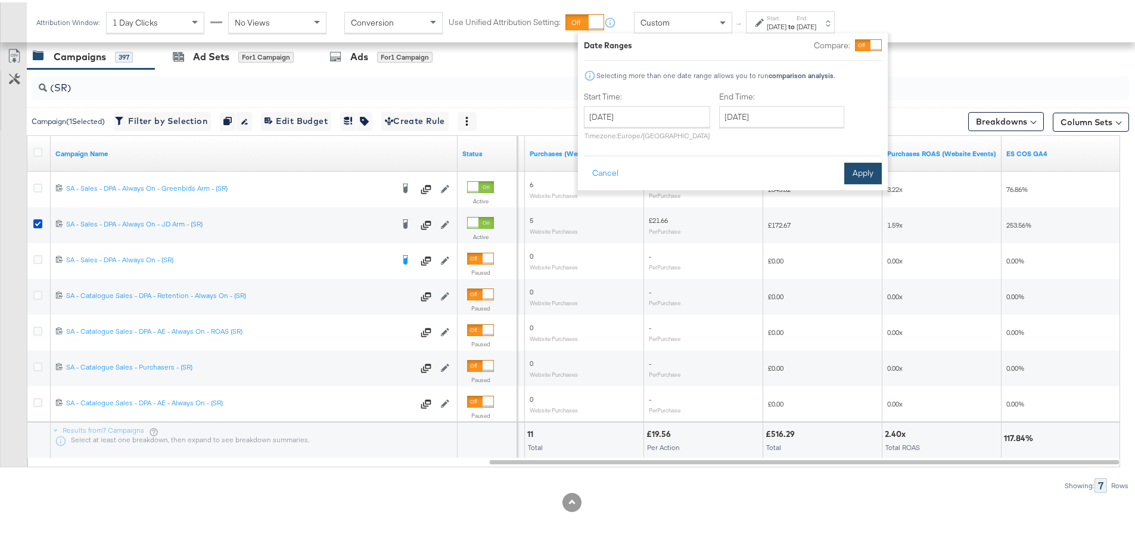
click at [843, 163] on div "Cancel Apply" at bounding box center [733, 166] width 298 height 29
click at [846, 167] on button "Apply" at bounding box center [863, 170] width 38 height 21
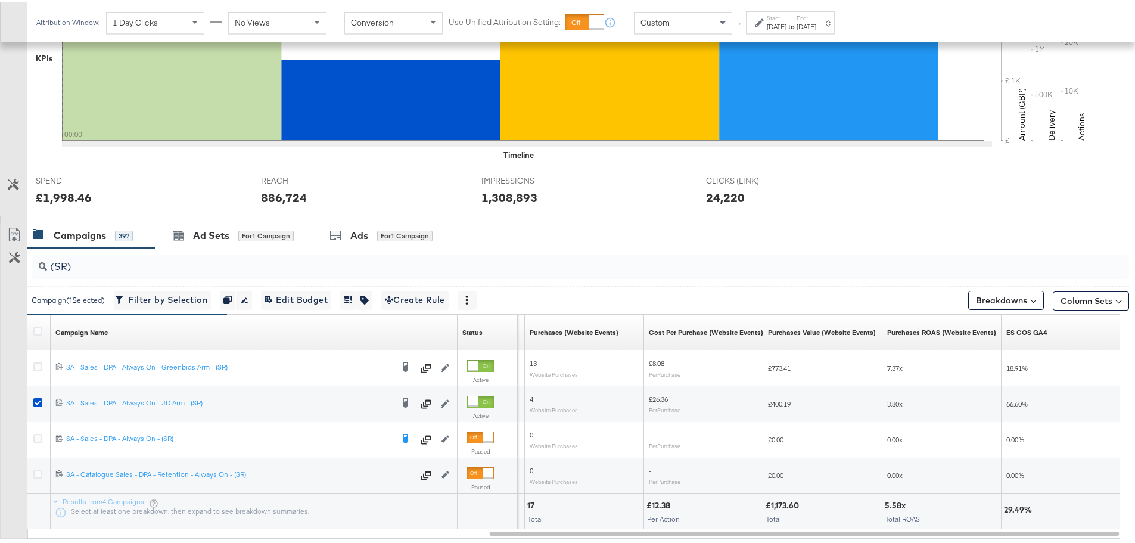
scroll to position [397, 0]
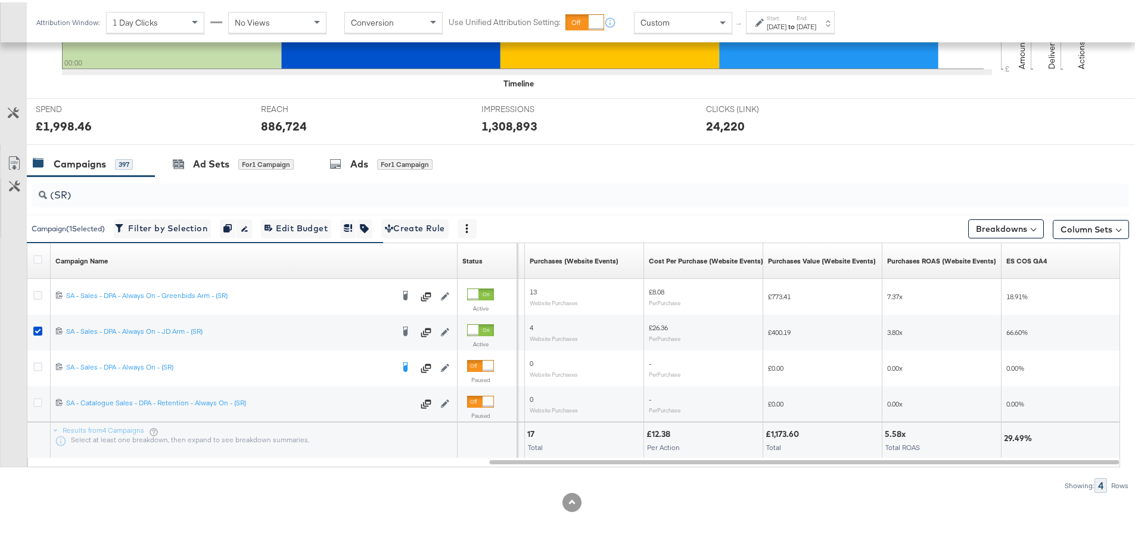
click at [816, 14] on div "Start: Aug 16th 2025 to End: Aug 16th 2025" at bounding box center [791, 20] width 49 height 17
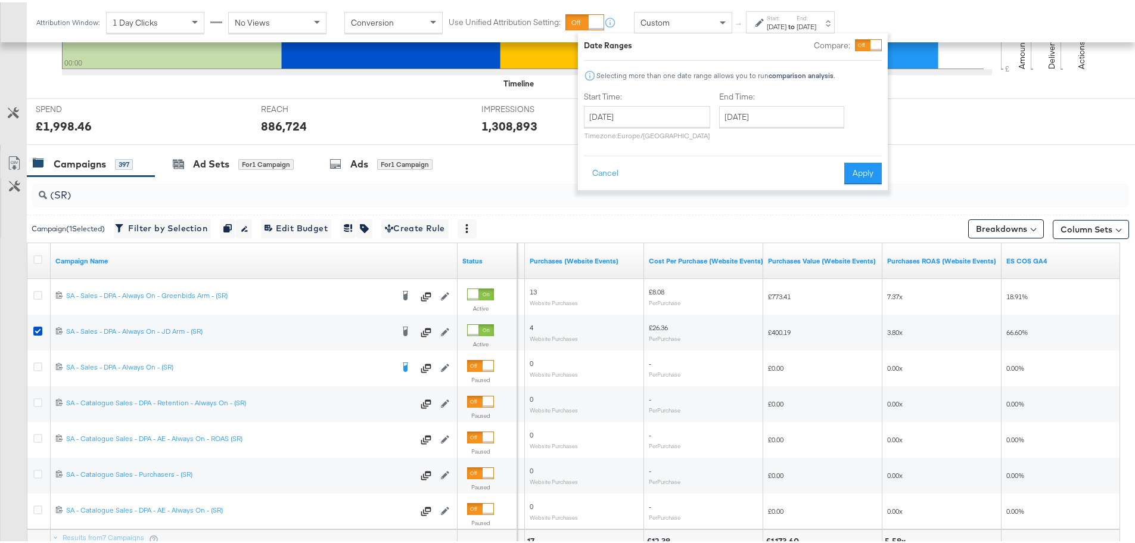
scroll to position [504, 0]
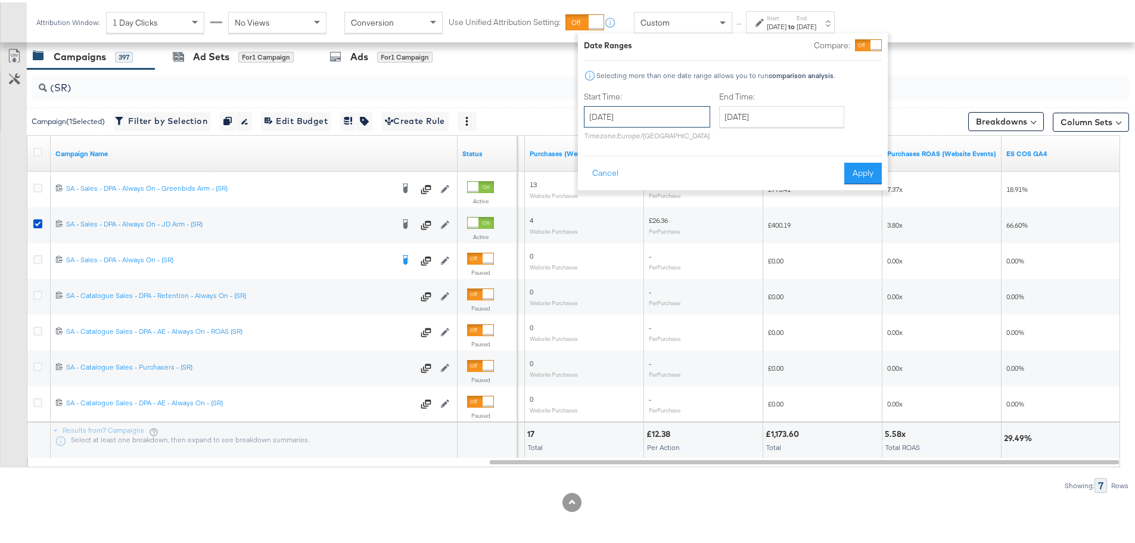
click at [634, 121] on input "[DATE]" at bounding box center [647, 114] width 126 height 21
click at [695, 208] on td "15" at bounding box center [698, 208] width 20 height 17
type input "August 15th 2025"
click at [774, 108] on input "[DATE]" at bounding box center [781, 114] width 125 height 21
click at [833, 214] on td "15" at bounding box center [834, 208] width 20 height 17
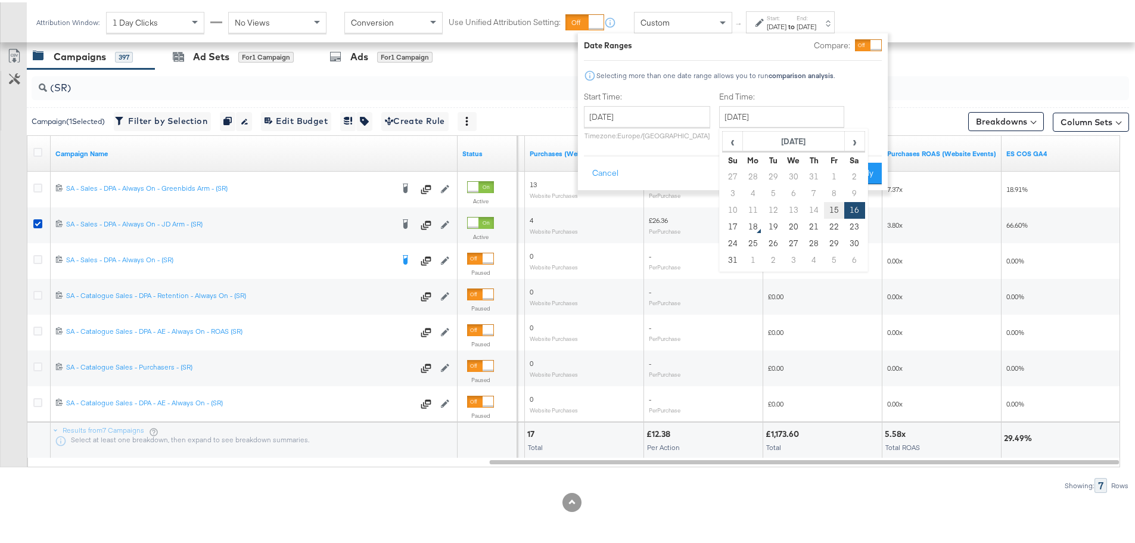
type input "August 15th 2025"
click at [852, 169] on button "Apply" at bounding box center [863, 170] width 38 height 21
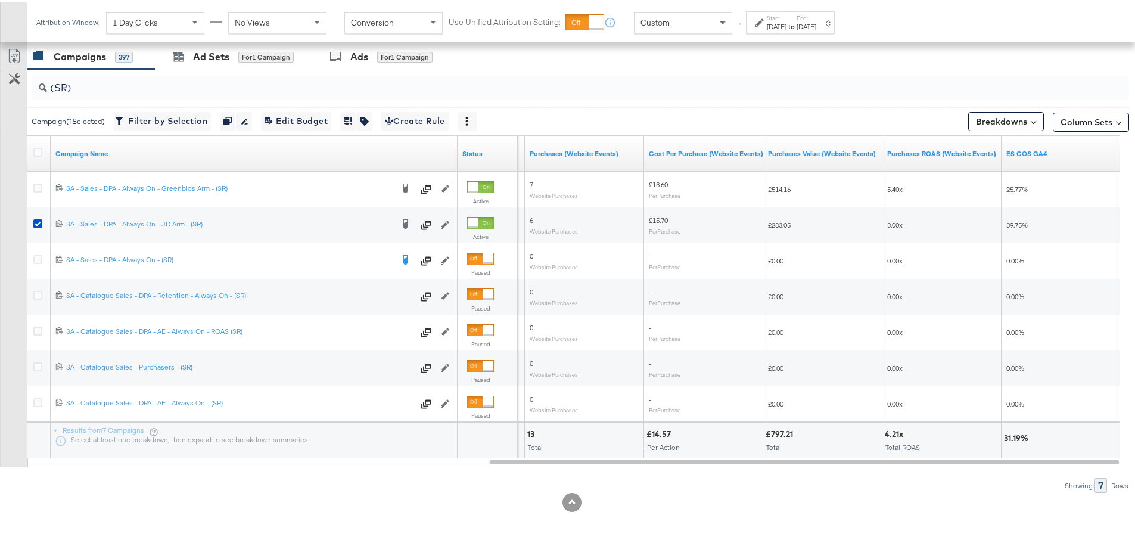
click at [668, 22] on span "Custom" at bounding box center [654, 20] width 29 height 11
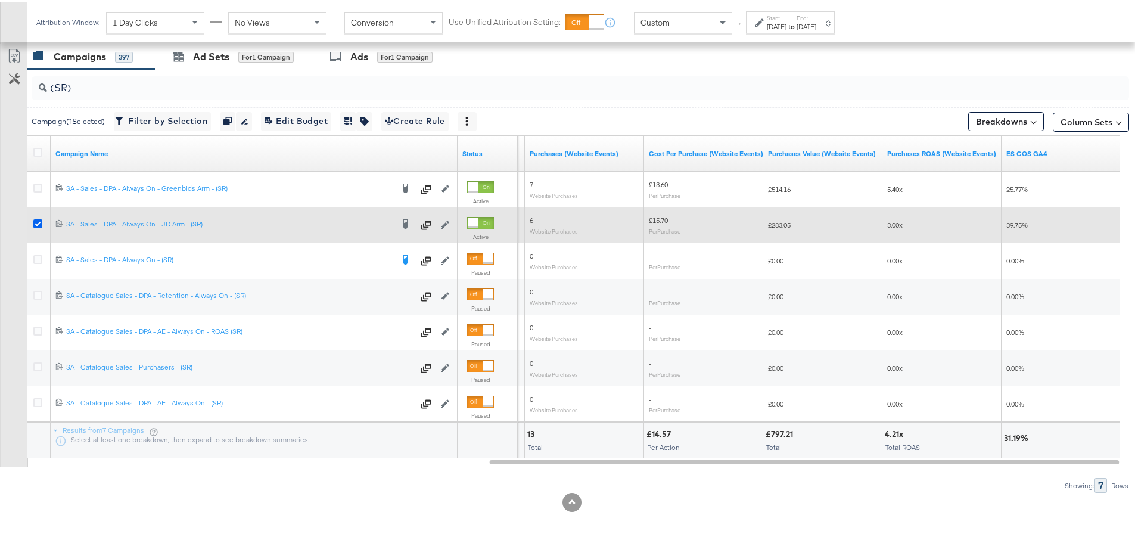
click at [35, 222] on icon at bounding box center [37, 221] width 9 height 9
click at [0, 0] on input "checkbox" at bounding box center [0, 0] width 0 height 0
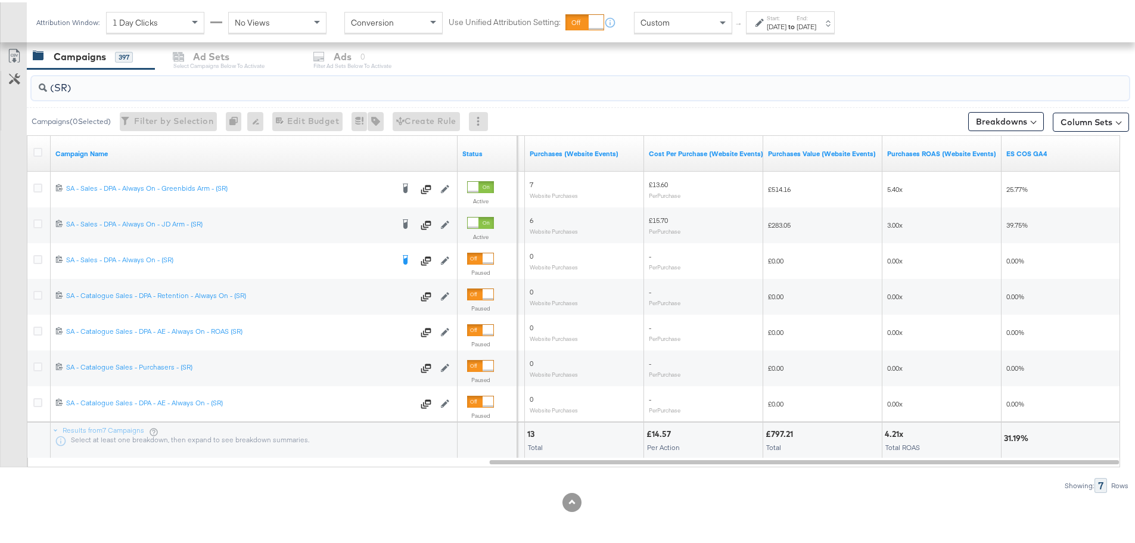
drag, startPoint x: 88, startPoint y: 76, endPoint x: 18, endPoint y: 64, distance: 70.6
click at [23, 79] on div "(SR) Campaigns ( 0 Selected) Filter by Selection Filter 0 campaigns 0 Rename 0 …" at bounding box center [564, 278] width 1129 height 423
type input "(PS)"
click at [803, 10] on div "Start: Aug 15th 2025 to End: Aug 15th 2025" at bounding box center [790, 20] width 89 height 22
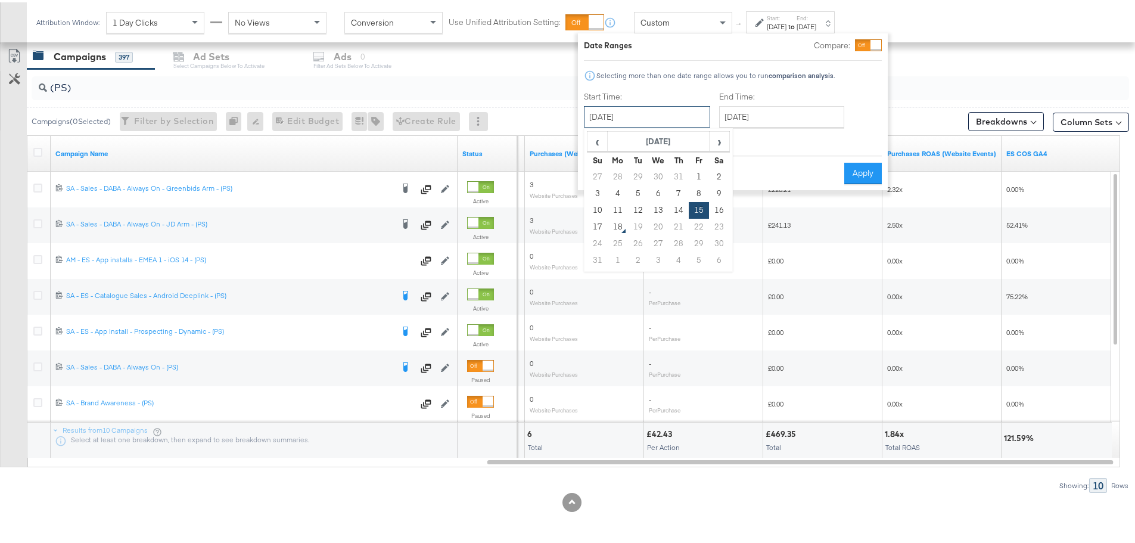
click at [676, 112] on input "August 15th 2025" at bounding box center [647, 114] width 126 height 21
click at [696, 59] on div "Date Ranges Compare: Selecting more than one date range allows you to run compa…" at bounding box center [733, 109] width 298 height 145
click at [863, 172] on button "Apply" at bounding box center [863, 170] width 38 height 21
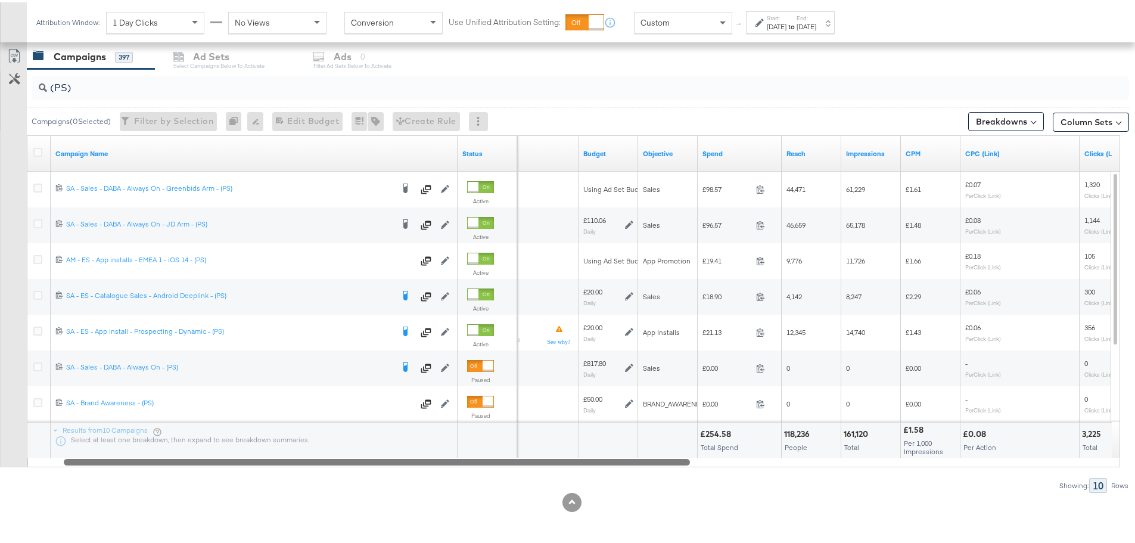
drag, startPoint x: 940, startPoint y: 460, endPoint x: 516, endPoint y: 467, distance: 423.5
click at [516, 467] on div "(PS) Campaigns ( 0 Selected) Filter by Selection Filter 0 campaigns 0 Rename 0 …" at bounding box center [564, 278] width 1129 height 423
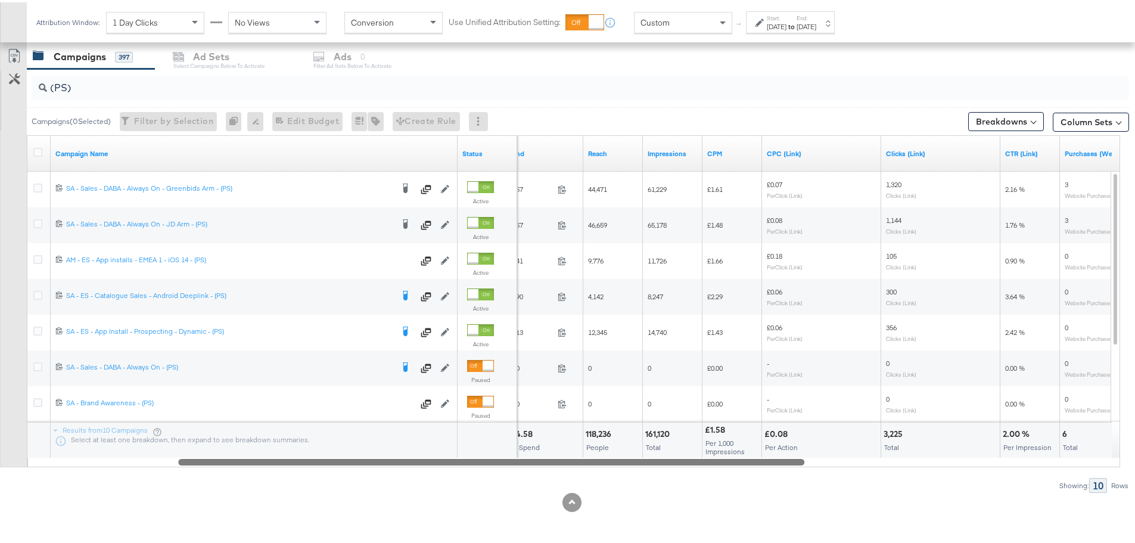
drag, startPoint x: 582, startPoint y: 459, endPoint x: 827, endPoint y: 509, distance: 249.8
click at [827, 510] on div "KPIs Performance & KPIs Customize KPIs ✔ Clicks (Link) ✔ Reach ✔ Impressions ✔ …" at bounding box center [572, 136] width 1144 height 811
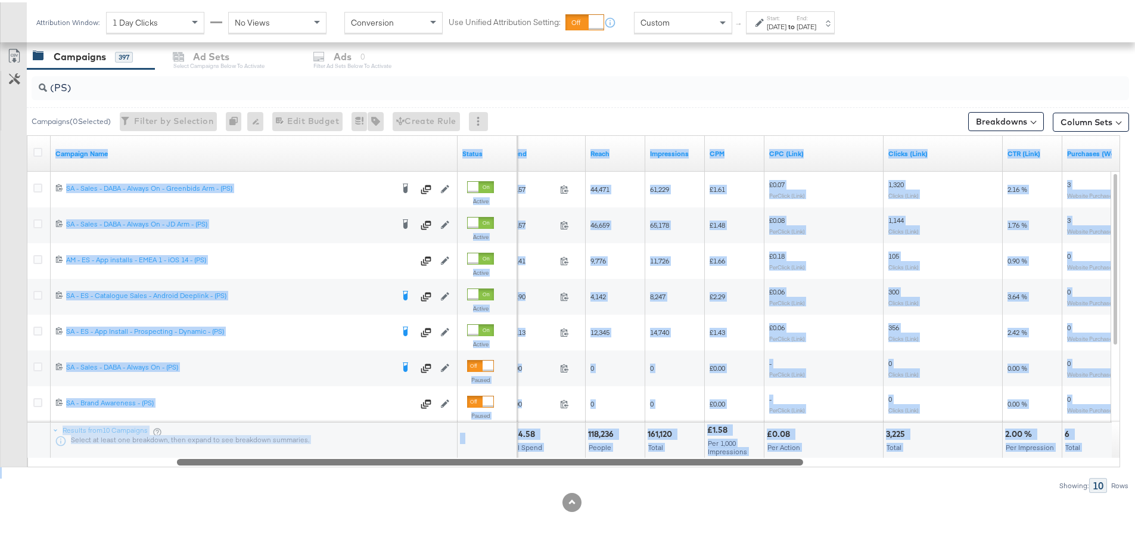
drag, startPoint x: 309, startPoint y: 465, endPoint x: 712, endPoint y: 476, distance: 402.8
click at [712, 476] on div "(PS) Campaigns ( 0 Selected) Filter by Selection Filter 0 campaigns 0 Rename 0 …" at bounding box center [564, 278] width 1129 height 423
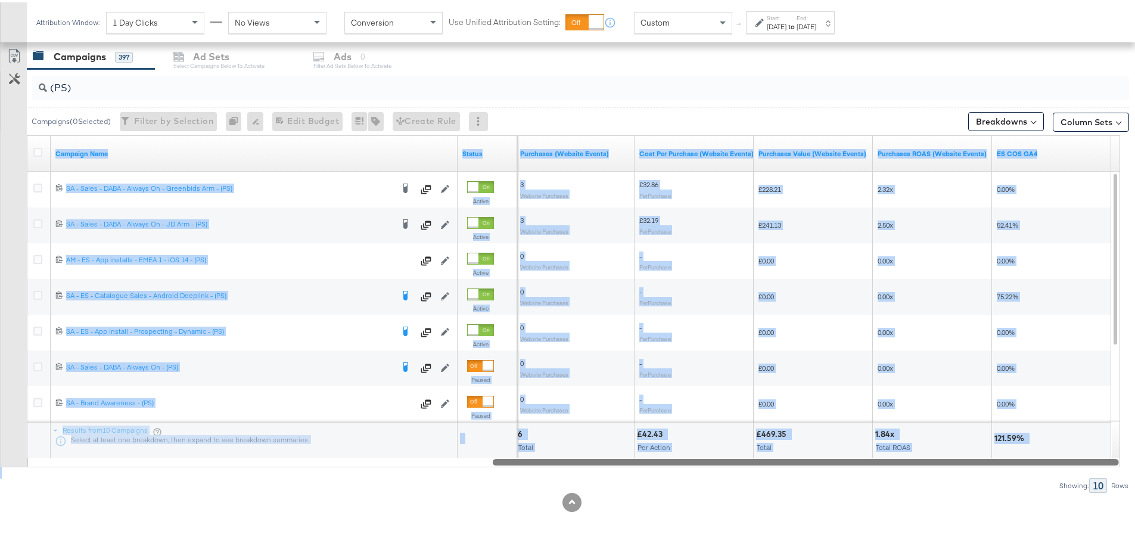
drag, startPoint x: 665, startPoint y: 462, endPoint x: 1143, endPoint y: 469, distance: 478.3
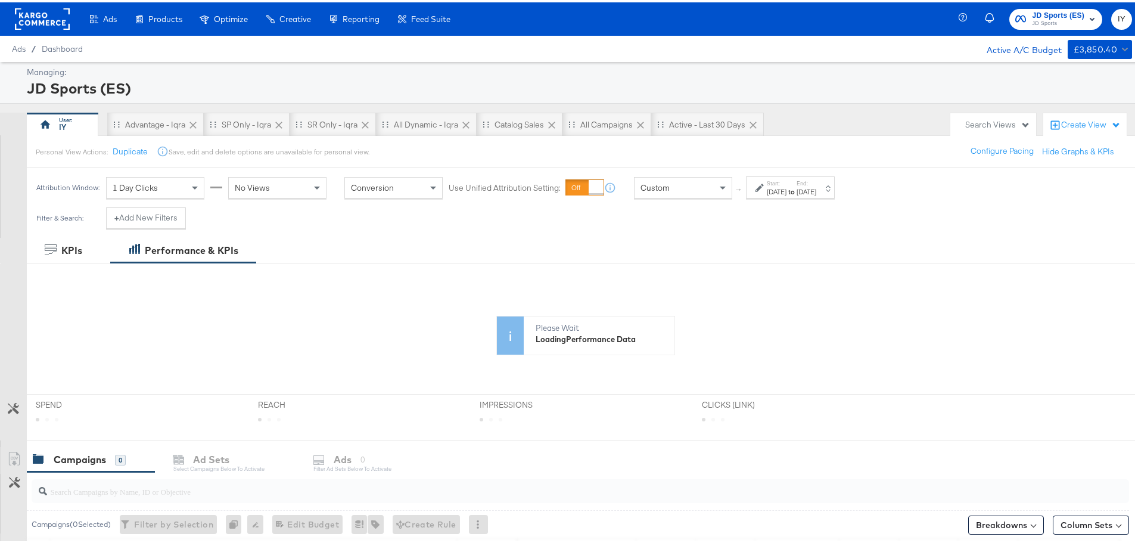
click at [1051, 11] on span "JD Sports (ES)" at bounding box center [1058, 13] width 52 height 13
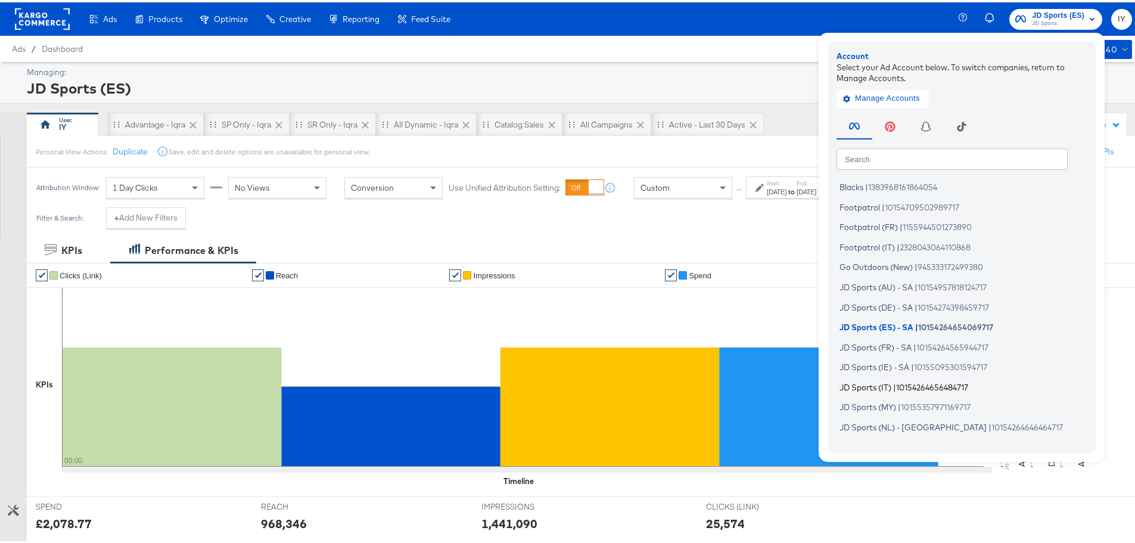
click at [893, 383] on span "|" at bounding box center [894, 384] width 3 height 10
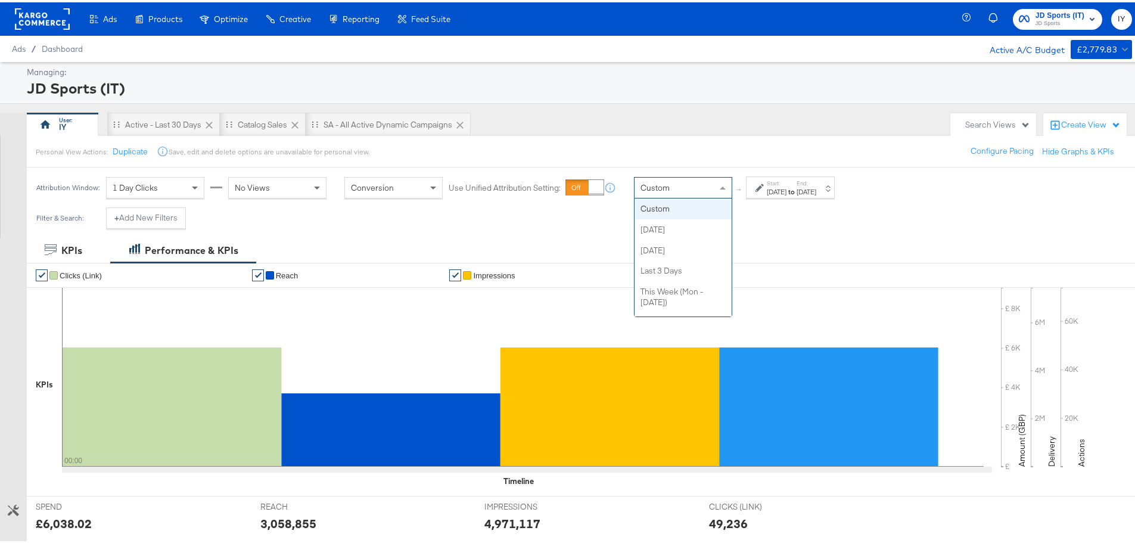
click at [703, 186] on div "Custom" at bounding box center [682, 185] width 97 height 20
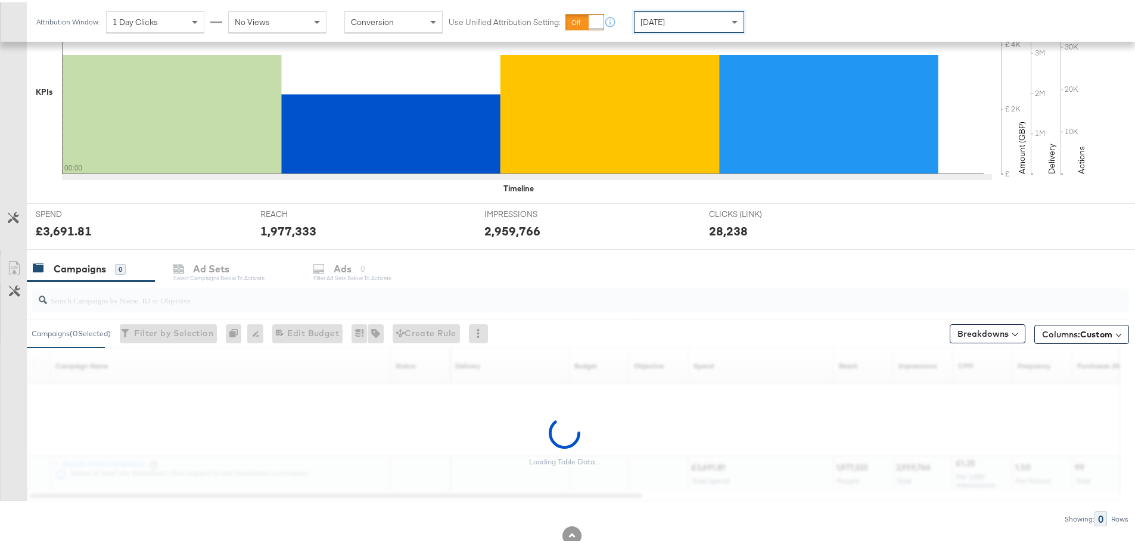
scroll to position [325, 0]
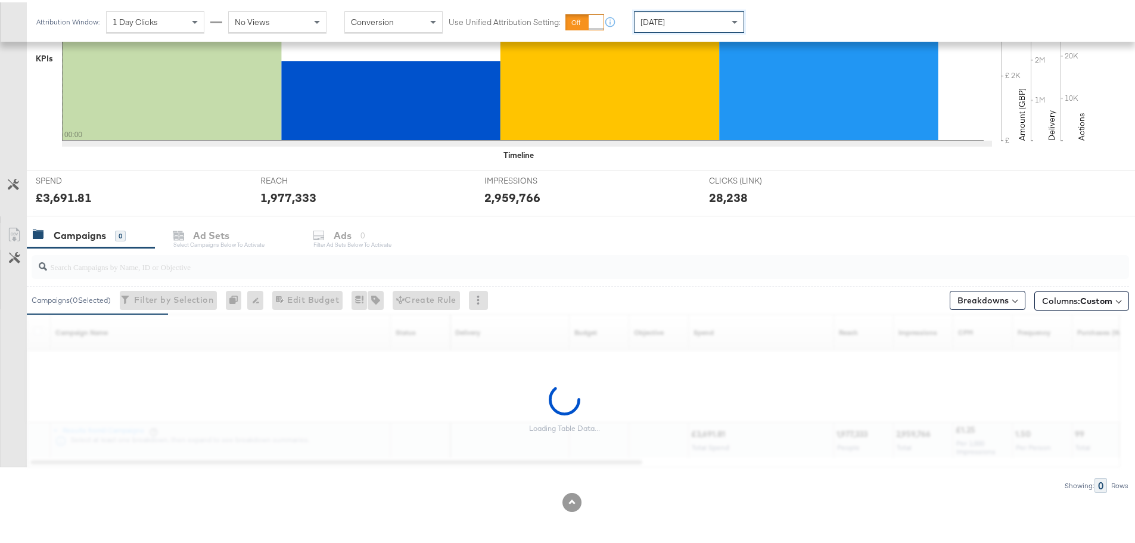
click at [137, 270] on input "search" at bounding box center [537, 259] width 981 height 23
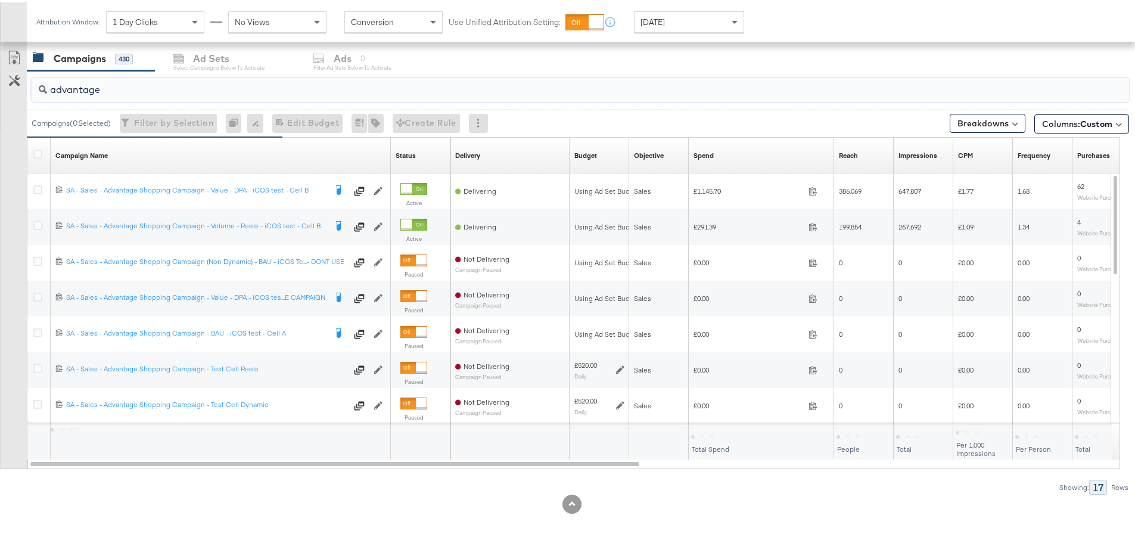
scroll to position [504, 0]
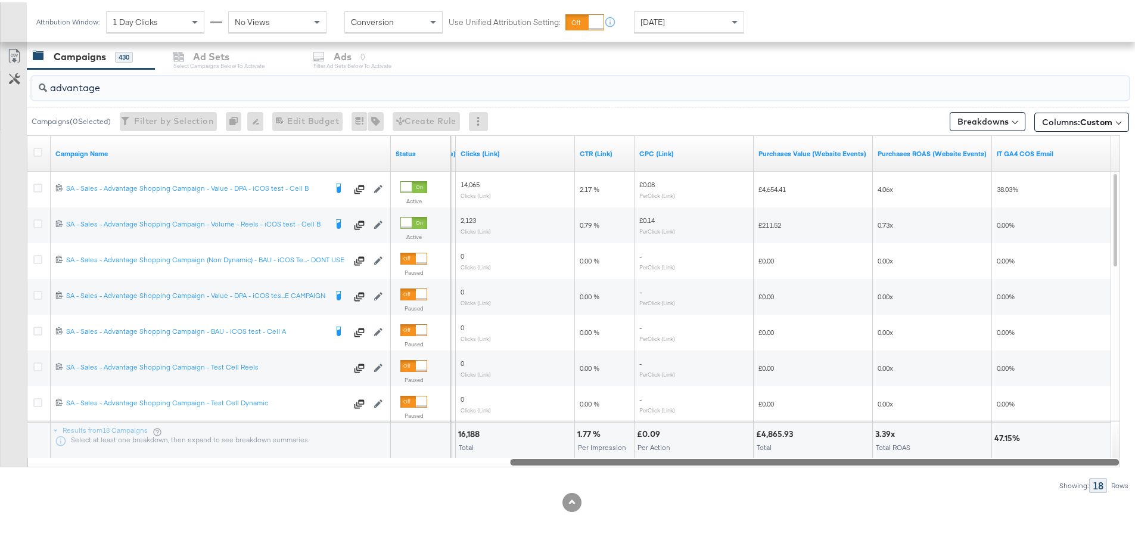
drag, startPoint x: 338, startPoint y: 462, endPoint x: 1044, endPoint y: 469, distance: 705.8
click at [1039, 471] on div "advantage Campaigns ( 0 Selected) Filter by Selection Filter 0 campaigns 0 Rena…" at bounding box center [564, 278] width 1129 height 423
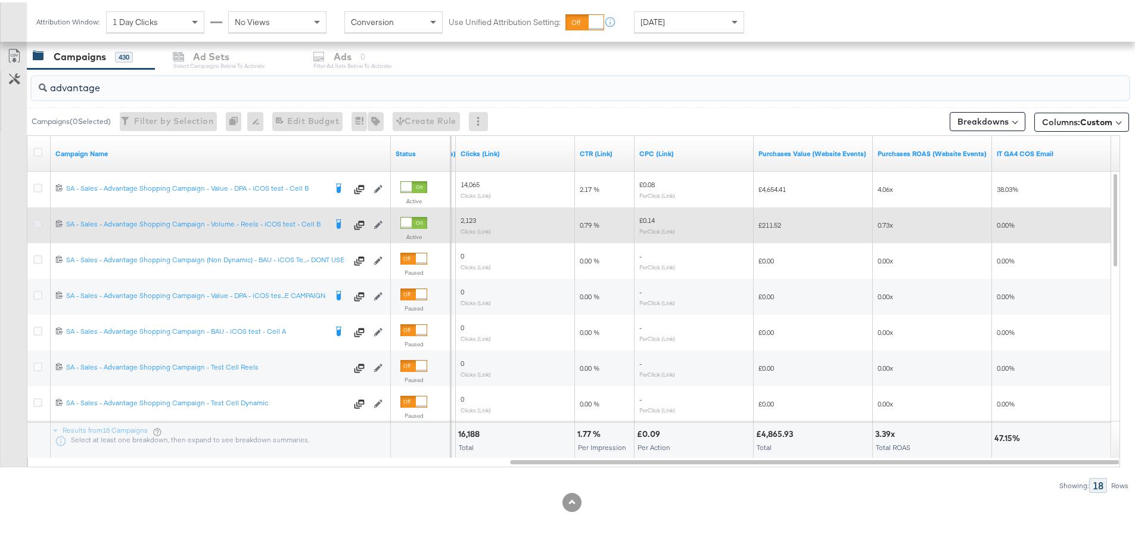
type input "advantage"
click at [35, 221] on icon at bounding box center [37, 221] width 9 height 9
click at [0, 0] on input "checkbox" at bounding box center [0, 0] width 0 height 0
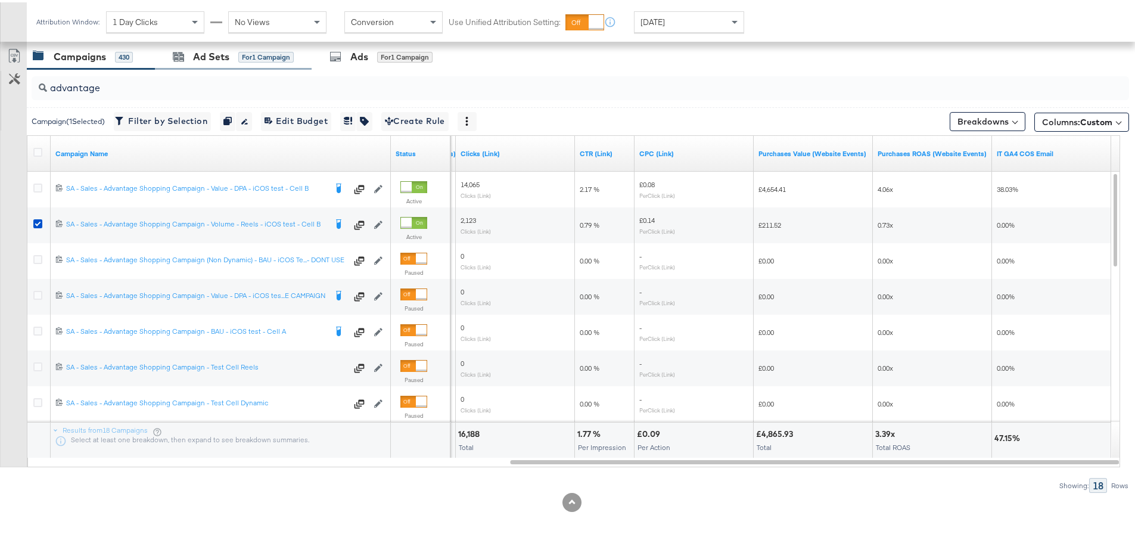
click at [207, 66] on div "Ad Sets for 1 Campaign" at bounding box center [233, 55] width 157 height 26
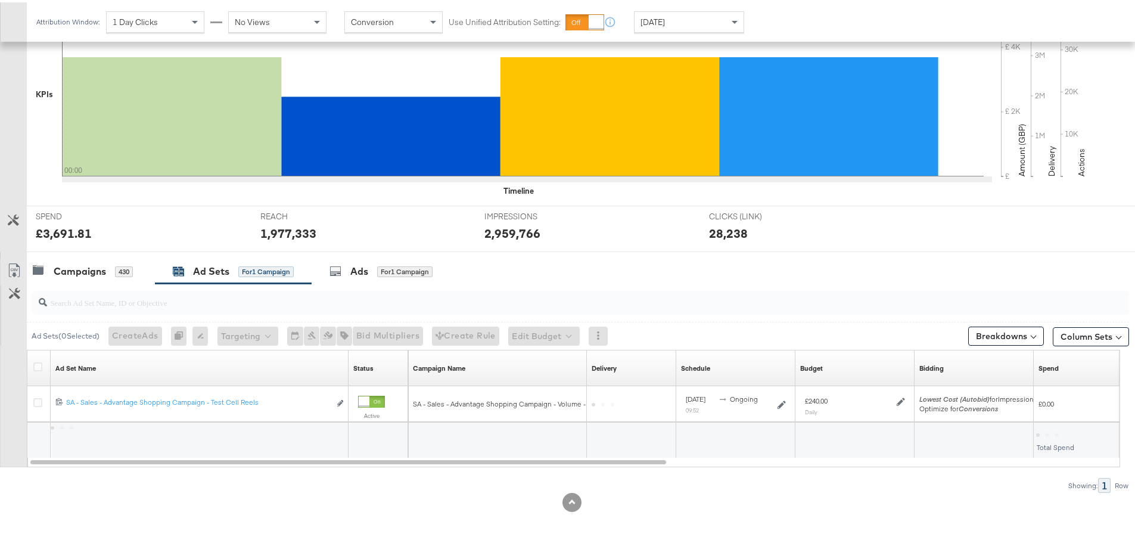
scroll to position [289, 0]
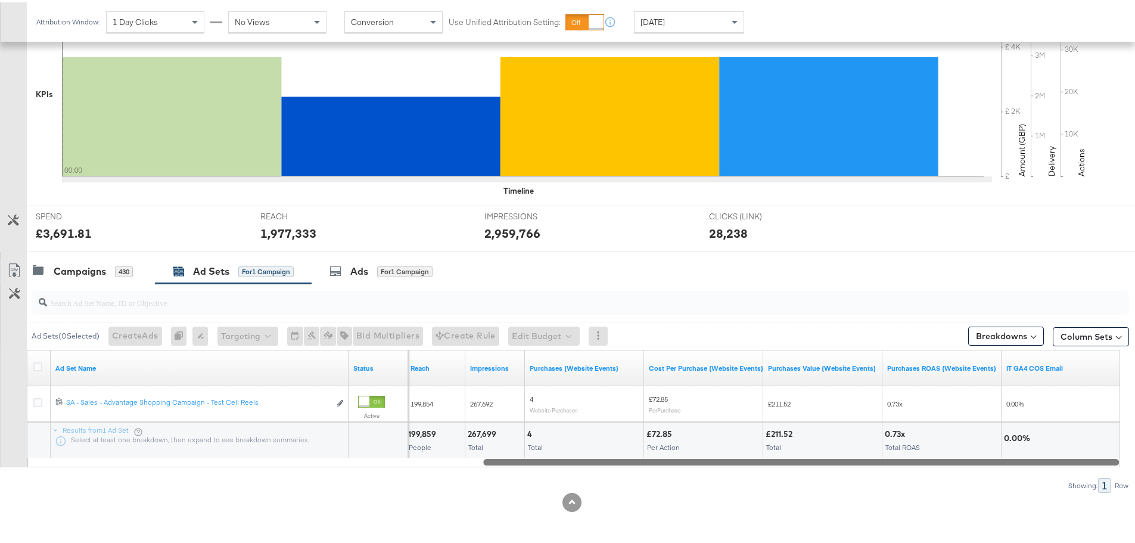
drag, startPoint x: 495, startPoint y: 457, endPoint x: 1143, endPoint y: 478, distance: 648.3
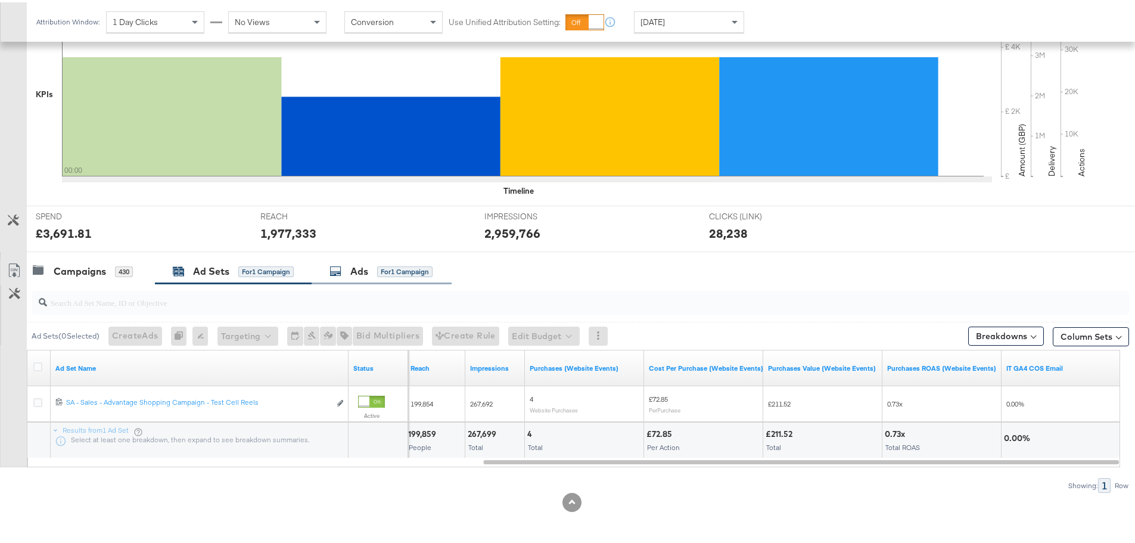
click at [338, 270] on icon at bounding box center [335, 269] width 12 height 12
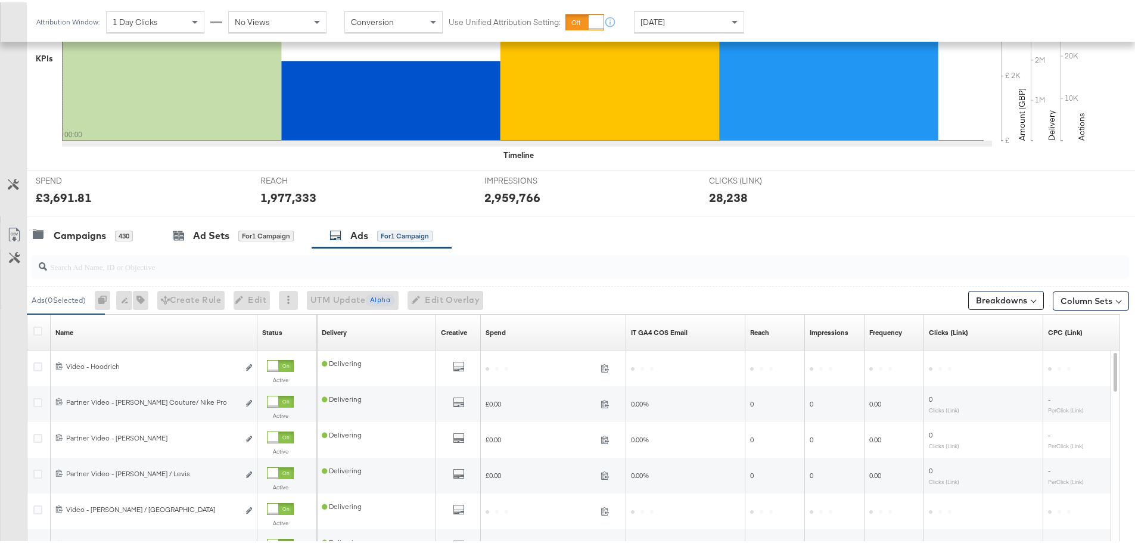
scroll to position [504, 0]
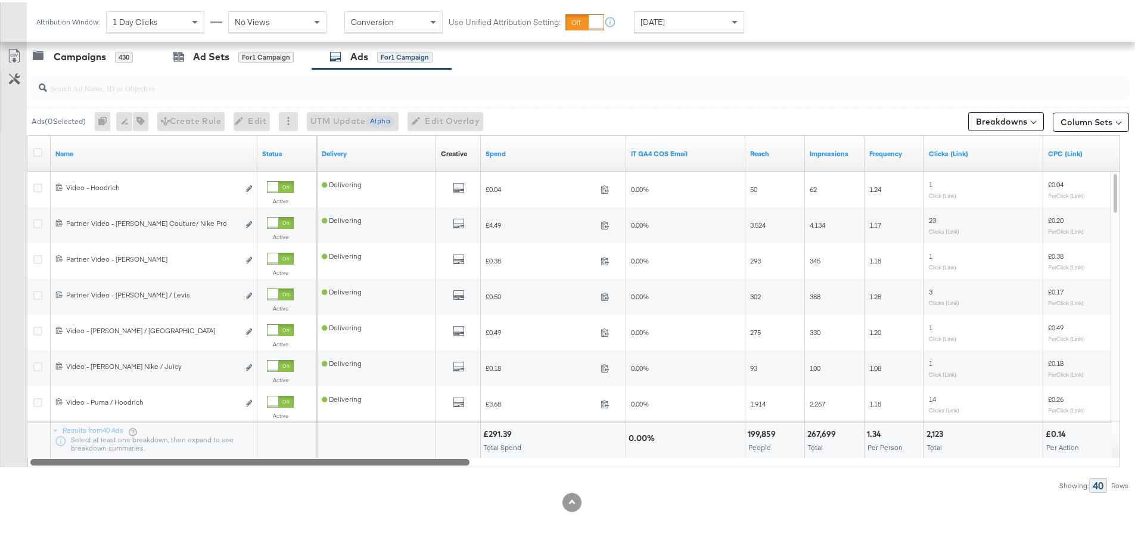
drag, startPoint x: 456, startPoint y: 457, endPoint x: 314, endPoint y: 478, distance: 142.6
click at [314, 478] on div "Ads ( 0 Selected) 0 Rename 0 ads Tags for 0 campaigns Create Rule Edit 0 ads Ed…" at bounding box center [564, 278] width 1129 height 423
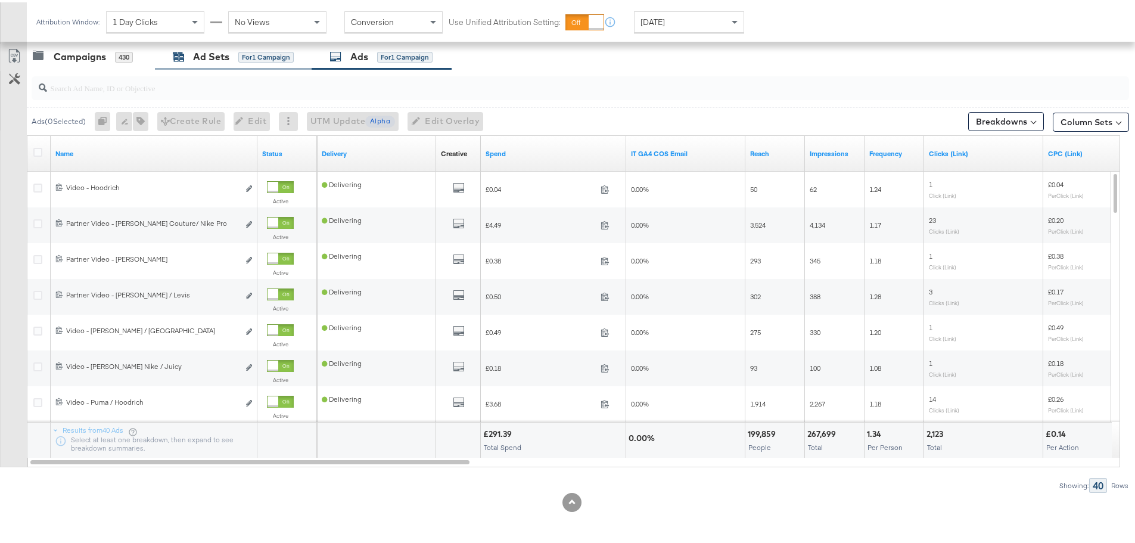
click at [204, 48] on div "Ad Sets" at bounding box center [211, 55] width 36 height 14
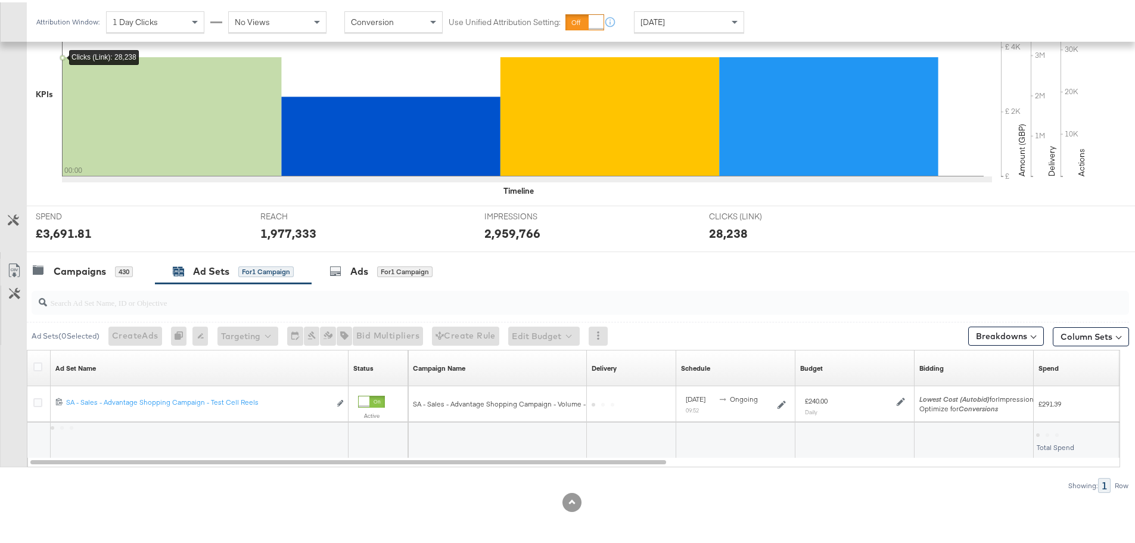
scroll to position [289, 0]
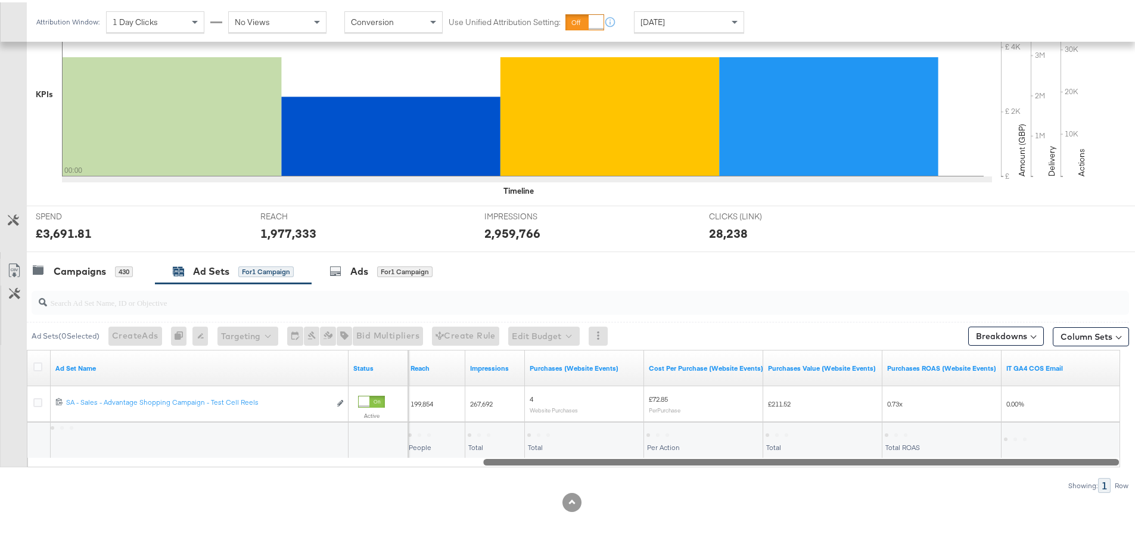
drag, startPoint x: 466, startPoint y: 462, endPoint x: 1028, endPoint y: 452, distance: 561.7
click at [1021, 465] on div "Ad Sets ( 0 Selected) Create Ads At least one ad set must be selected 0 Rename …" at bounding box center [564, 385] width 1129 height 209
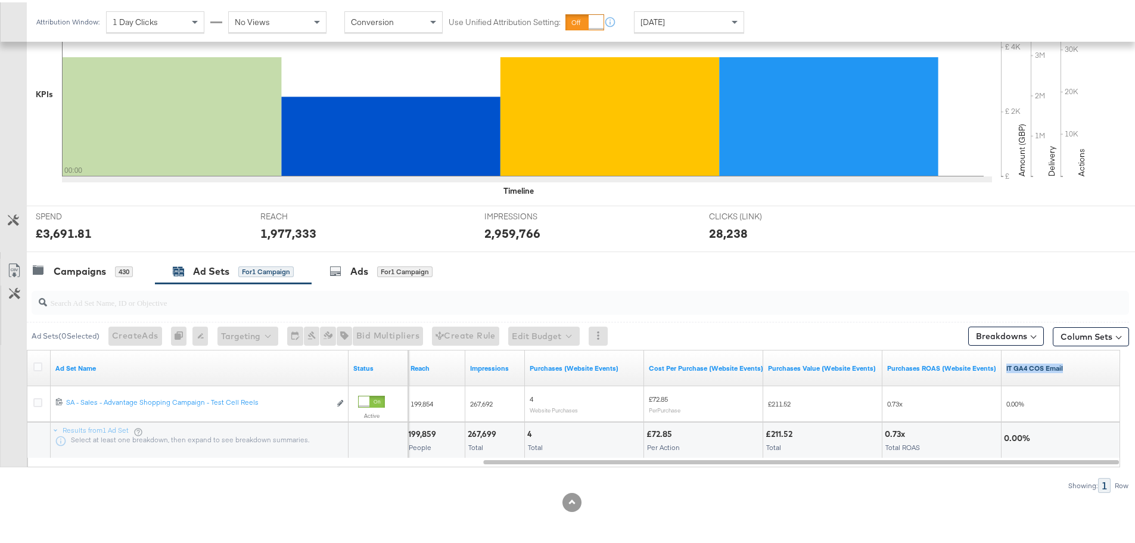
drag, startPoint x: 1074, startPoint y: 366, endPoint x: 1007, endPoint y: 367, distance: 67.9
click at [1007, 367] on link "IT GA4 COS Email" at bounding box center [1061, 366] width 110 height 10
drag, startPoint x: 1004, startPoint y: 367, endPoint x: 1083, endPoint y: 365, distance: 79.8
click at [1083, 365] on div "IT GA4 COS Email ↓" at bounding box center [1060, 365] width 119 height 19
copy link "IT GA4 COS Email ↓"
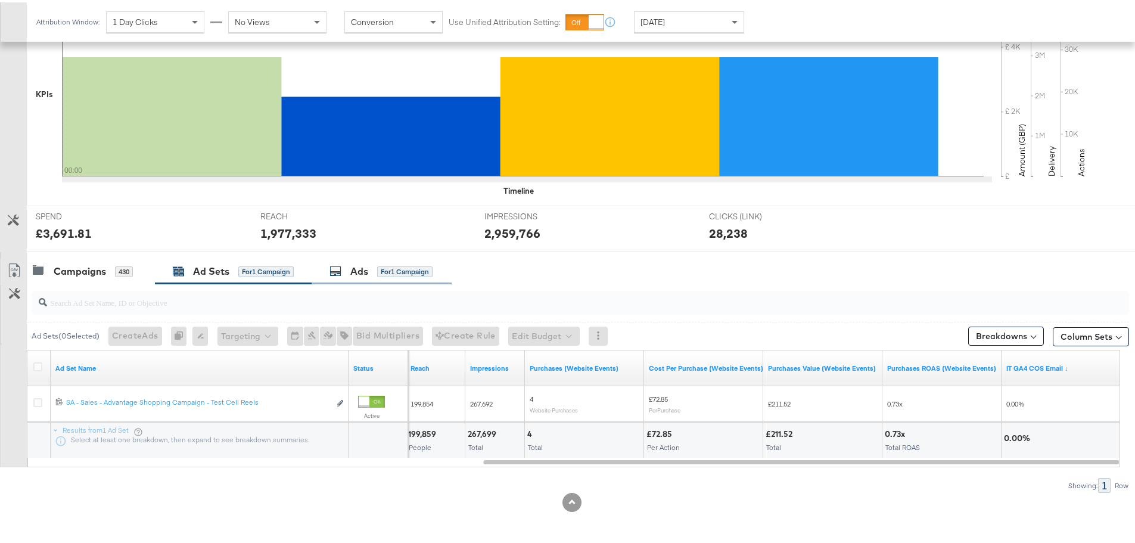
click at [338, 267] on icon at bounding box center [335, 269] width 12 height 12
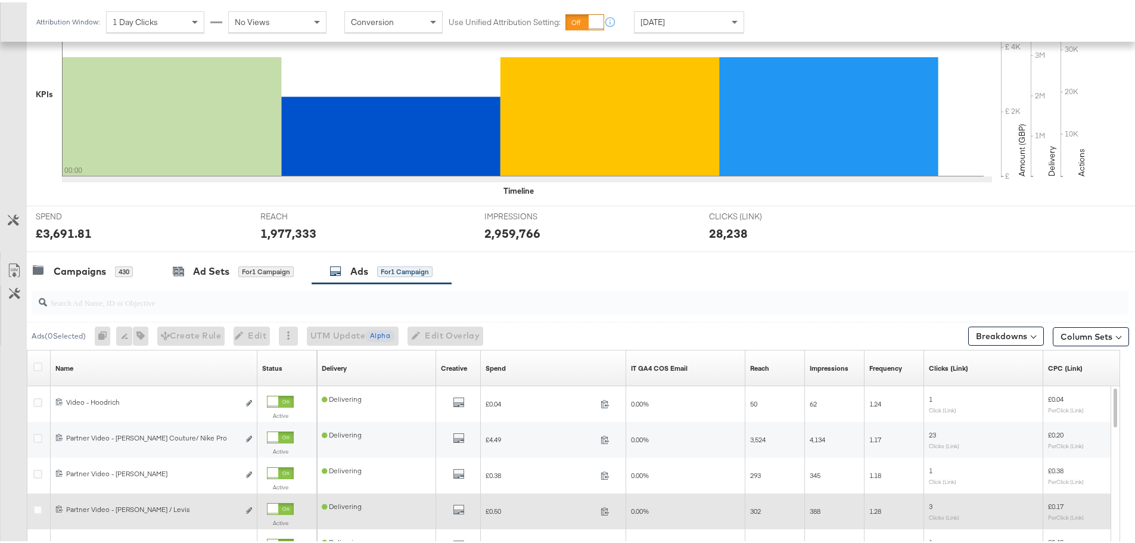
scroll to position [504, 0]
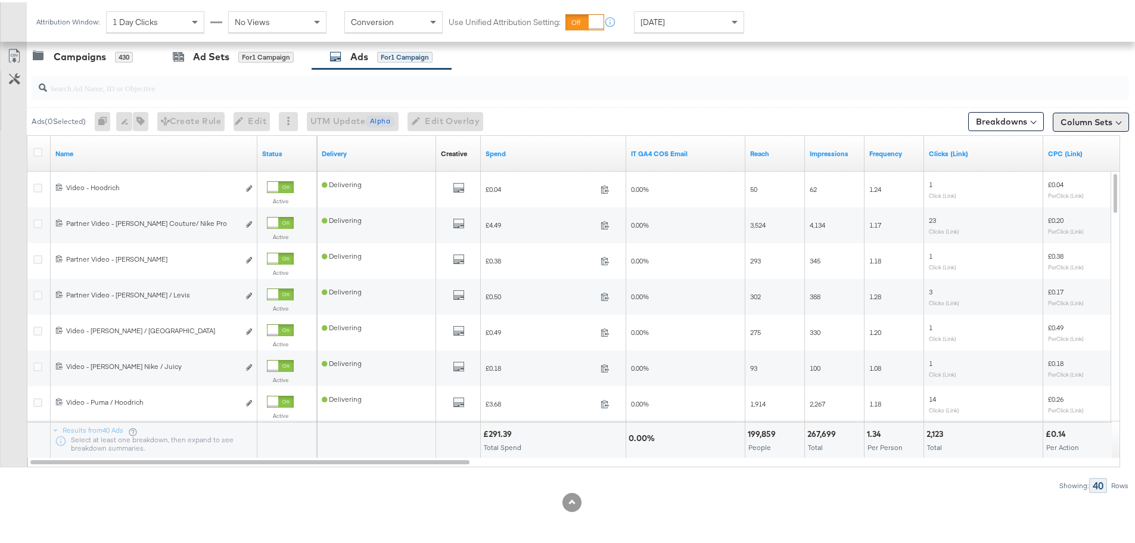
click at [1053, 110] on div "Column Sets" at bounding box center [1090, 119] width 76 height 19
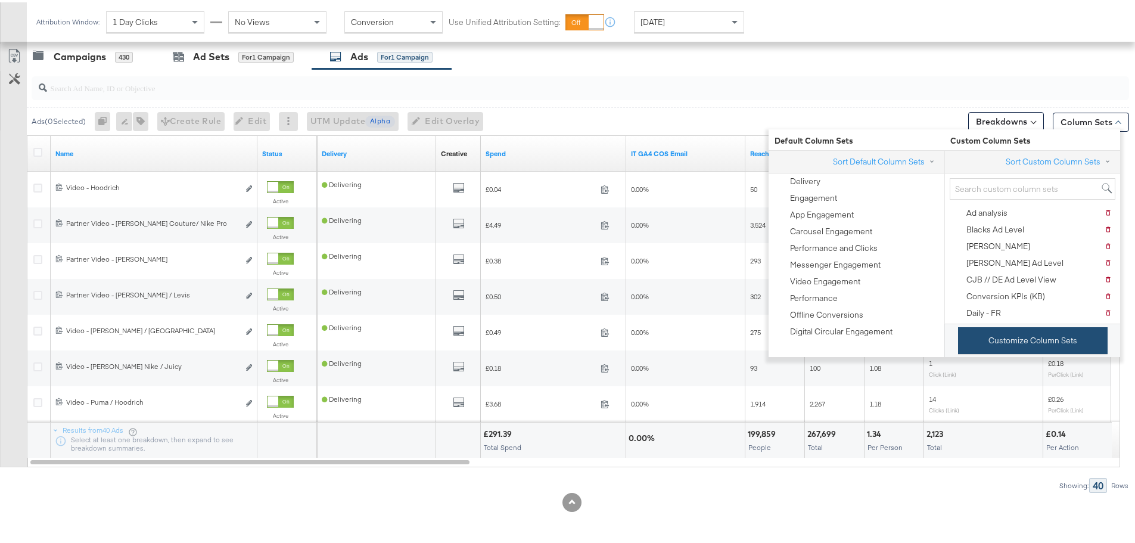
click at [1027, 341] on button "Customize Column Sets" at bounding box center [1032, 338] width 149 height 27
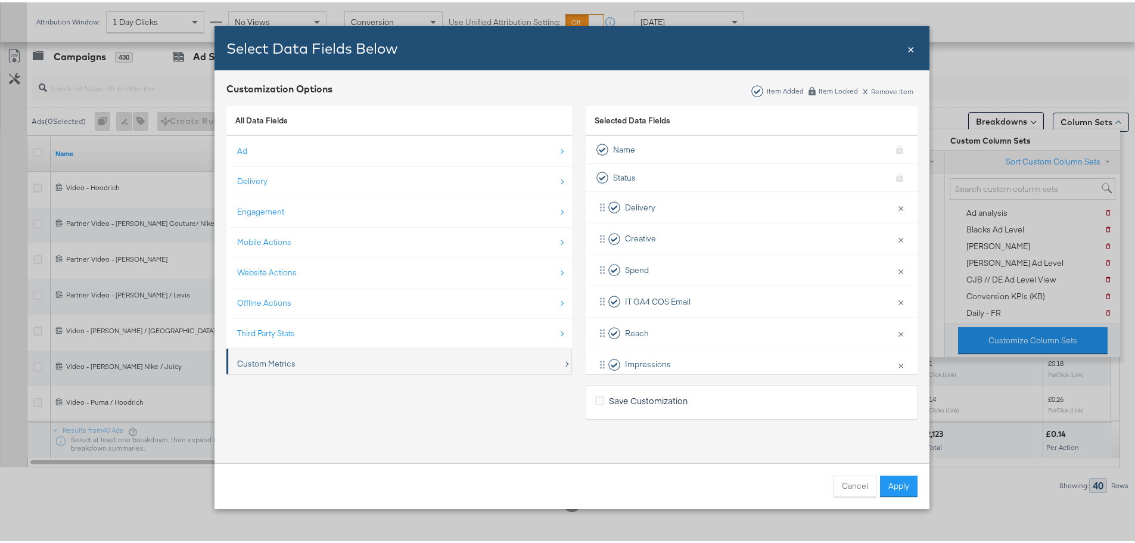
click at [276, 366] on div "Custom Metrics" at bounding box center [266, 361] width 58 height 11
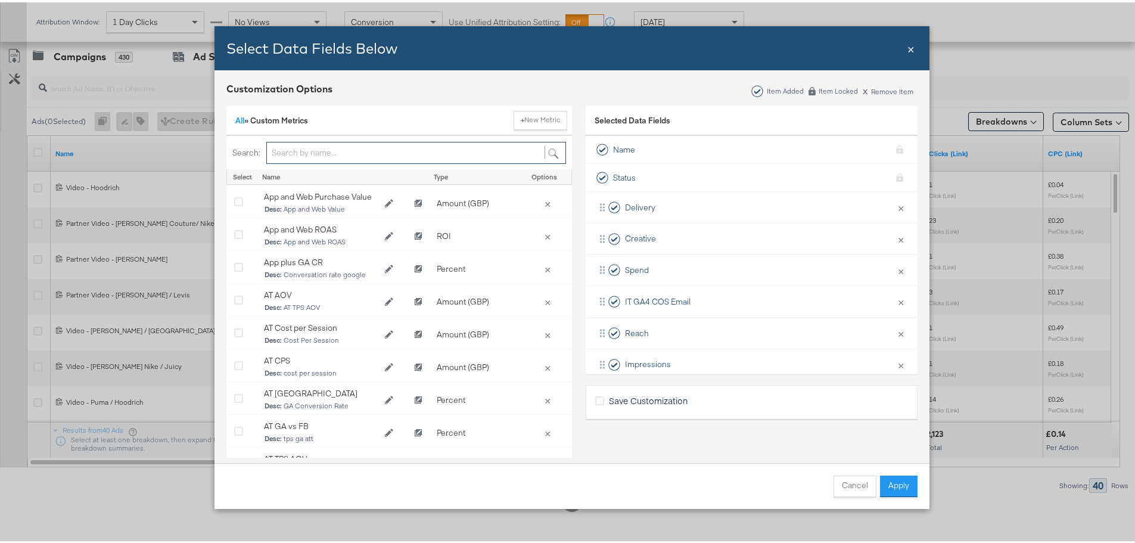
click at [335, 145] on input "Bulk Add Locations Modal" at bounding box center [416, 150] width 300 height 22
paste input "IT GA4 COS Email ↓"
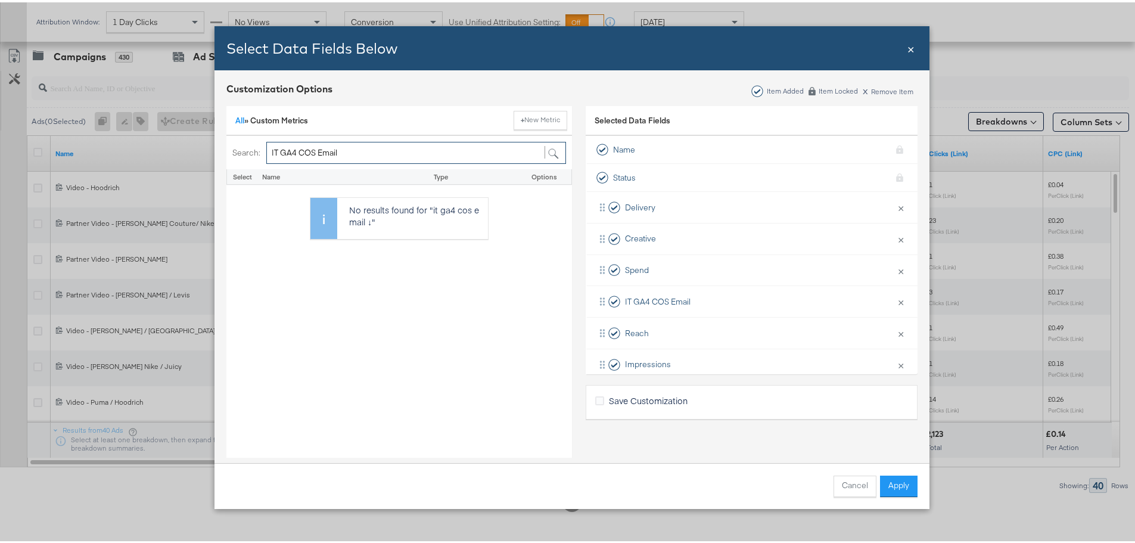
type input "IT GA4 COS Email"
click at [856, 476] on button "Cancel" at bounding box center [854, 483] width 43 height 21
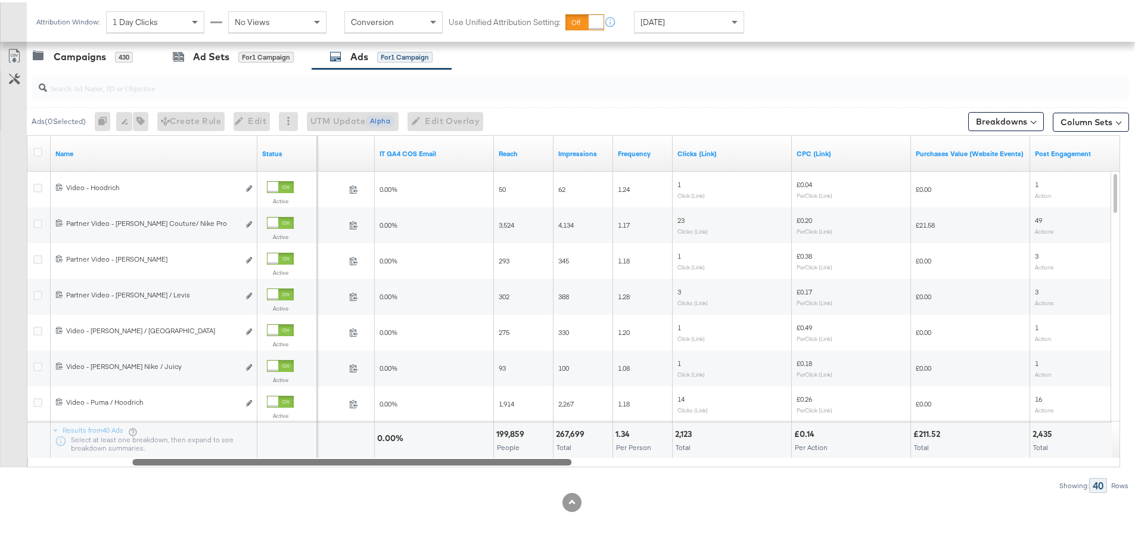
drag, startPoint x: 463, startPoint y: 457, endPoint x: 568, endPoint y: 461, distance: 104.3
click at [568, 461] on div at bounding box center [351, 459] width 439 height 10
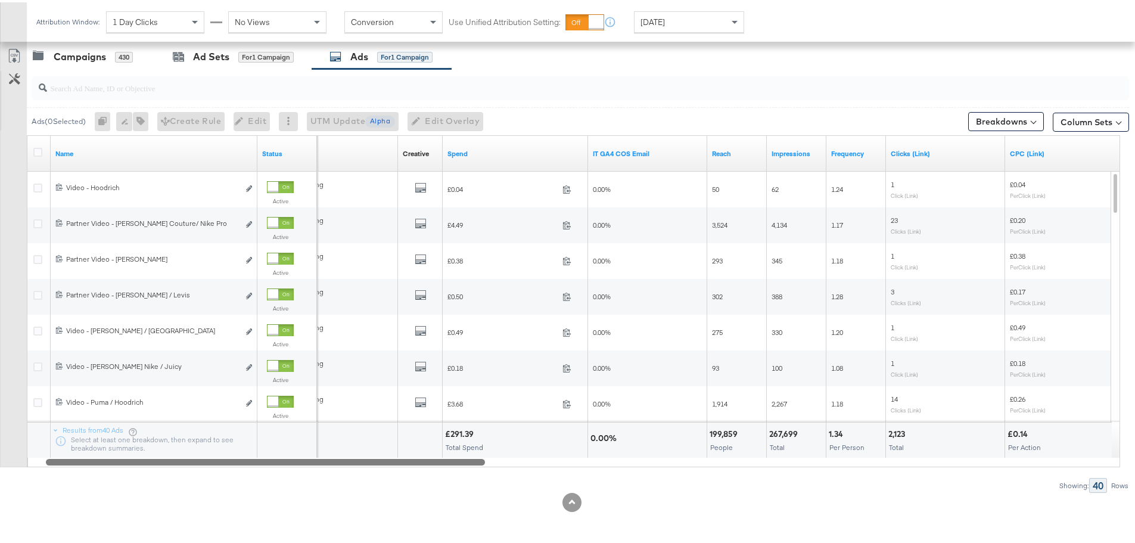
drag, startPoint x: 469, startPoint y: 457, endPoint x: 389, endPoint y: 455, distance: 79.8
click at [389, 455] on div at bounding box center [265, 459] width 439 height 10
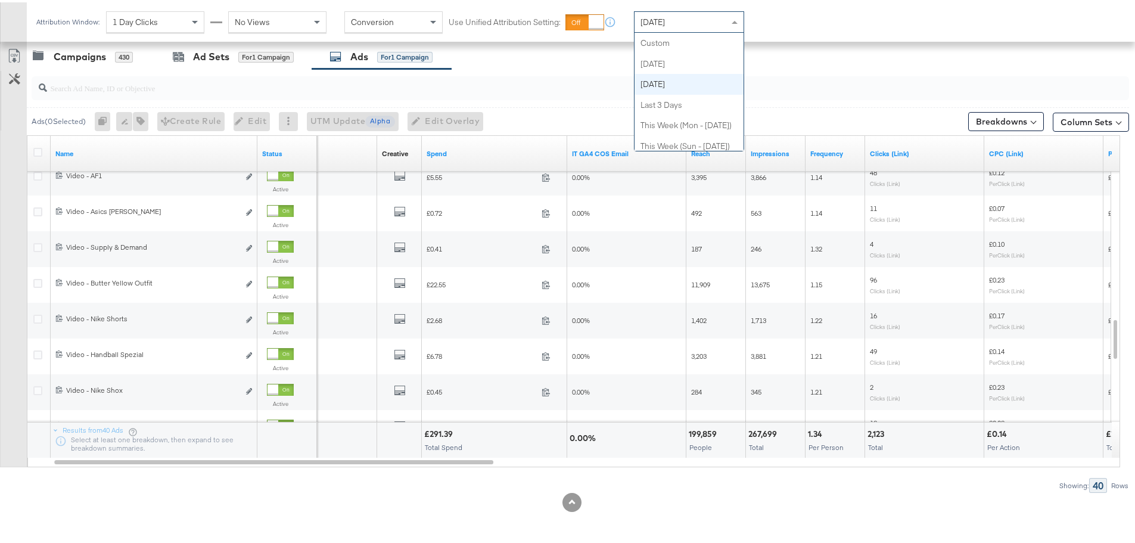
click at [724, 20] on div "[DATE]" at bounding box center [688, 20] width 109 height 20
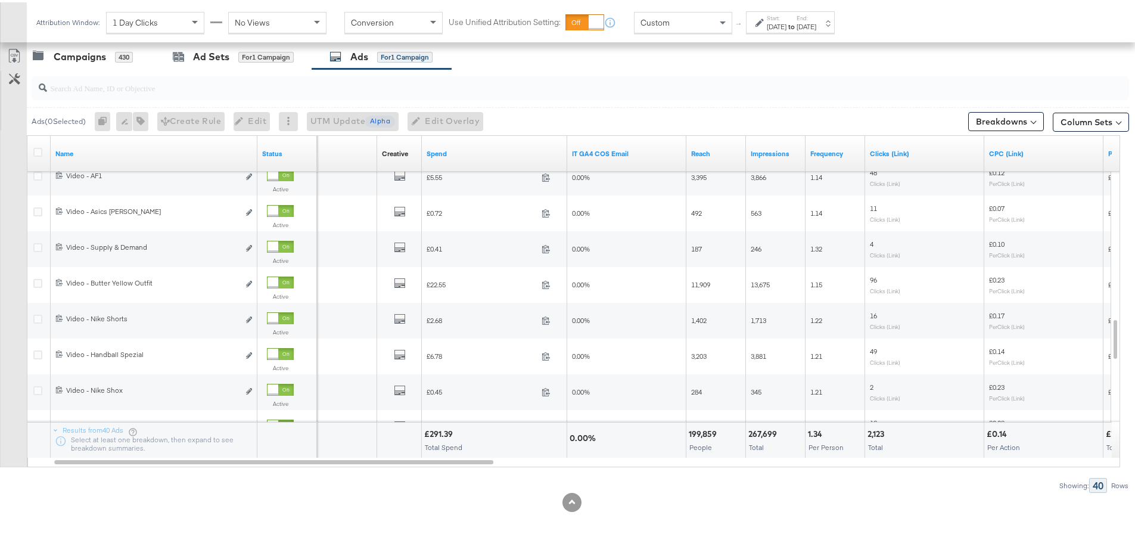
click at [789, 31] on div "Attribution Window: 1 Day Clicks No Views Conversion Use Unified Attribution Se…" at bounding box center [438, 20] width 822 height 40
click at [784, 25] on div "[DATE]" at bounding box center [777, 25] width 20 height 10
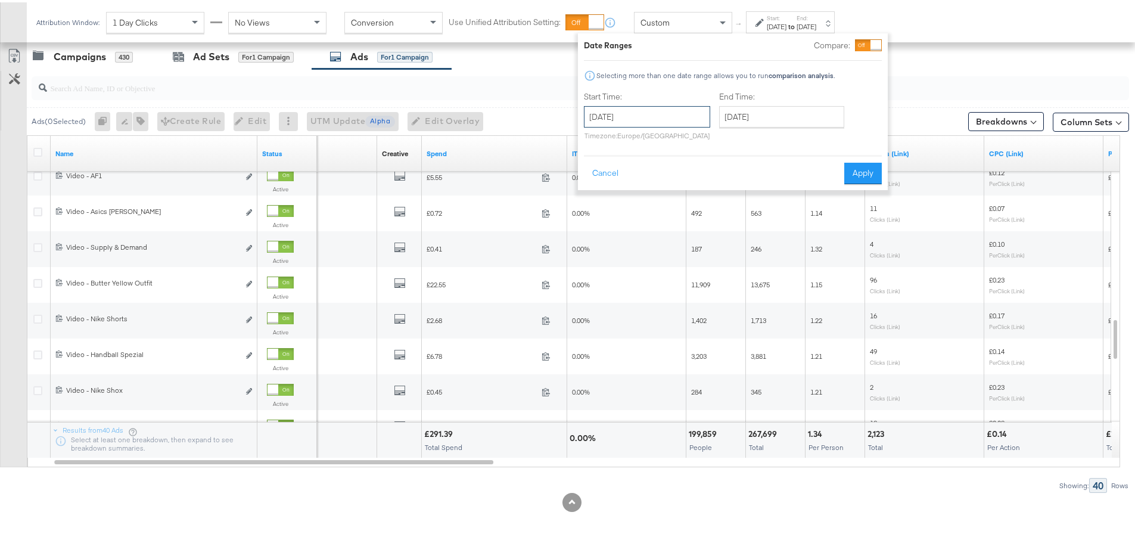
click at [654, 113] on input "[DATE]" at bounding box center [647, 114] width 126 height 21
click at [606, 204] on td "10" at bounding box center [597, 208] width 20 height 17
type input "[DATE]"
click at [739, 113] on input "[DATE]" at bounding box center [781, 114] width 125 height 21
click at [856, 204] on td "16" at bounding box center [854, 208] width 20 height 17
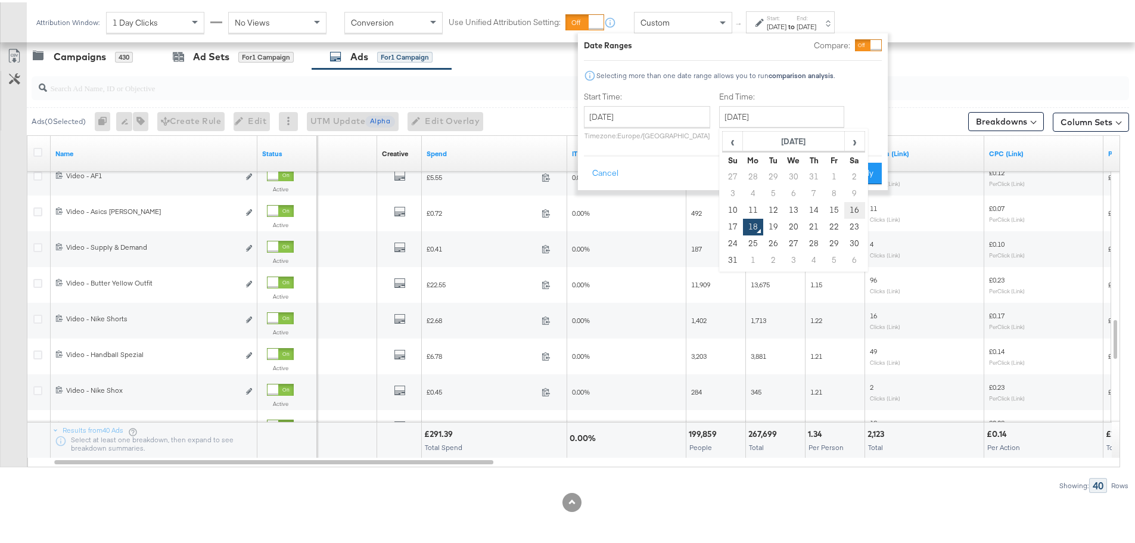
type input "[DATE]"
click at [865, 173] on button "Apply" at bounding box center [863, 170] width 38 height 21
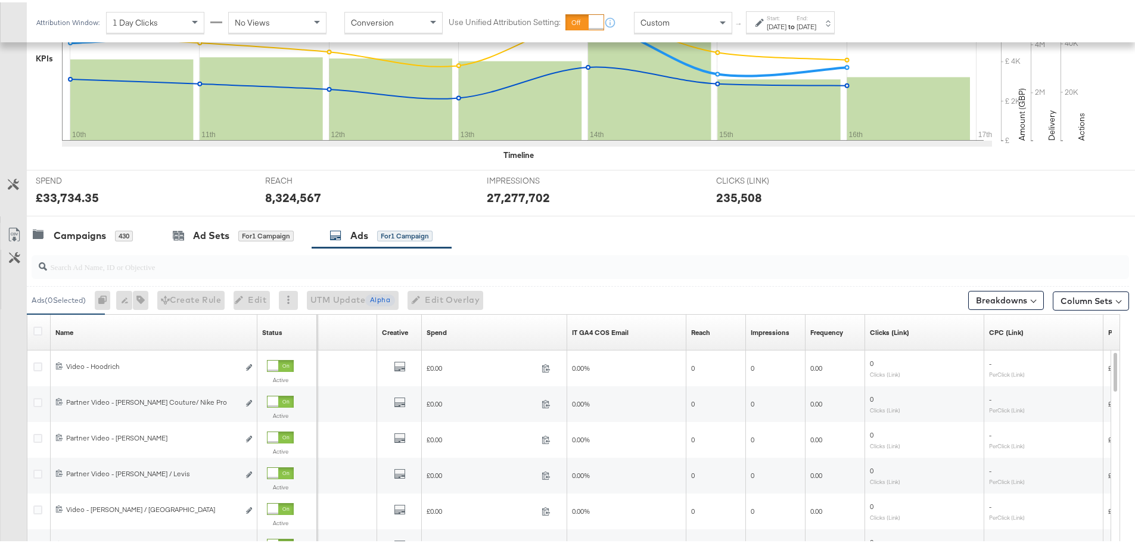
scroll to position [504, 0]
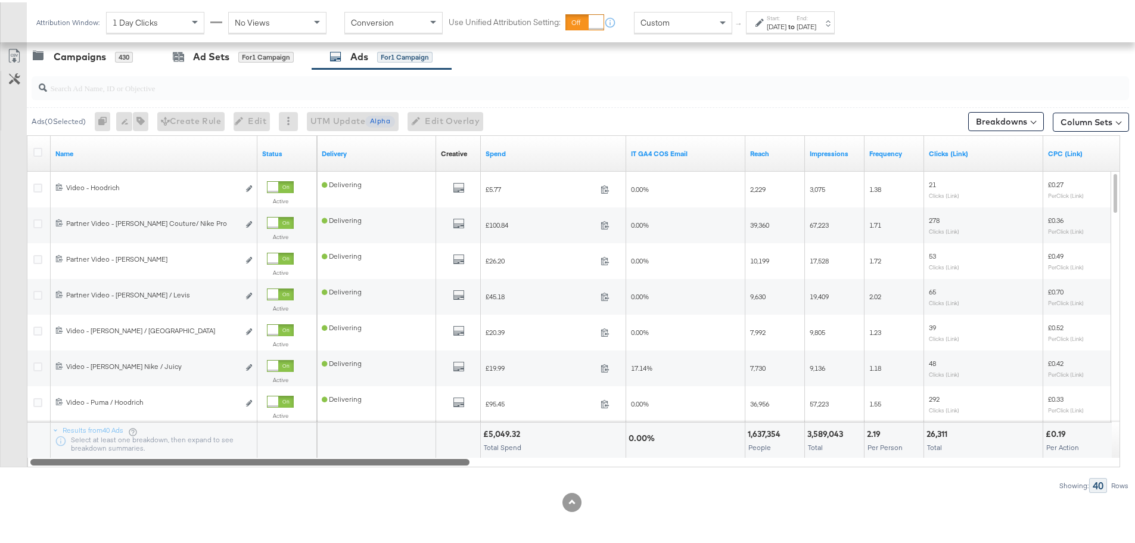
drag, startPoint x: 474, startPoint y: 460, endPoint x: 379, endPoint y: 474, distance: 95.7
click at [379, 474] on div "Ads ( 0 Selected) 0 Rename 0 ads Tags for 0 campaigns Create Rule Edit 0 ads Ed…" at bounding box center [564, 278] width 1129 height 423
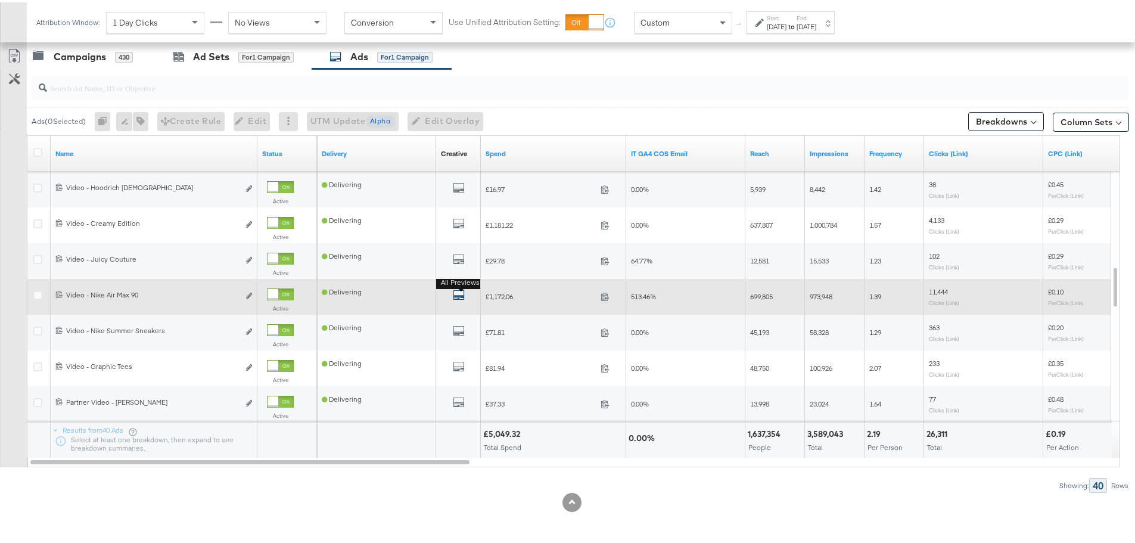
click at [460, 295] on icon "default" at bounding box center [459, 292] width 12 height 12
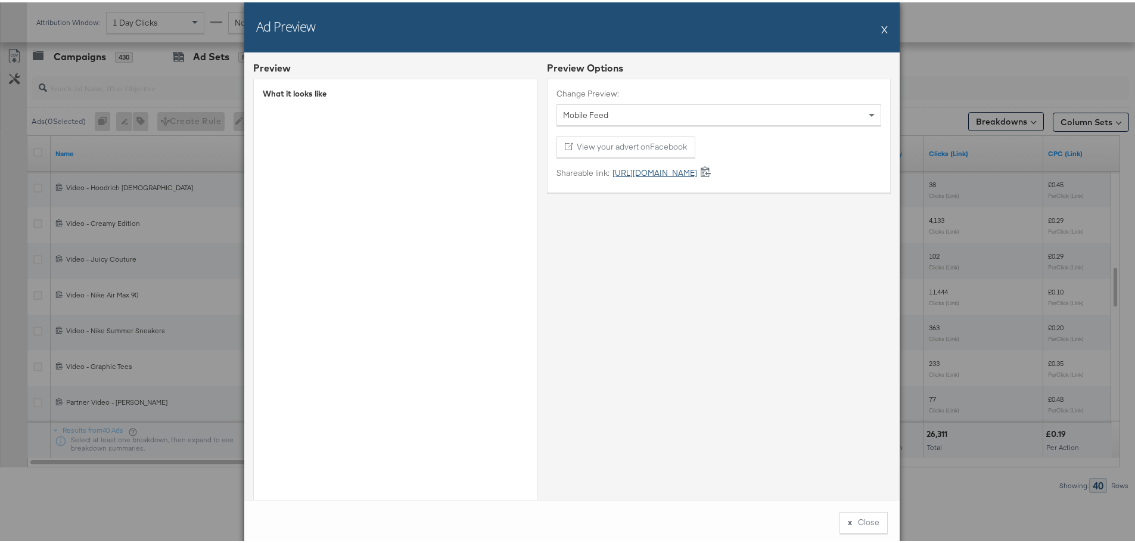
click at [636, 168] on link "[URL][DOMAIN_NAME]" at bounding box center [653, 170] width 88 height 11
click at [873, 32] on div "Ad Preview X" at bounding box center [571, 25] width 655 height 50
click at [881, 30] on button "X" at bounding box center [884, 27] width 7 height 24
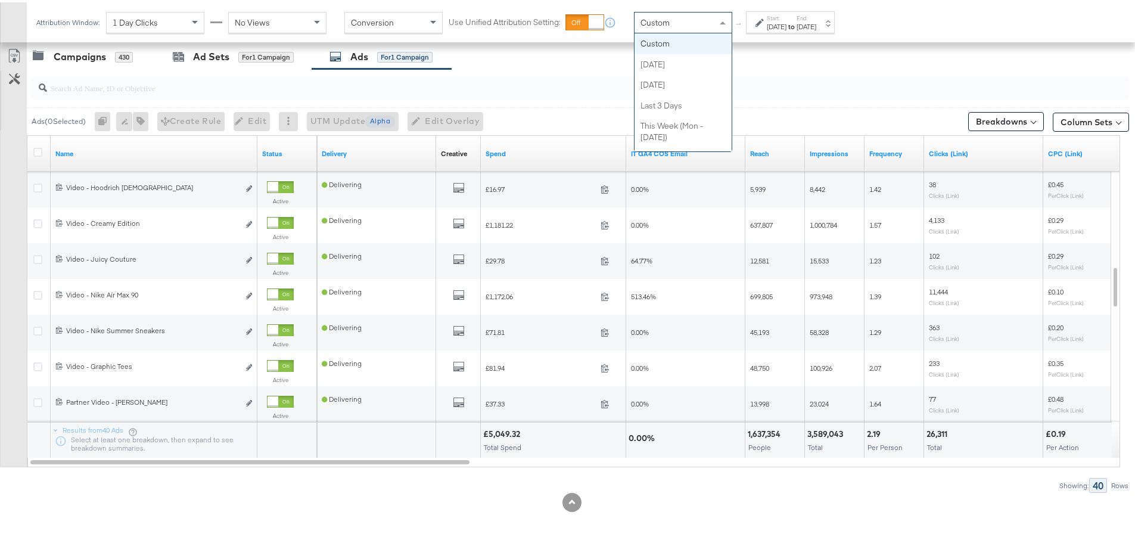
drag, startPoint x: 658, startPoint y: 11, endPoint x: 660, endPoint y: 19, distance: 8.5
click at [659, 11] on div "Custom" at bounding box center [682, 20] width 97 height 20
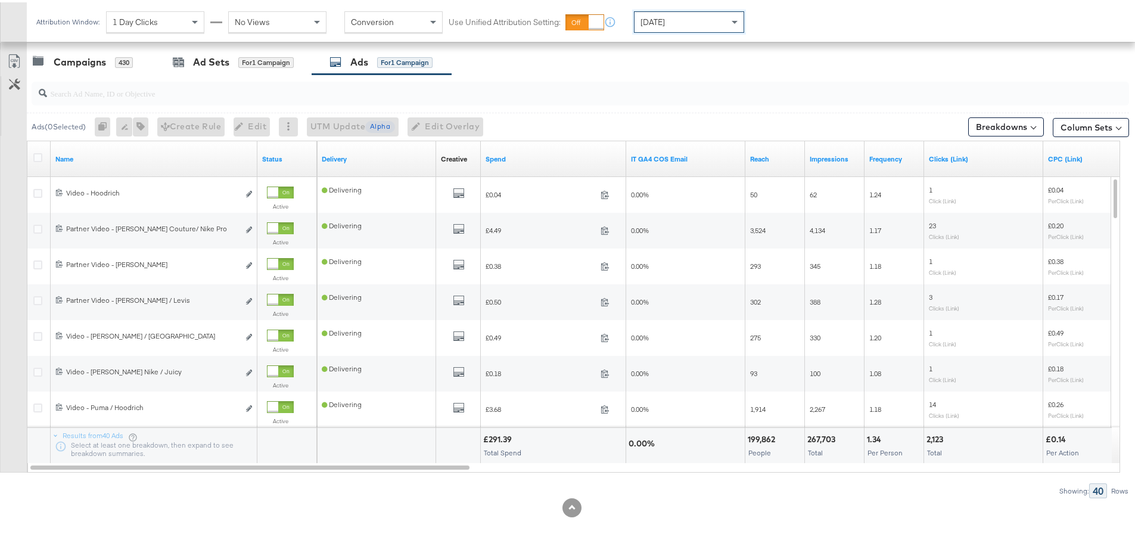
scroll to position [504, 0]
